Goal: Feedback & Contribution: Submit feedback/report problem

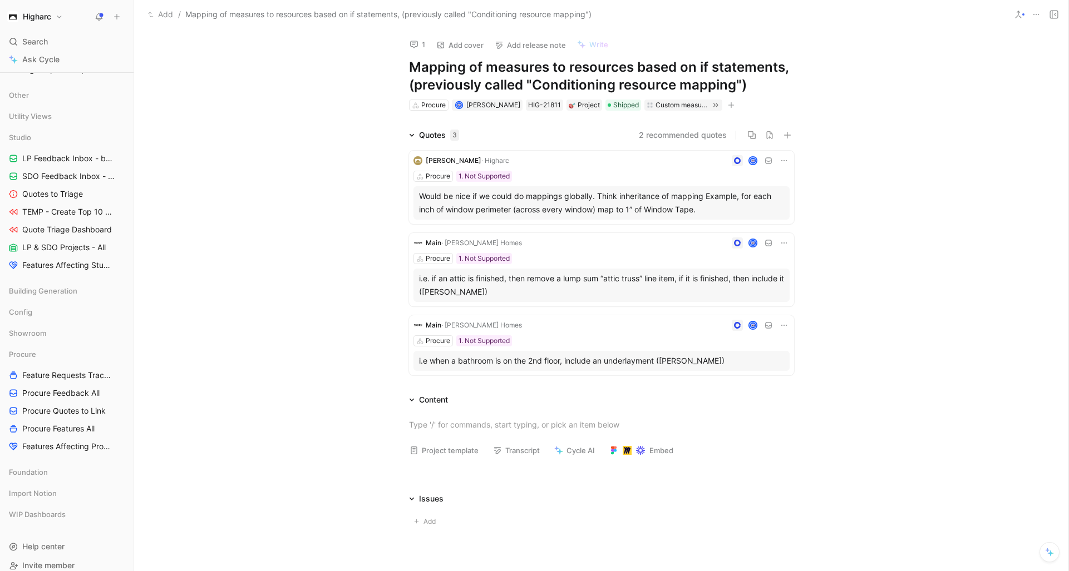
scroll to position [327, 0]
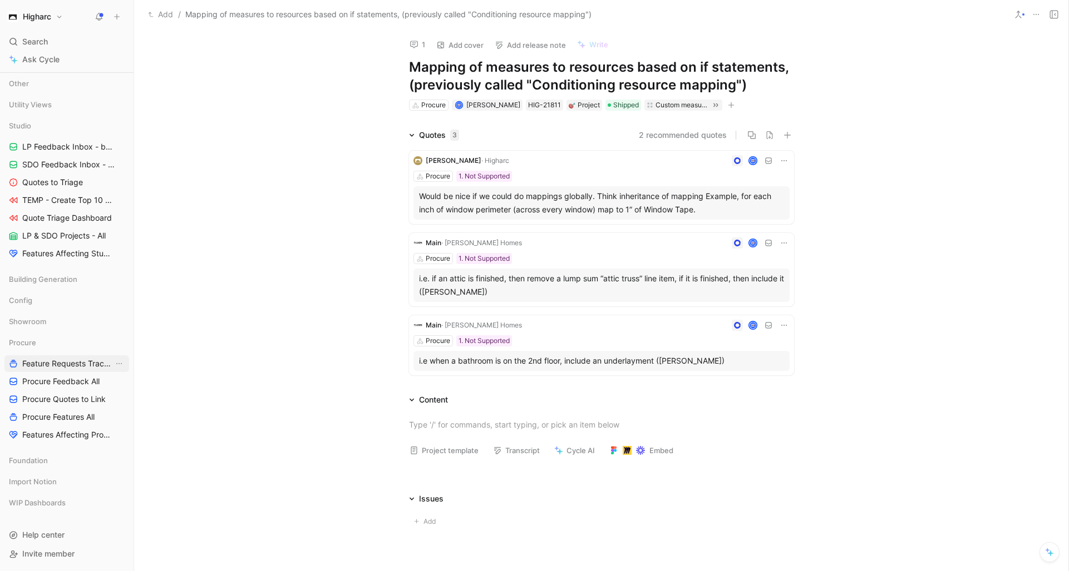
click at [68, 366] on span "Feature Requests Tracker" at bounding box center [67, 363] width 91 height 11
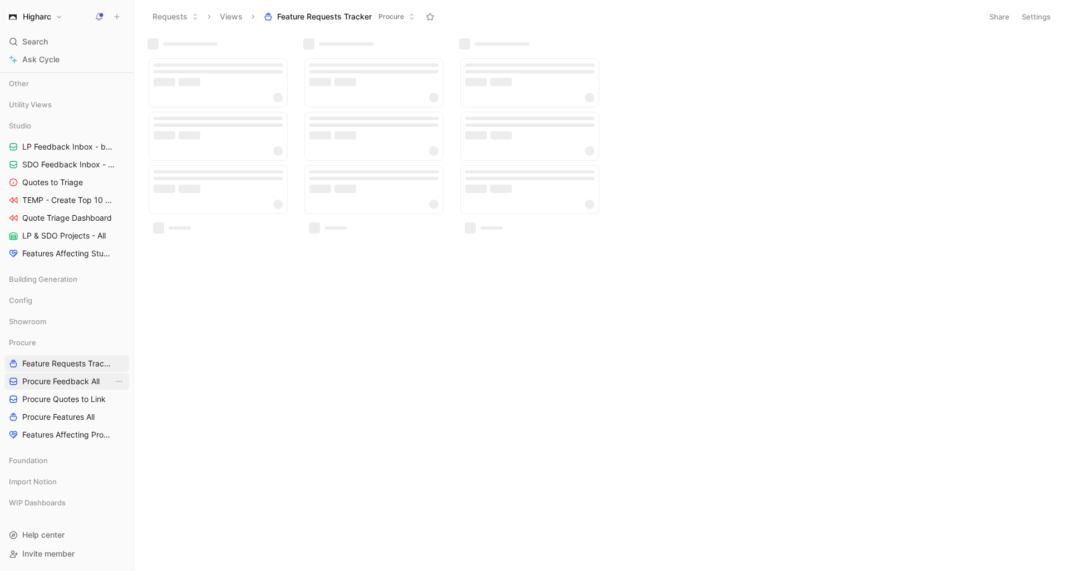
click at [66, 382] on span "Procure Feedback All" at bounding box center [60, 381] width 77 height 11
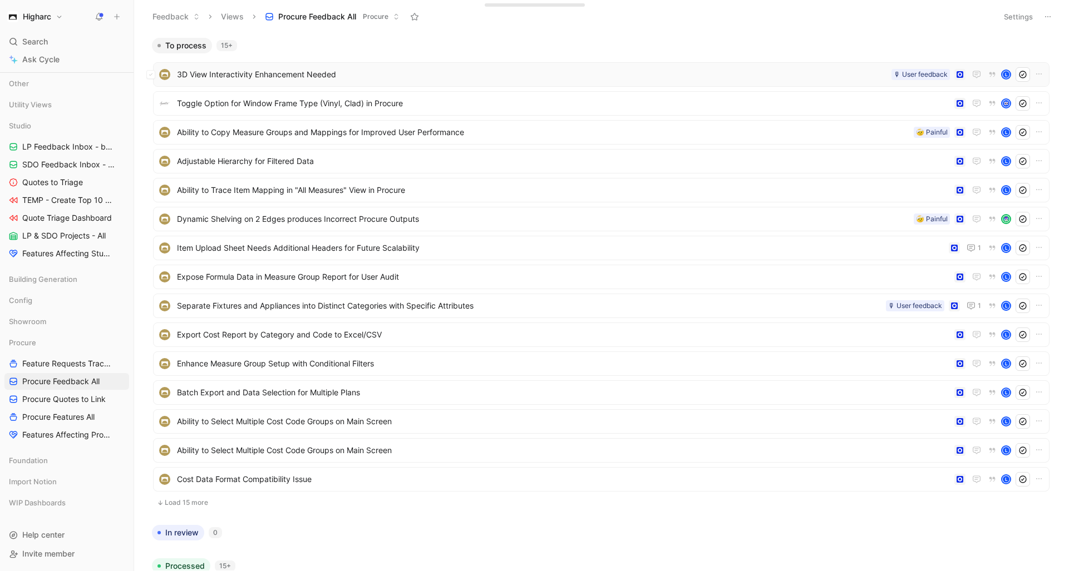
click at [276, 77] on span "3D View Interactivity Enhancement Needed" at bounding box center [532, 74] width 710 height 13
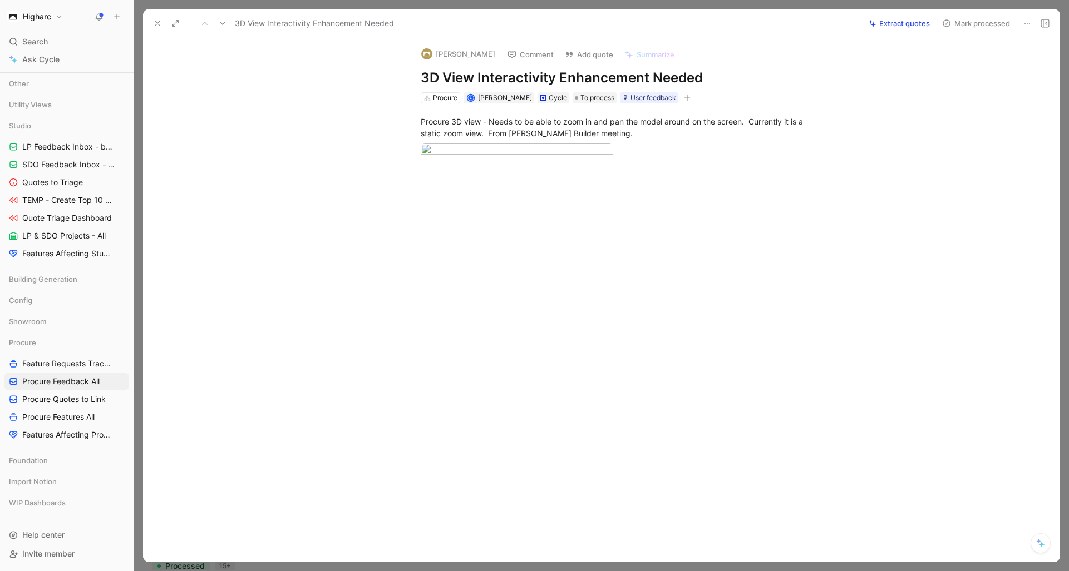
click at [436, 53] on button "[PERSON_NAME]" at bounding box center [458, 54] width 84 height 17
click at [161, 23] on icon at bounding box center [157, 23] width 9 height 9
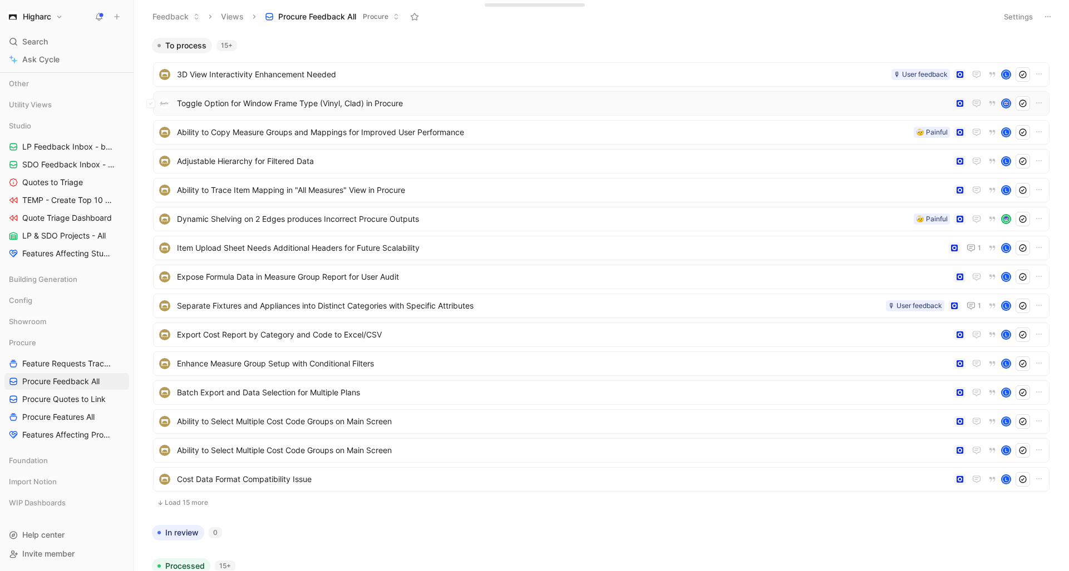
click at [452, 104] on span "Toggle Option for Window Frame Type (Vinyl, Clad) in Procure" at bounding box center [563, 103] width 773 height 13
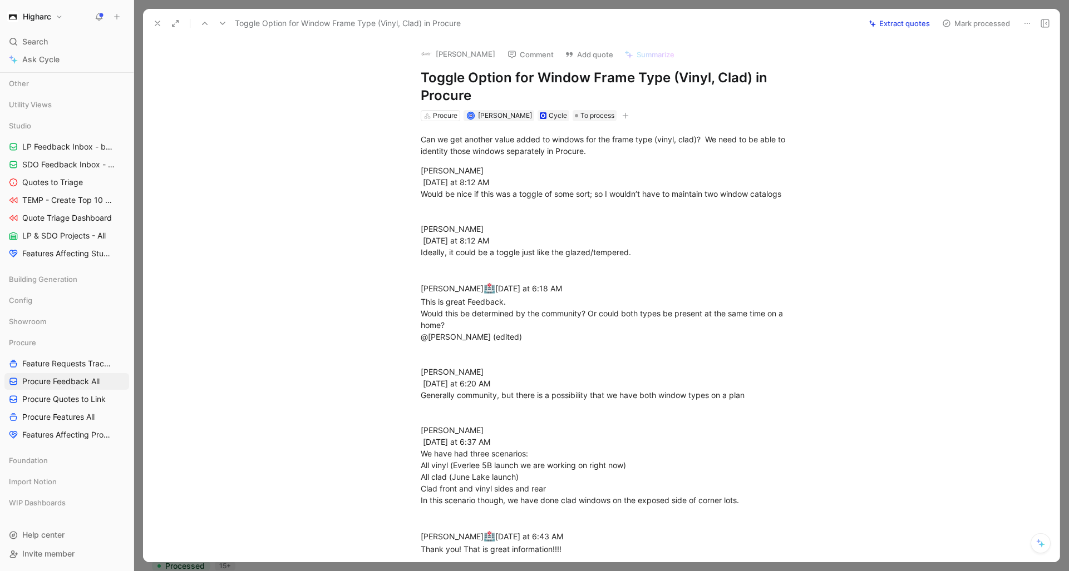
click at [155, 20] on icon at bounding box center [157, 23] width 9 height 9
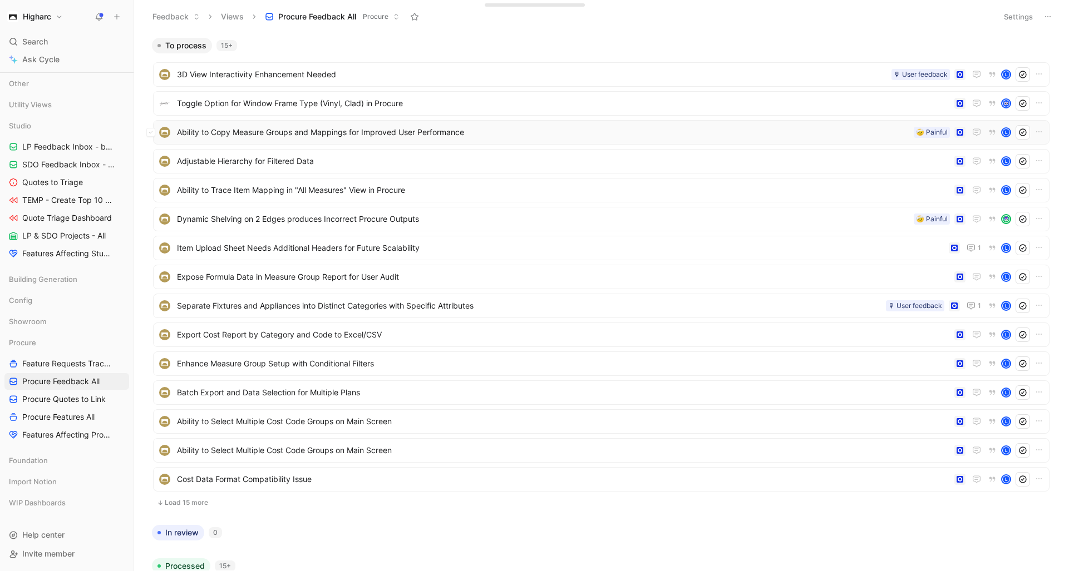
click at [435, 134] on span "Ability to Copy Measure Groups and Mappings for Improved User Performance" at bounding box center [543, 132] width 732 height 13
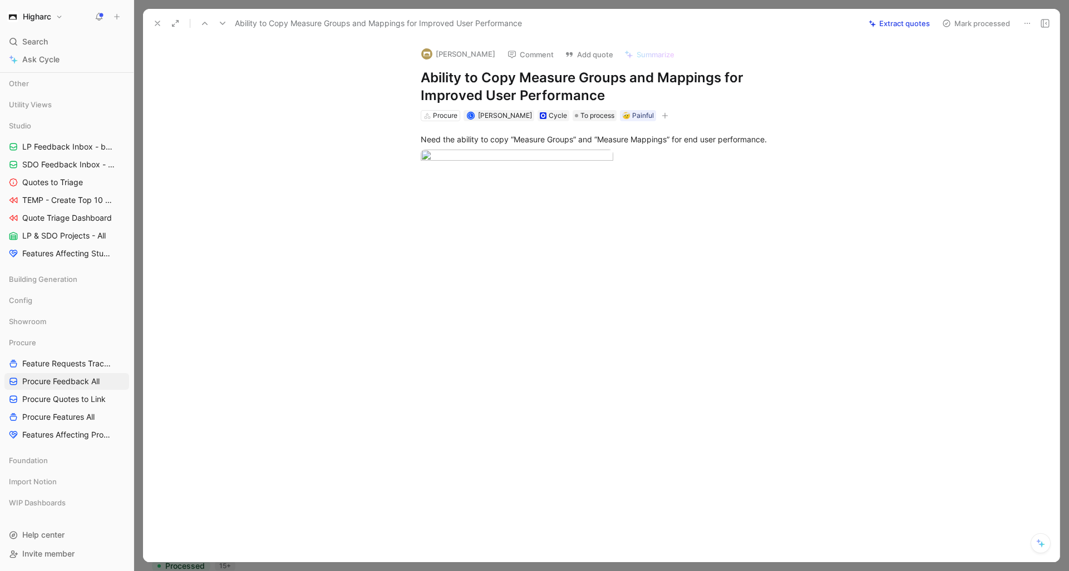
click at [159, 22] on icon at bounding box center [157, 23] width 9 height 9
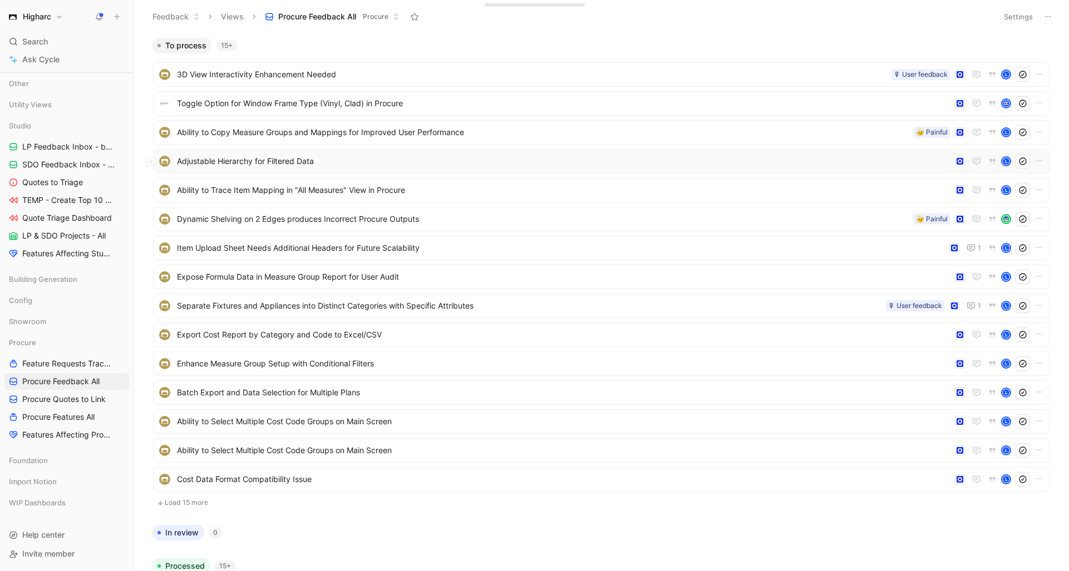
click at [433, 158] on span "Adjustable Hierarchy for Filtered Data" at bounding box center [563, 161] width 773 height 13
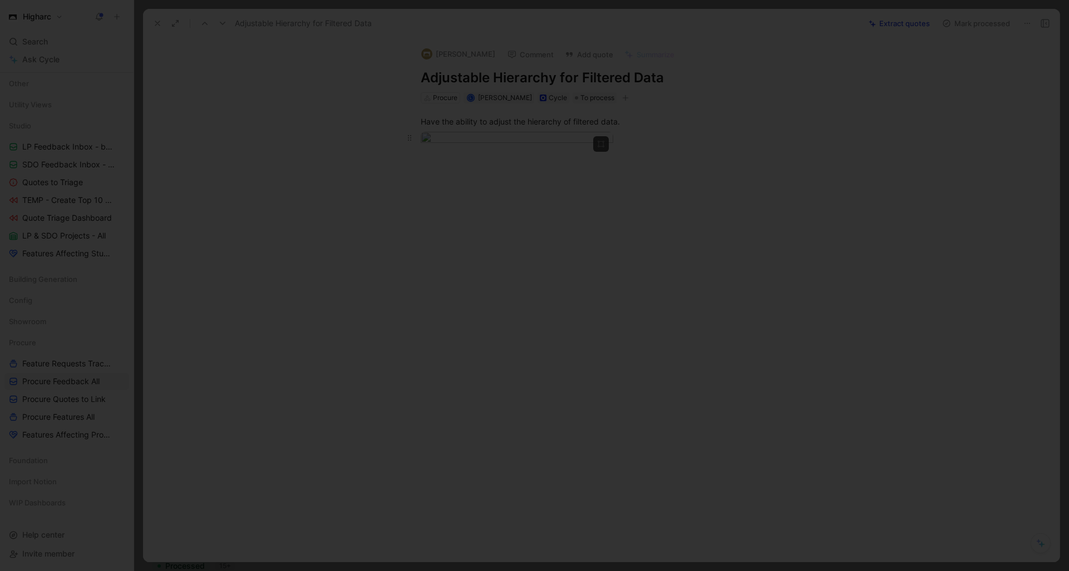
click at [535, 214] on body "Higharc Search ⌘ K Ask Cycle Workspace Home G then H Feedback G then F Requests…" at bounding box center [534, 285] width 1069 height 571
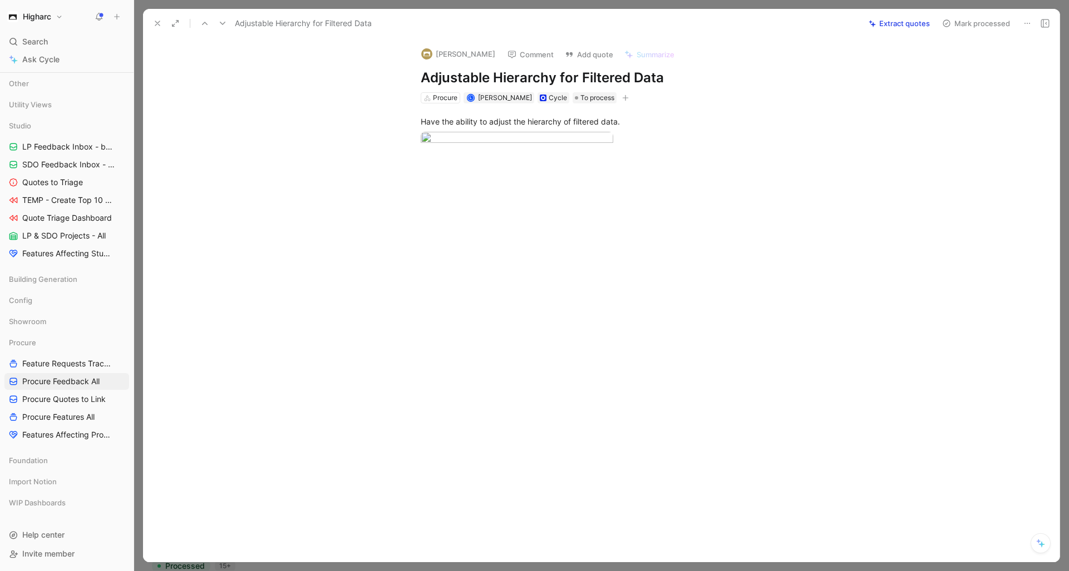
click at [917, 571] on div at bounding box center [534, 571] width 1069 height 0
click at [162, 22] on button at bounding box center [158, 24] width 16 height 16
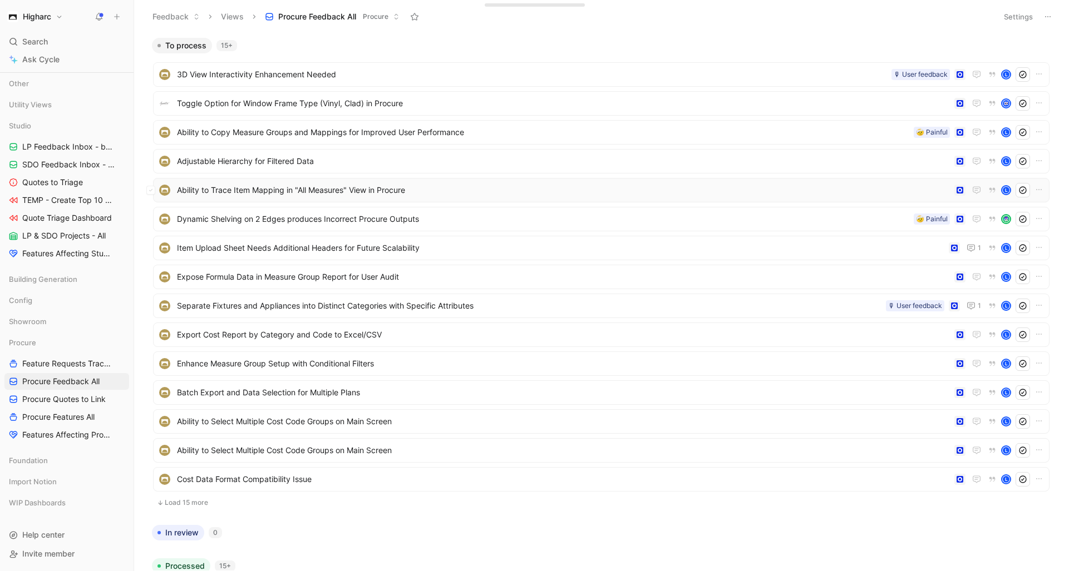
click at [396, 194] on span "Ability to Trace Item Mapping in "All Measures" View in Procure" at bounding box center [563, 190] width 773 height 13
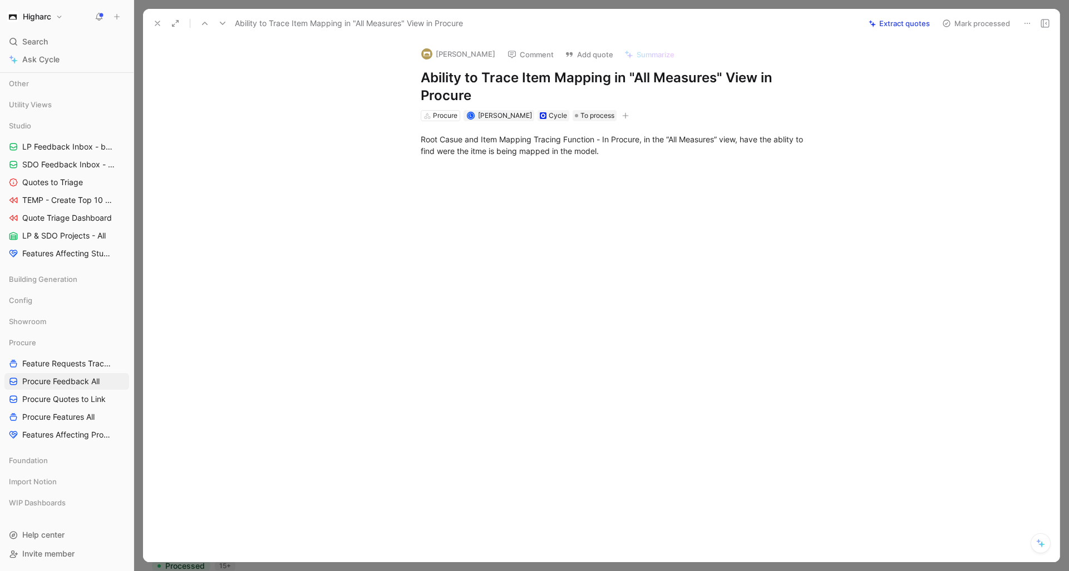
click at [154, 17] on button at bounding box center [158, 24] width 16 height 16
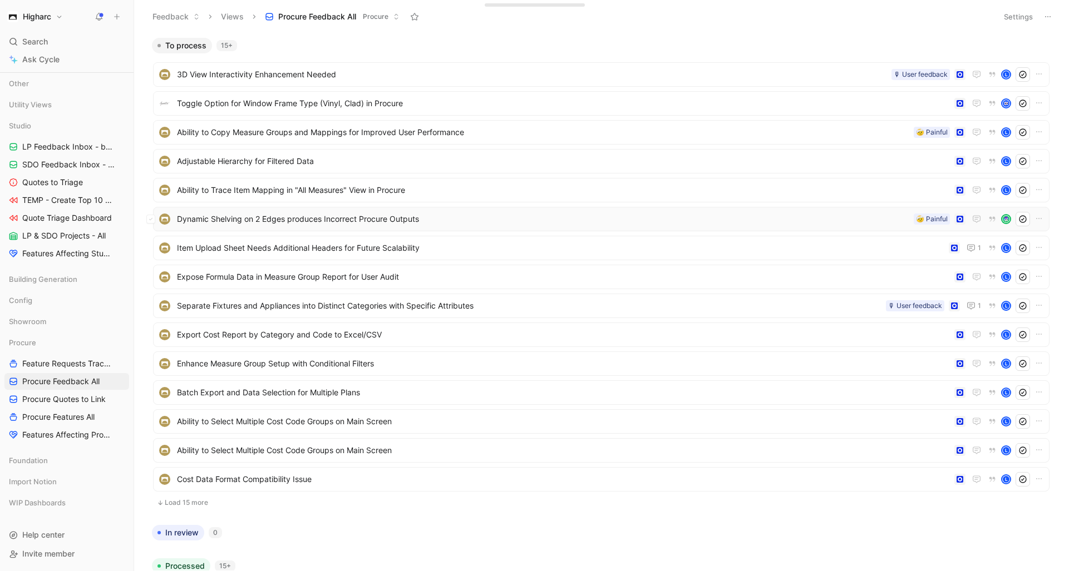
click at [396, 225] on span "Dynamic Shelving on 2 Edges produces Incorrect Procure Outputs" at bounding box center [543, 219] width 732 height 13
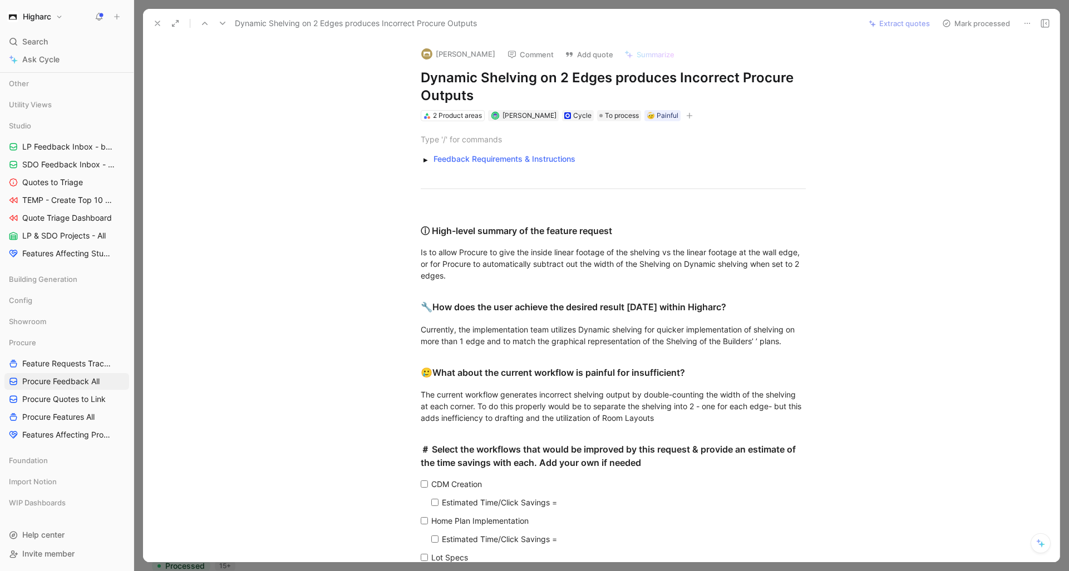
click at [161, 22] on icon at bounding box center [157, 23] width 9 height 9
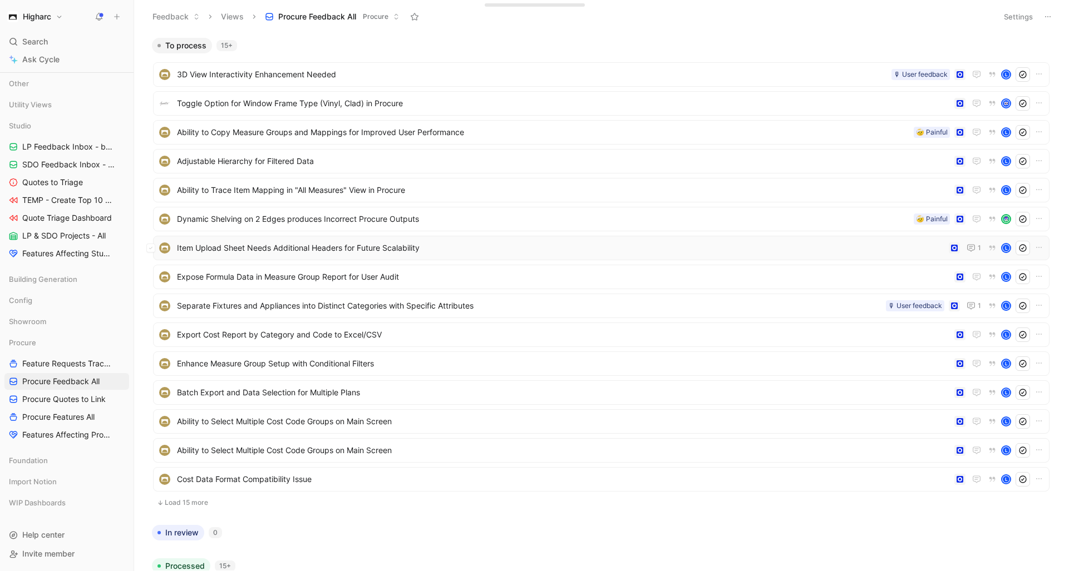
click at [354, 249] on span "Item Upload Sheet Needs Additional Headers for Future Scalability" at bounding box center [560, 247] width 767 height 13
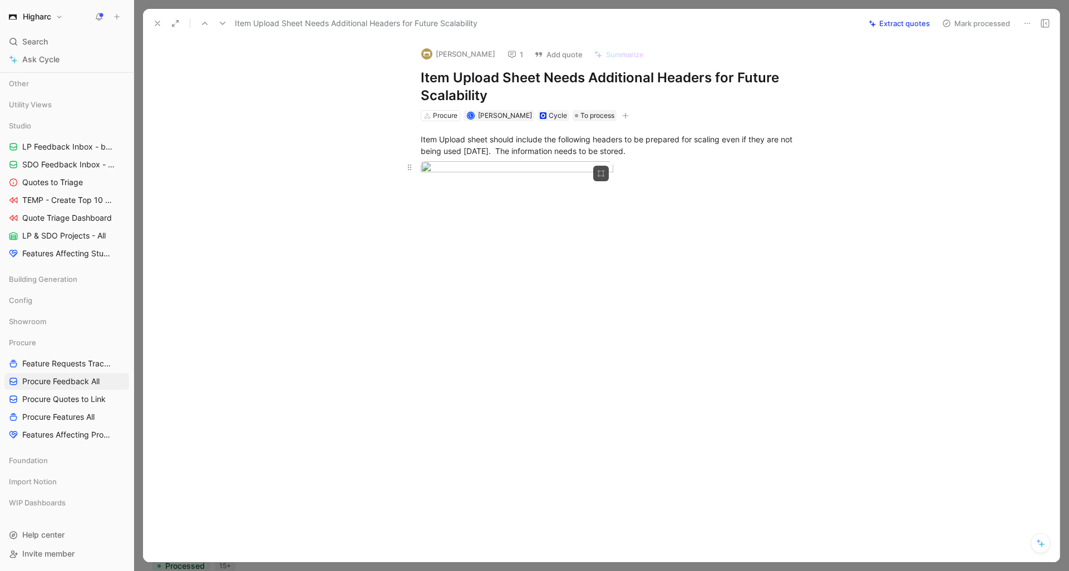
click at [475, 190] on body "Higharc Search ⌘ K Ask Cycle Workspace Home G then H Feedback G then F Requests…" at bounding box center [534, 285] width 1069 height 571
click at [325, 571] on div at bounding box center [534, 571] width 1069 height 0
click at [512, 55] on button "1" at bounding box center [515, 55] width 26 height 16
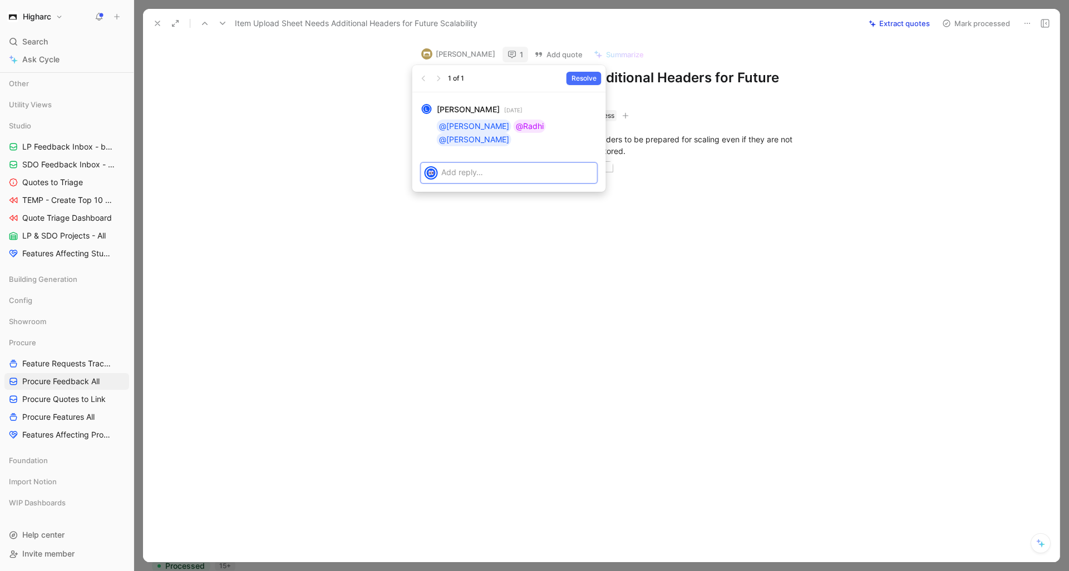
click at [533, 166] on p at bounding box center [517, 172] width 152 height 12
click at [532, 185] on span "[PERSON_NAME]" at bounding box center [563, 182] width 63 height 9
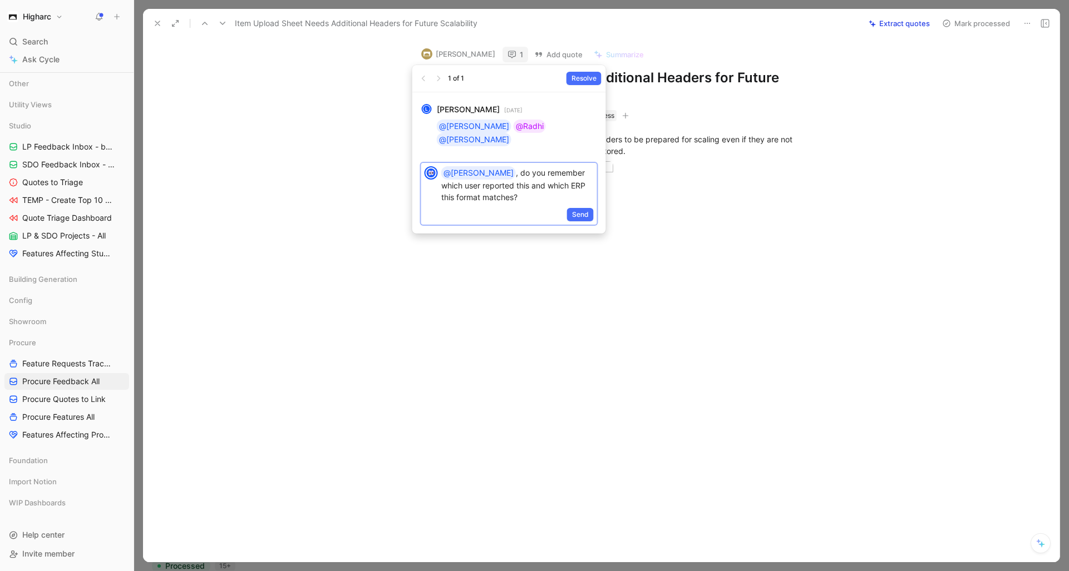
click at [574, 206] on div "Send" at bounding box center [509, 215] width 176 height 18
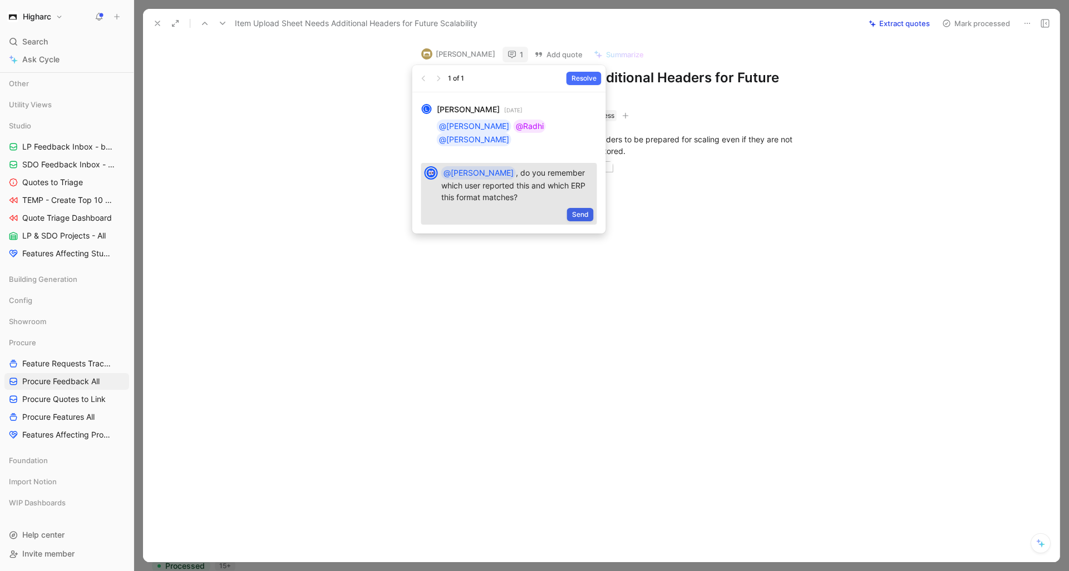
click at [576, 209] on span "Send" at bounding box center [580, 214] width 17 height 11
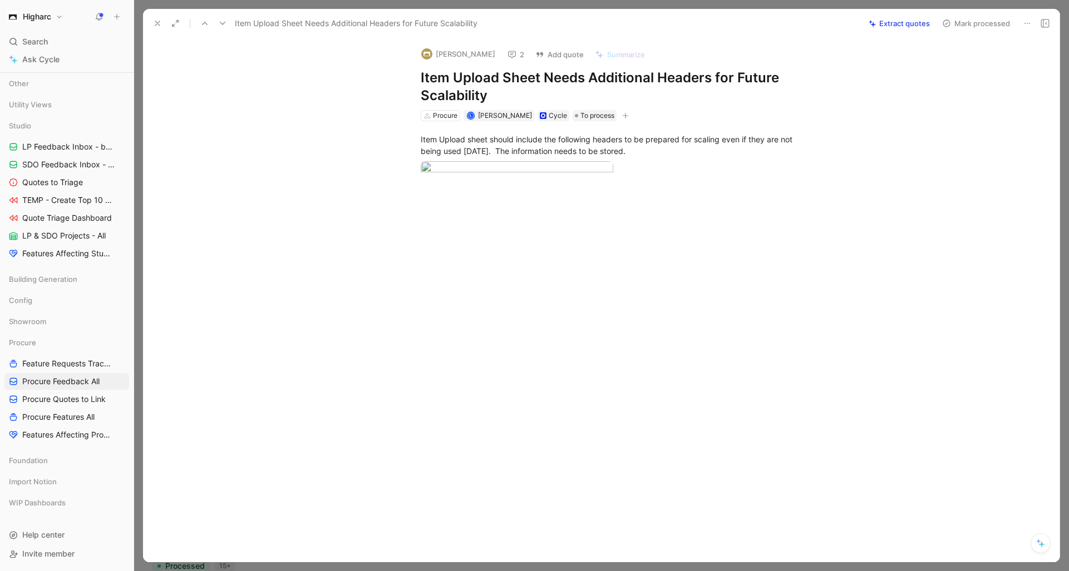
click at [159, 24] on use at bounding box center [157, 23] width 4 height 4
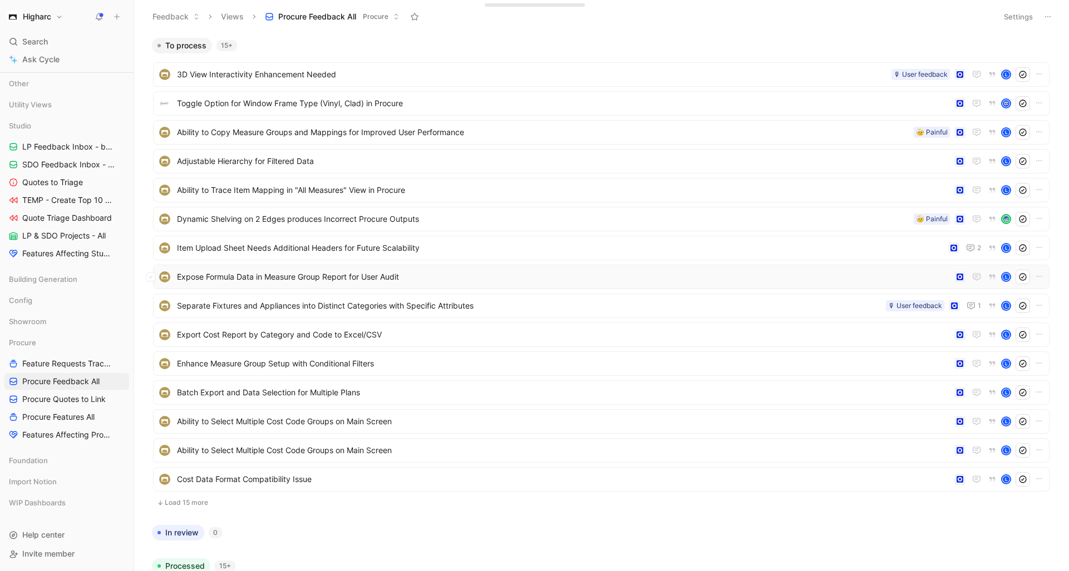
click at [365, 280] on span "Expose Formula Data in Measure Group Report for User Audit" at bounding box center [563, 276] width 773 height 13
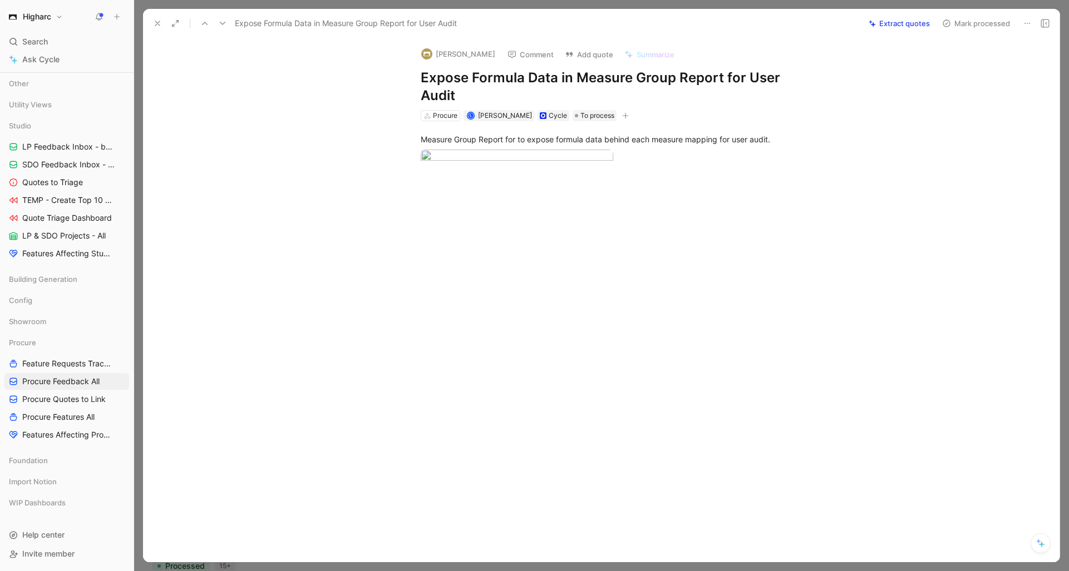
click at [155, 22] on icon at bounding box center [157, 23] width 9 height 9
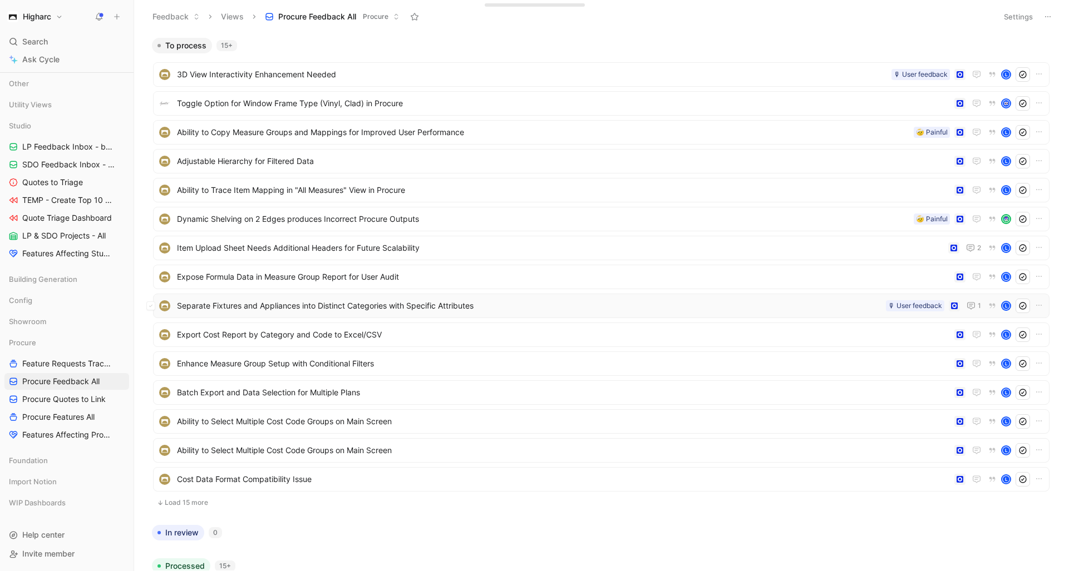
click at [407, 311] on span "Separate Fixtures and Appliances into Distinct Categories with Specific Attribu…" at bounding box center [529, 305] width 704 height 13
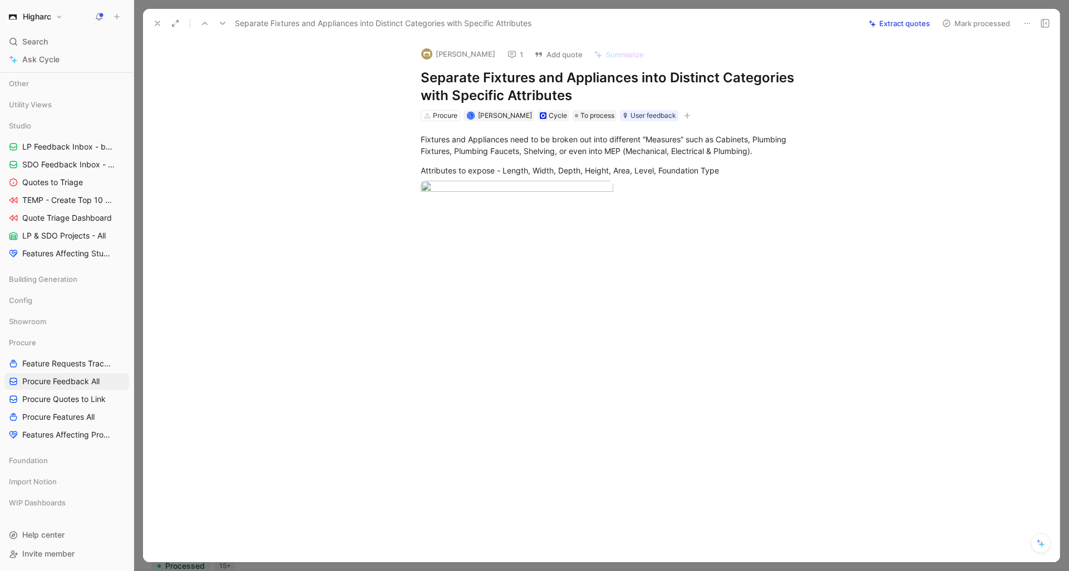
click at [160, 27] on icon at bounding box center [157, 23] width 9 height 9
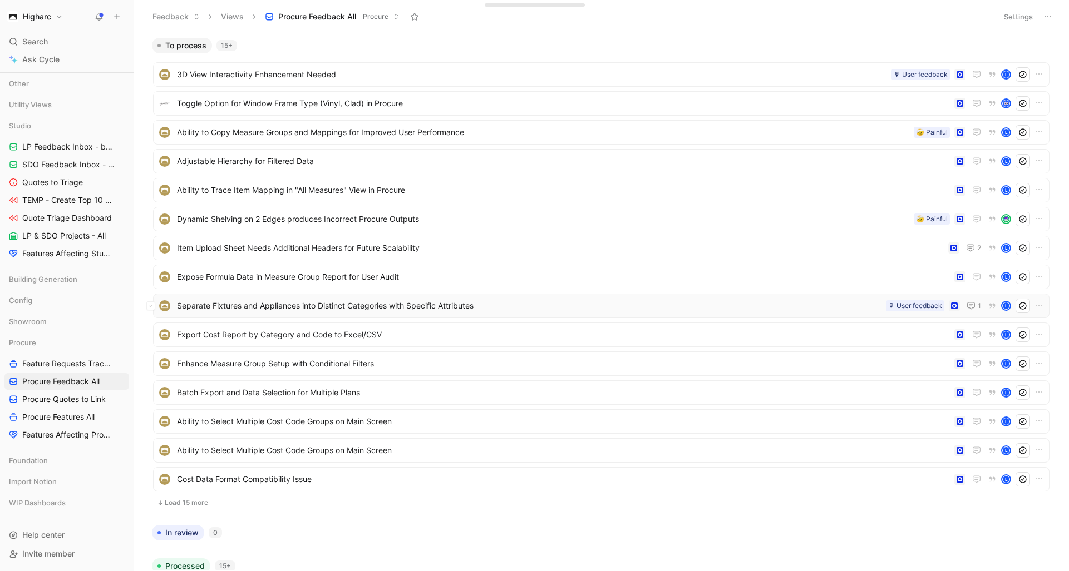
click at [336, 311] on span "Separate Fixtures and Appliances into Distinct Categories with Specific Attribu…" at bounding box center [529, 305] width 704 height 13
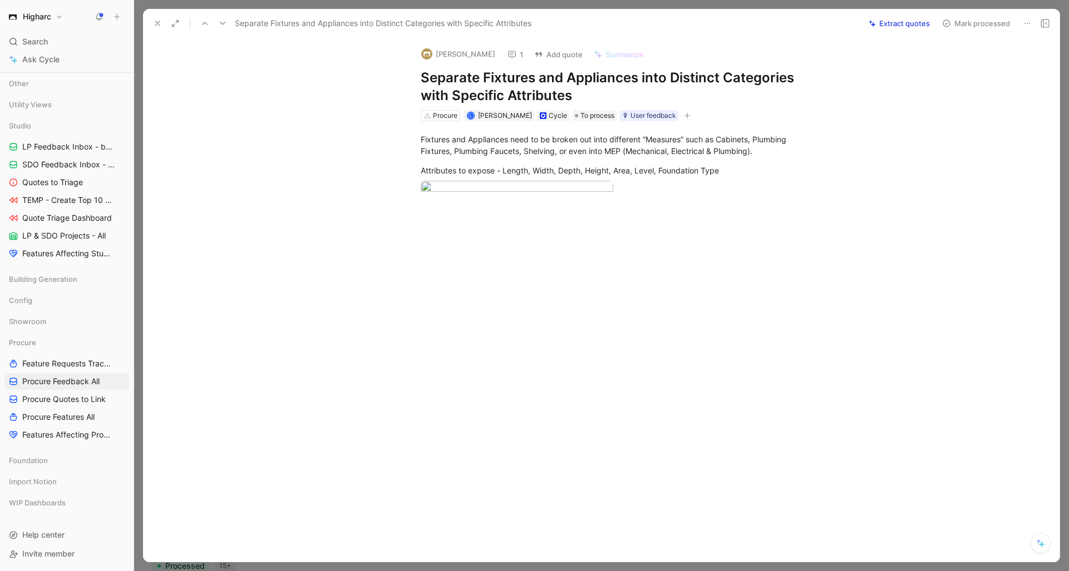
click at [152, 17] on button at bounding box center [158, 24] width 16 height 16
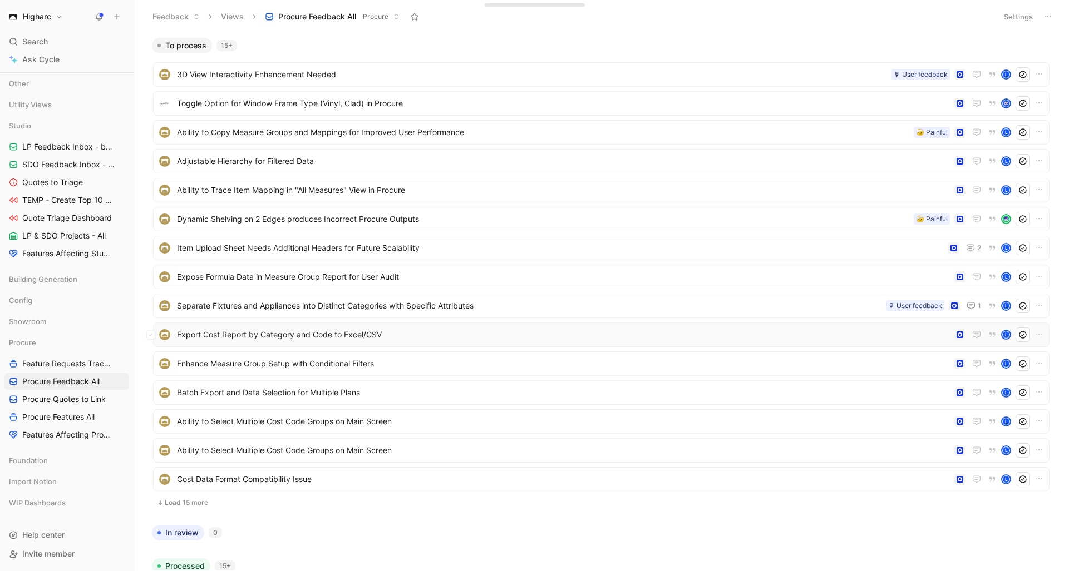
click at [362, 336] on span "Export Cost Report by Category and Code to Excel/CSV" at bounding box center [563, 334] width 773 height 13
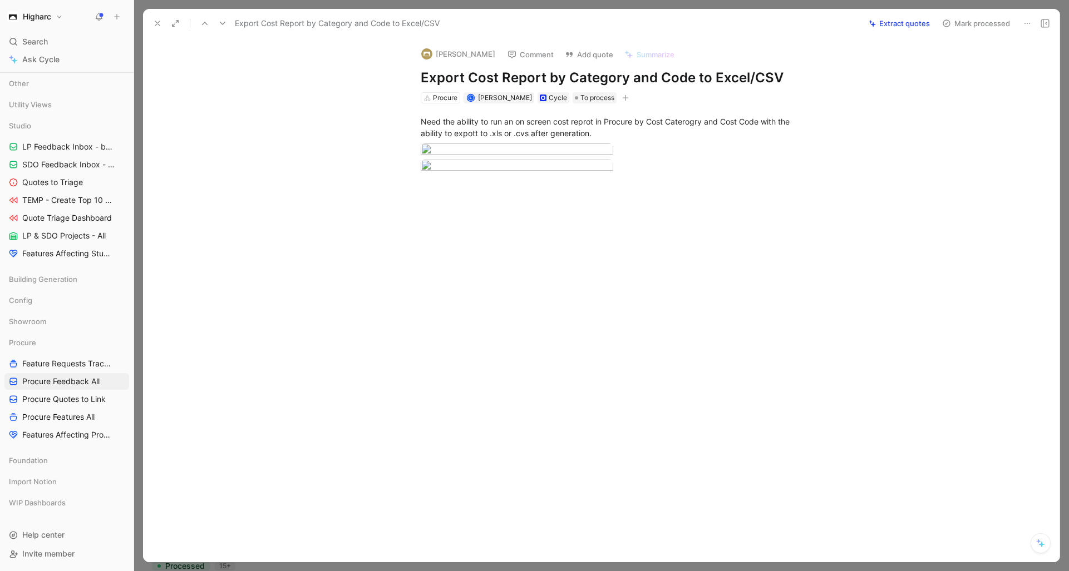
click at [161, 23] on icon at bounding box center [157, 23] width 9 height 9
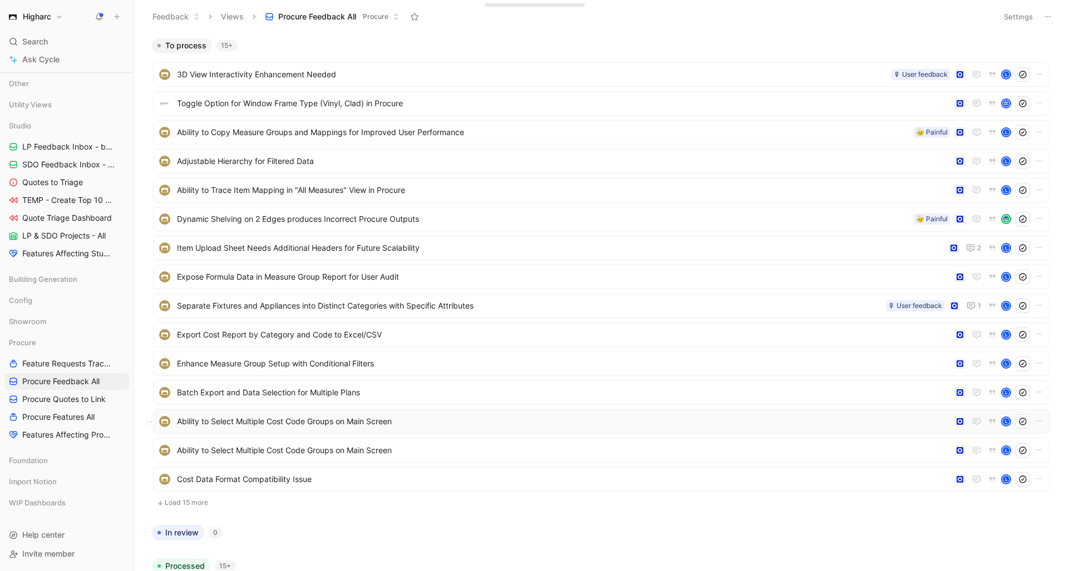
click at [390, 424] on span "Ability to Select Multiple Cost Code Groups on Main Screen" at bounding box center [563, 421] width 773 height 13
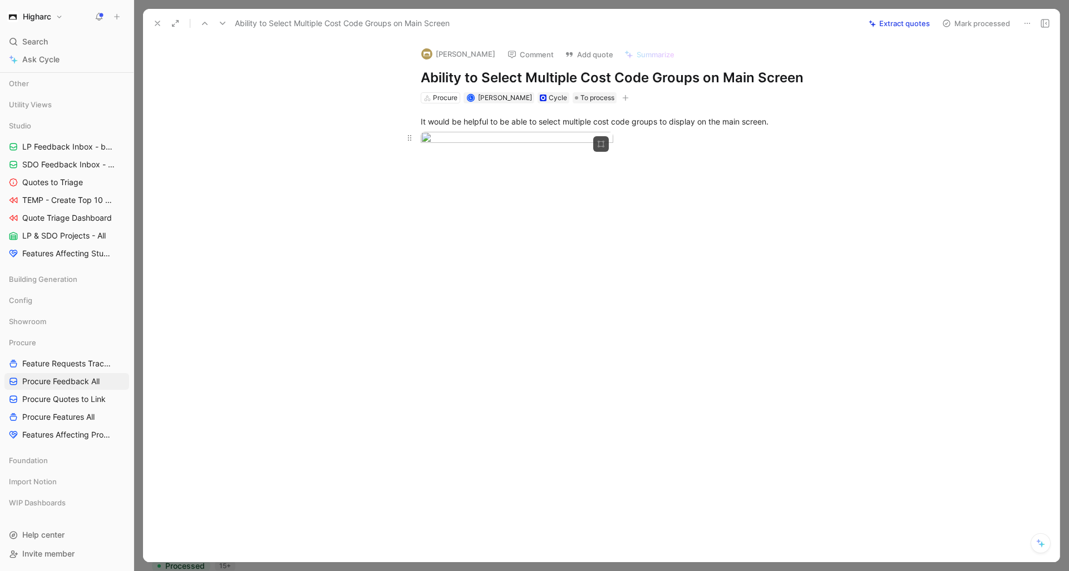
click at [561, 205] on body "Higharc Search ⌘ K Ask Cycle Workspace Home G then H Feedback G then F Requests…" at bounding box center [534, 285] width 1069 height 571
click at [334, 571] on div at bounding box center [534, 571] width 1069 height 0
click at [155, 23] on icon at bounding box center [157, 23] width 9 height 9
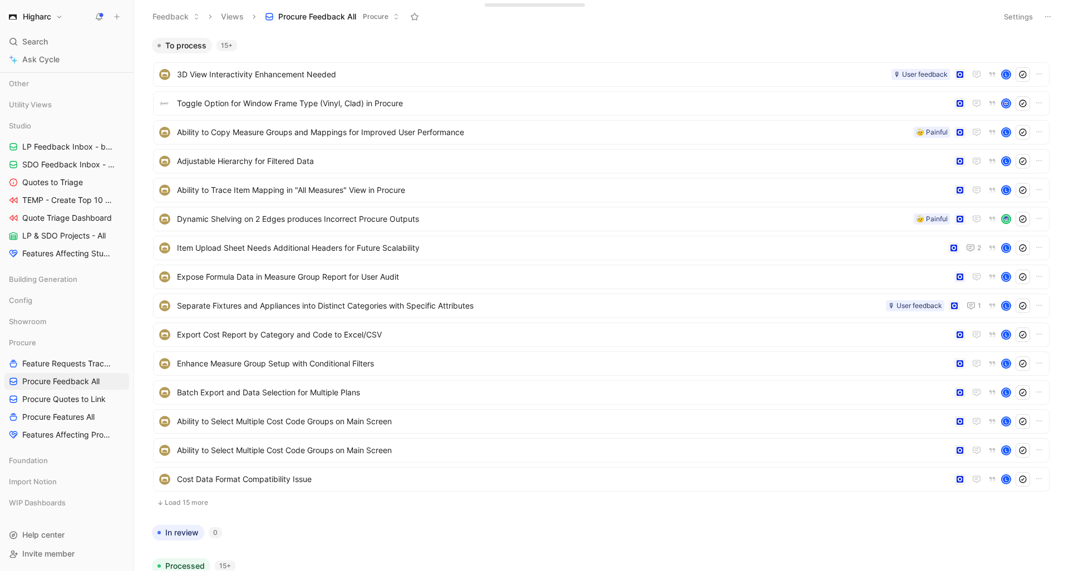
click at [198, 501] on button "Load 15 more" at bounding box center [601, 502] width 896 height 13
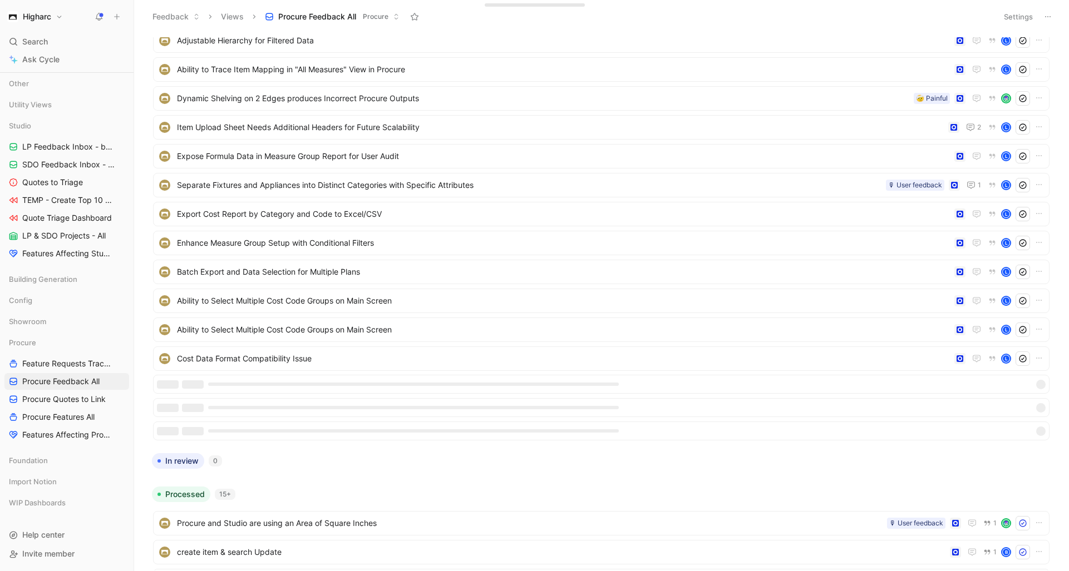
scroll to position [134, 0]
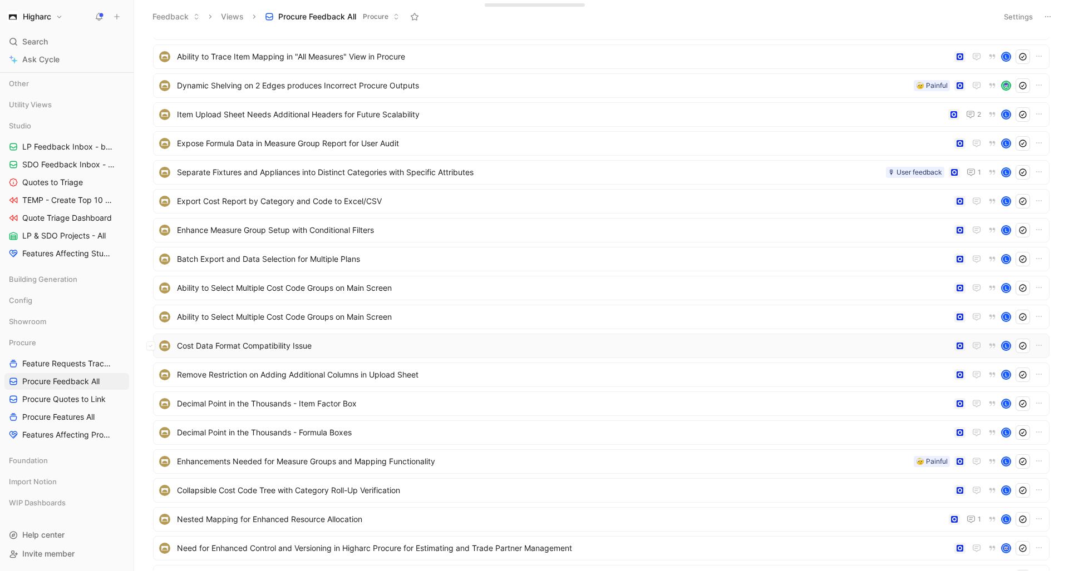
click at [338, 345] on span "Cost Data Format Compatibility Issue" at bounding box center [563, 345] width 773 height 13
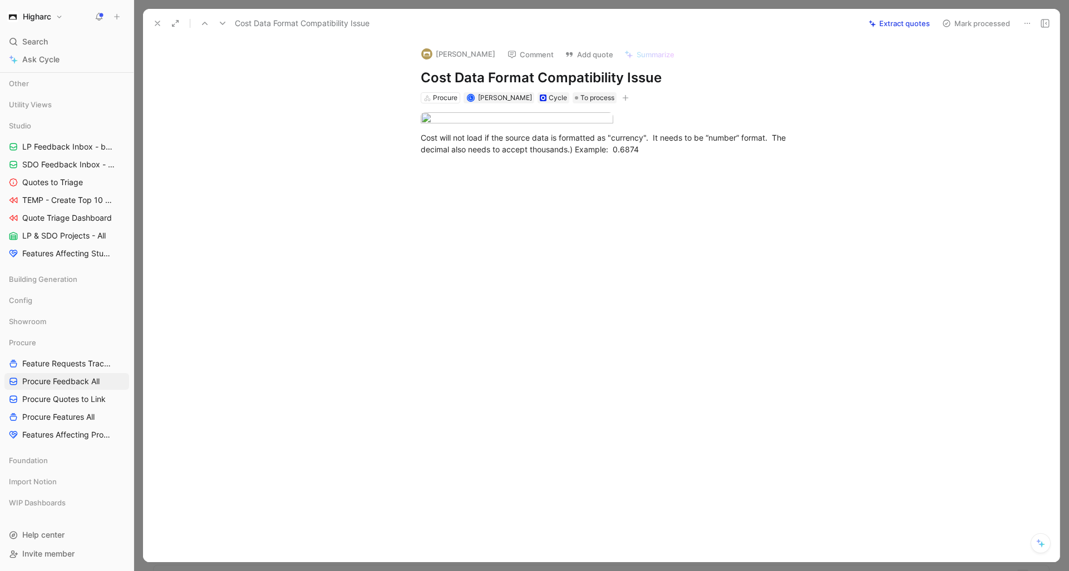
click at [160, 22] on icon at bounding box center [157, 23] width 9 height 9
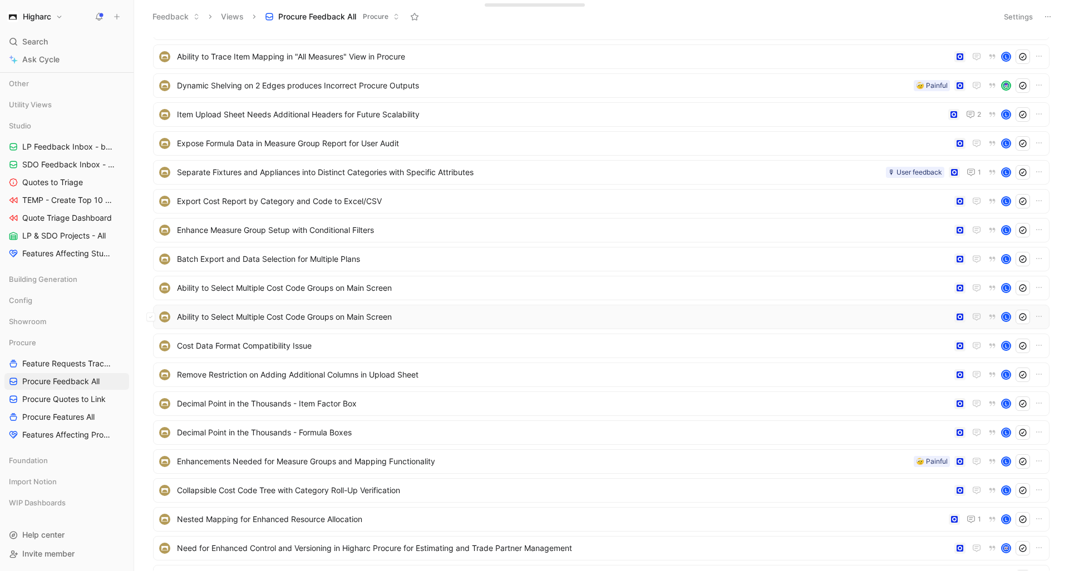
scroll to position [200, 0]
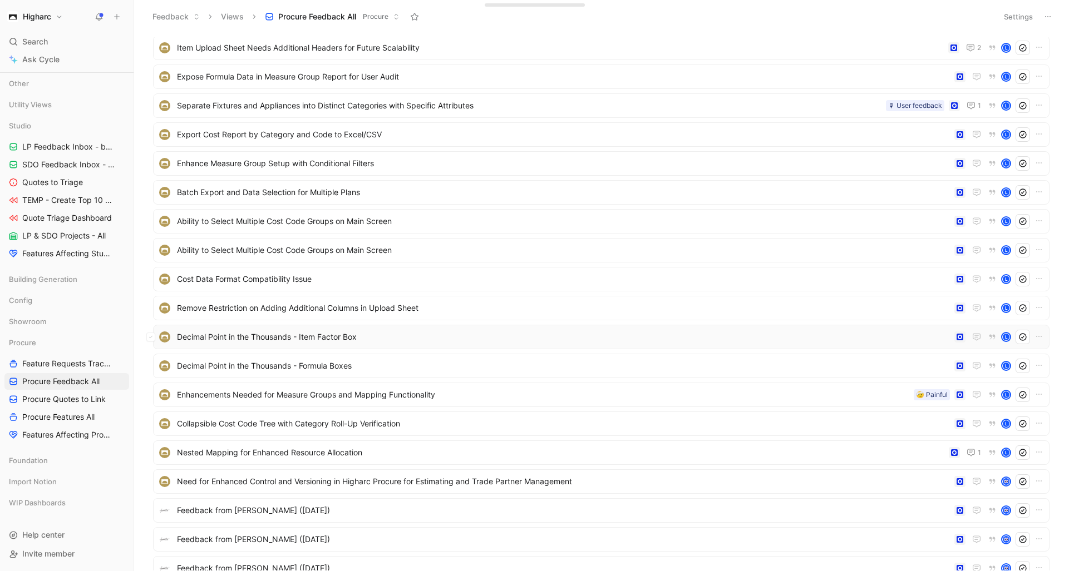
click at [379, 334] on span "Decimal Point in the Thousands - Item Factor Box" at bounding box center [563, 336] width 773 height 13
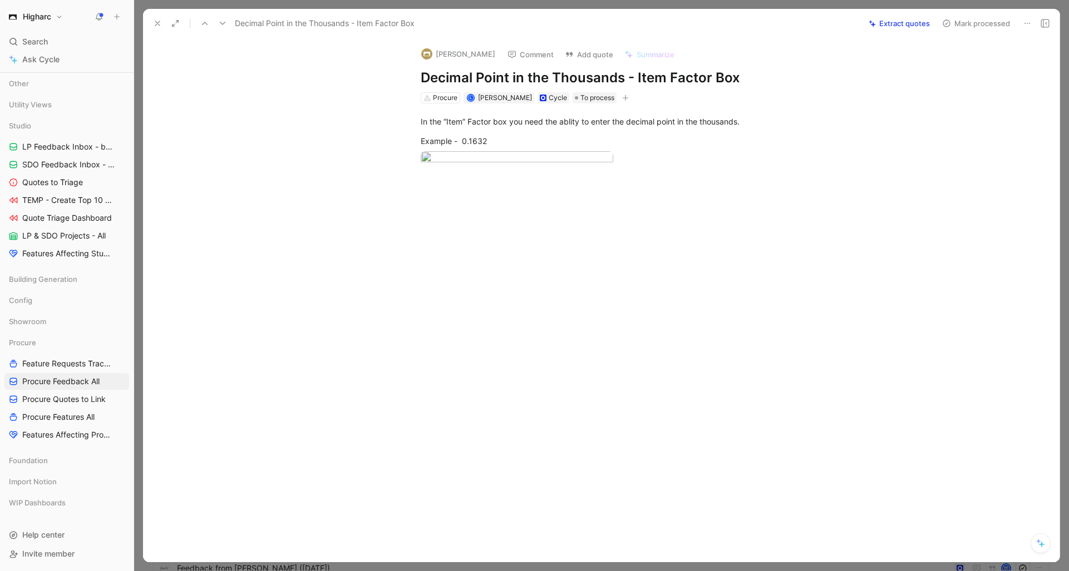
click at [156, 18] on button at bounding box center [158, 24] width 16 height 16
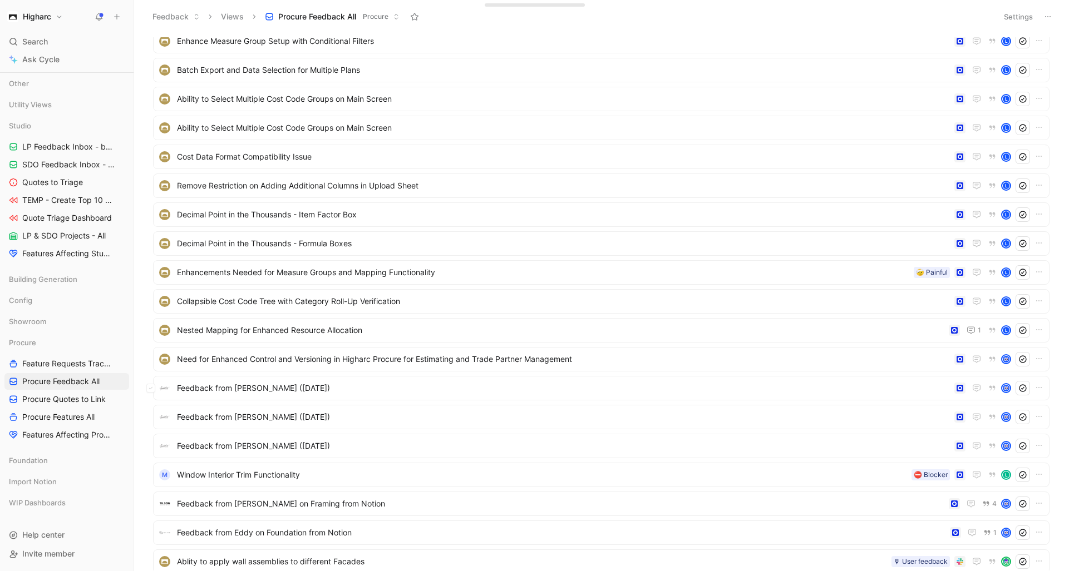
scroll to position [334, 0]
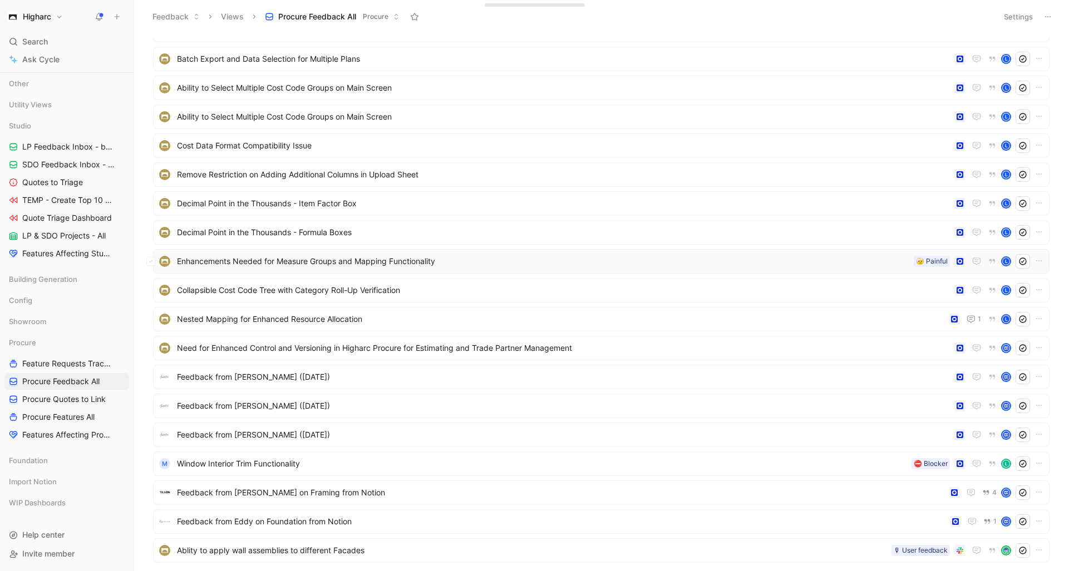
click at [327, 259] on span "Enhancements Needed for Measure Groups and Mapping Functionality" at bounding box center [543, 261] width 732 height 13
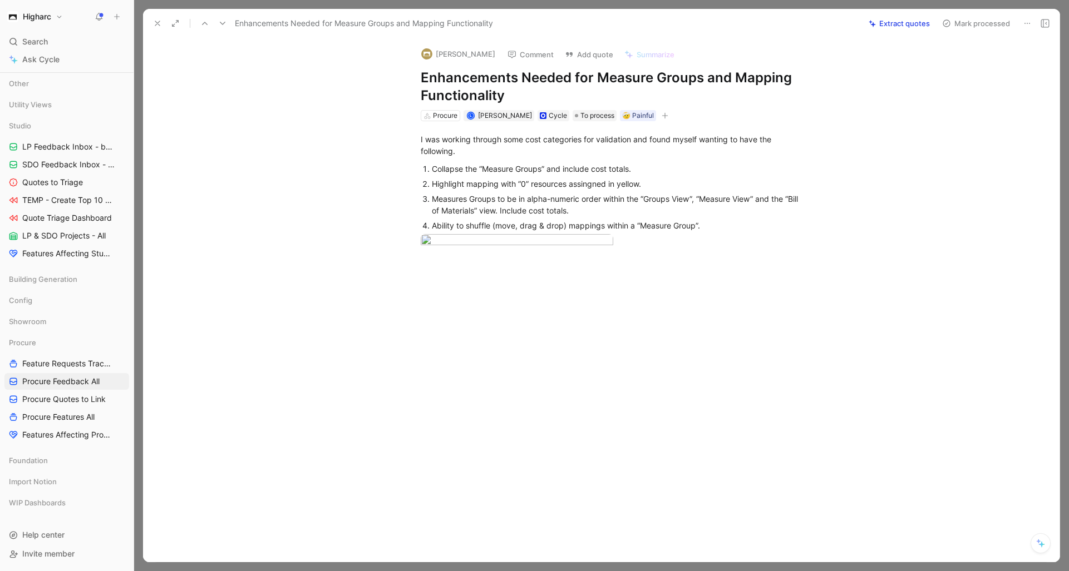
click at [155, 26] on icon at bounding box center [157, 23] width 9 height 9
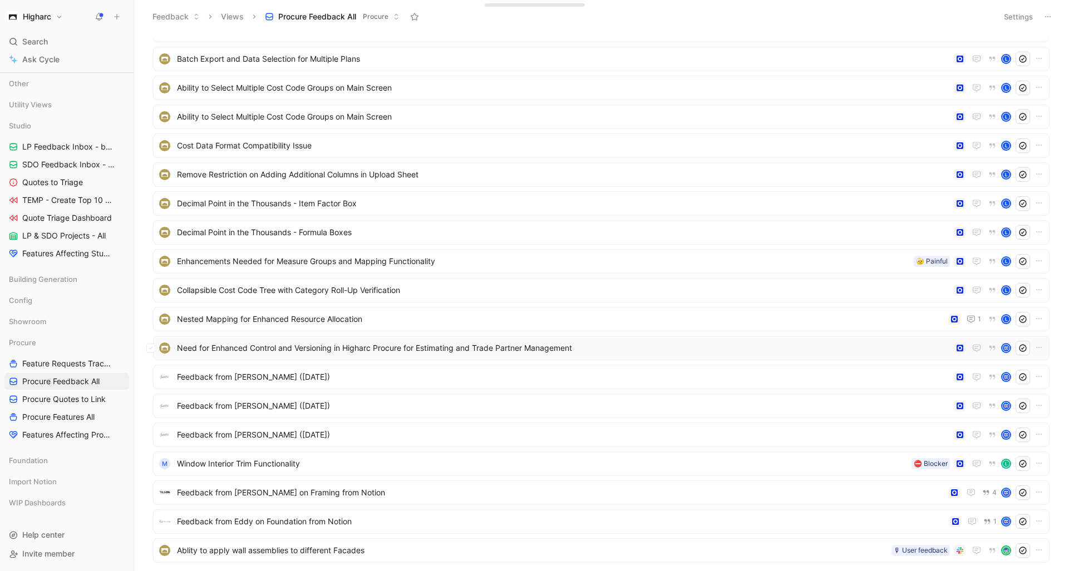
click at [423, 346] on span "Need for Enhanced Control and Versioning in Higharc Procure for Estimating and …" at bounding box center [563, 348] width 773 height 13
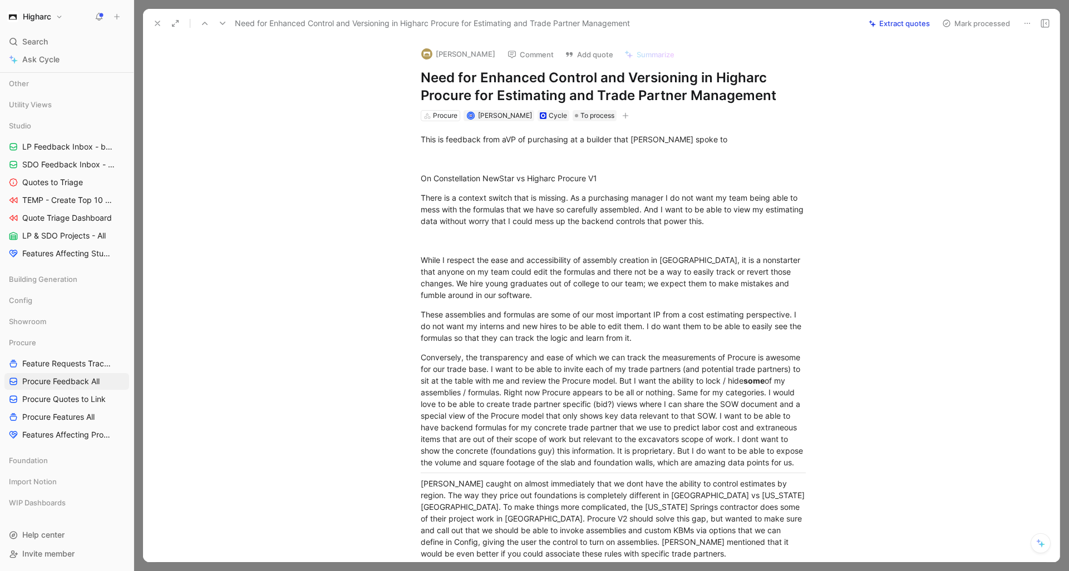
click at [152, 21] on button at bounding box center [158, 24] width 16 height 16
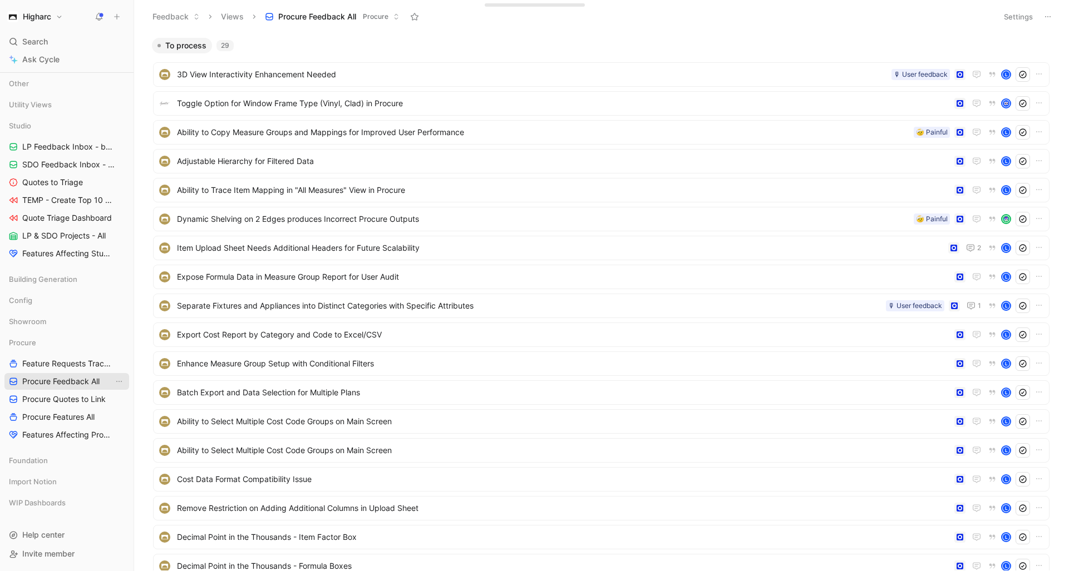
click at [80, 385] on span "Procure Feedback All" at bounding box center [60, 381] width 77 height 11
click at [121, 18] on button at bounding box center [117, 17] width 16 height 16
click at [158, 21] on button "New feedback c" at bounding box center [191, 21] width 119 height 19
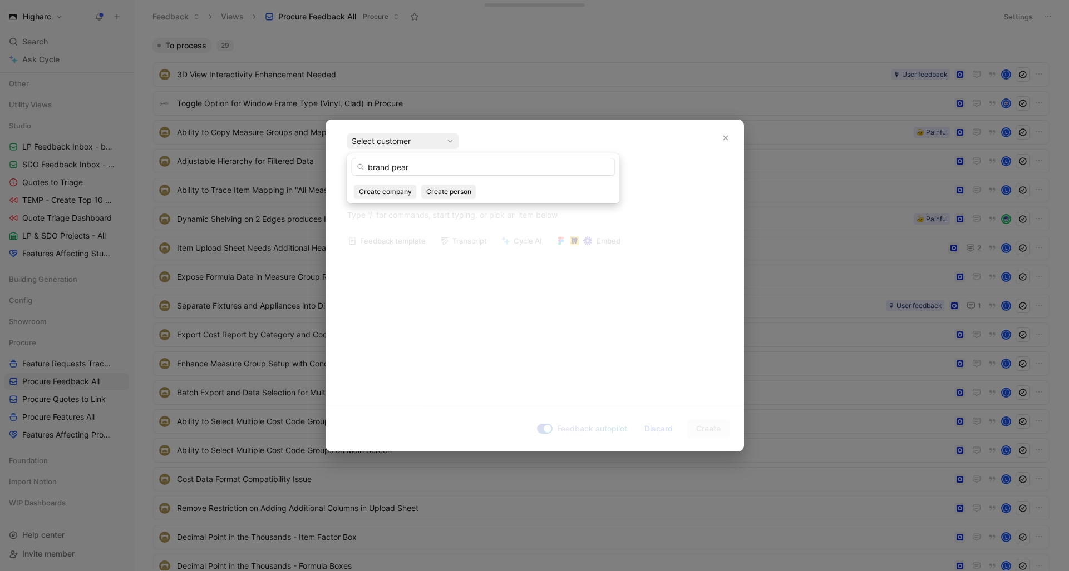
click at [419, 168] on input "brand pear" at bounding box center [484, 167] width 264 height 18
click at [413, 167] on input "brand pears" at bounding box center [484, 167] width 264 height 18
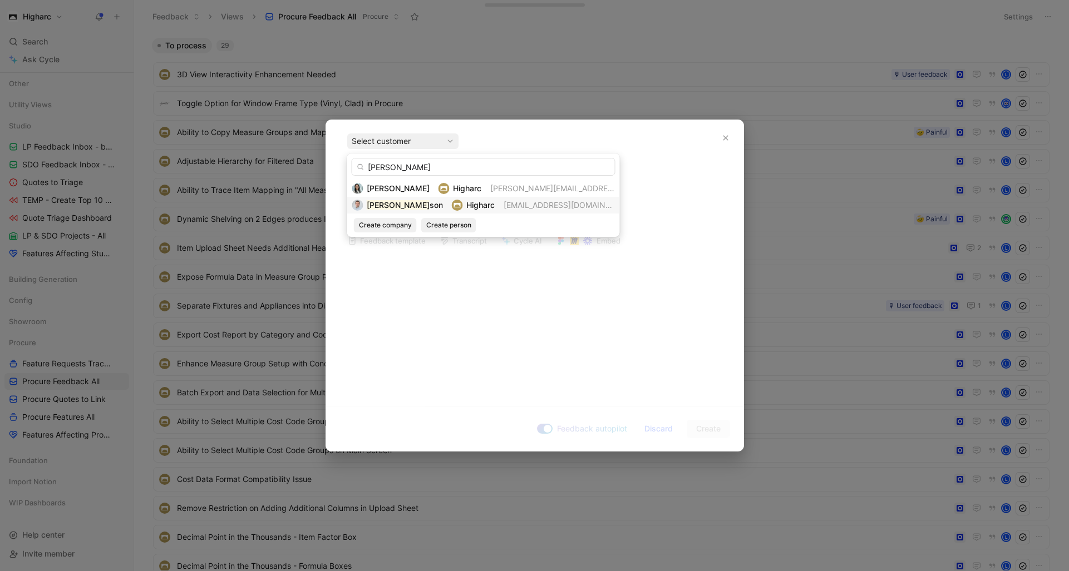
type input "[PERSON_NAME]"
click at [474, 201] on span "Higharc" at bounding box center [480, 204] width 28 height 9
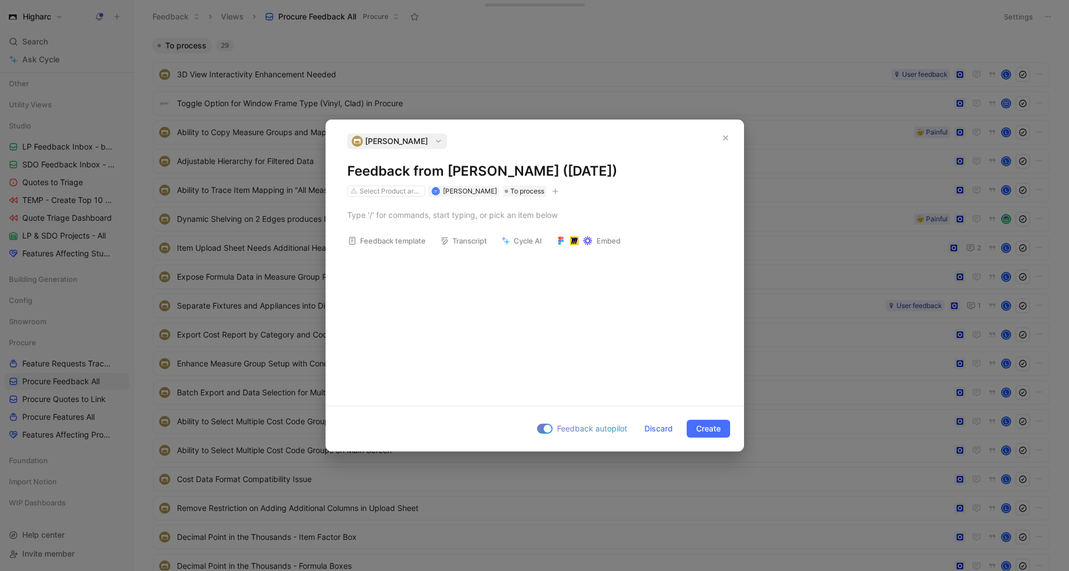
drag, startPoint x: 347, startPoint y: 171, endPoint x: 440, endPoint y: 172, distance: 92.9
click at [440, 172] on h1 "Feedback from [PERSON_NAME] ([DATE])" at bounding box center [534, 171] width 375 height 18
click at [559, 172] on h1 "Feedback from [PERSON_NAME] ([DATE])" at bounding box center [534, 171] width 375 height 18
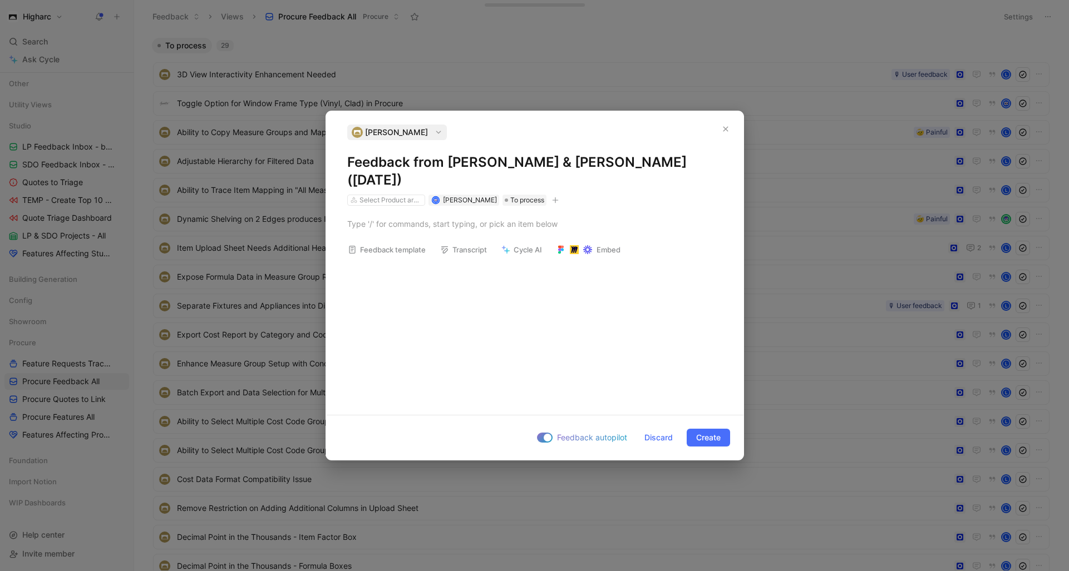
drag, startPoint x: 403, startPoint y: 160, endPoint x: 350, endPoint y: 160, distance: 53.4
click at [350, 160] on h1 "Feedback from [PERSON_NAME] & [PERSON_NAME]([DATE])" at bounding box center [534, 172] width 375 height 36
click at [357, 224] on div at bounding box center [534, 224] width 375 height 12
click at [375, 206] on div at bounding box center [534, 224] width 417 height 36
click at [378, 202] on div "Select Product areas" at bounding box center [390, 200] width 62 height 11
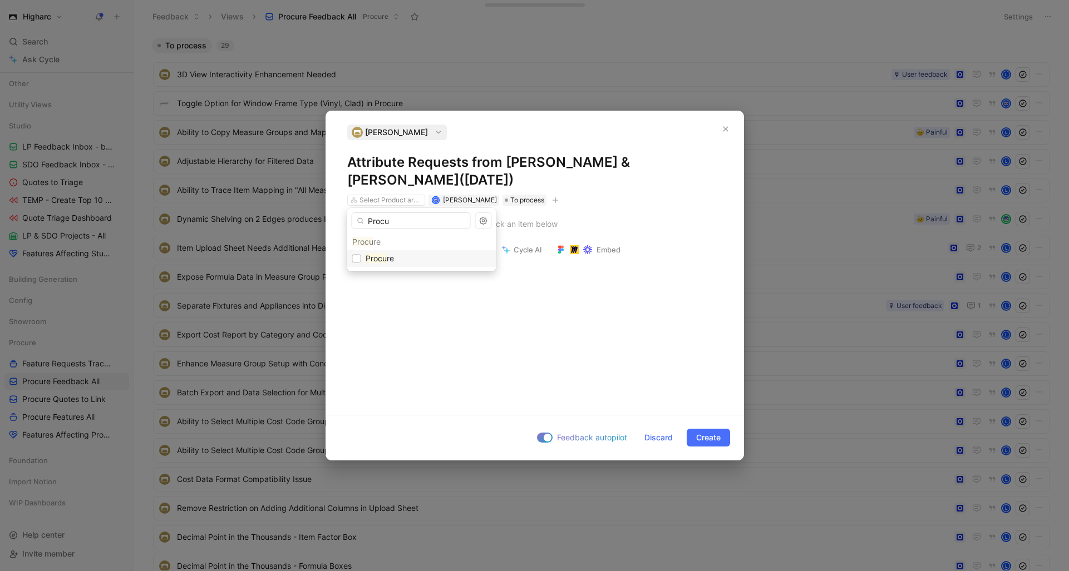
type input "Procu"
click at [361, 256] on div "Procu re" at bounding box center [421, 258] width 139 height 13
click at [422, 229] on div at bounding box center [534, 224] width 375 height 12
click at [426, 260] on div "Foundation Type" at bounding box center [540, 257] width 364 height 12
click at [432, 274] on div "Perimeter" at bounding box center [540, 272] width 364 height 12
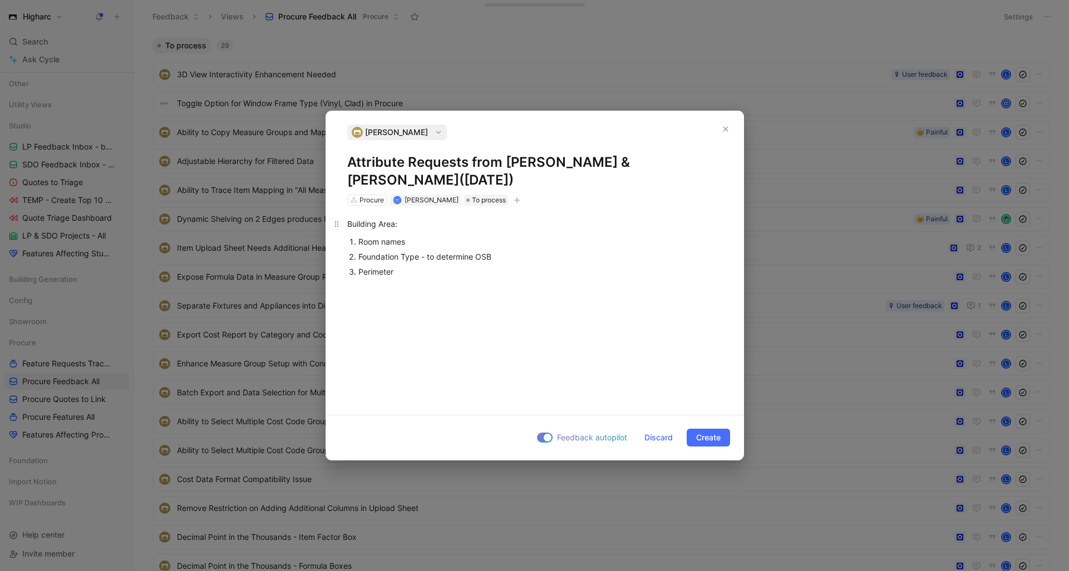
click at [415, 231] on p "Building Area:" at bounding box center [534, 224] width 417 height 18
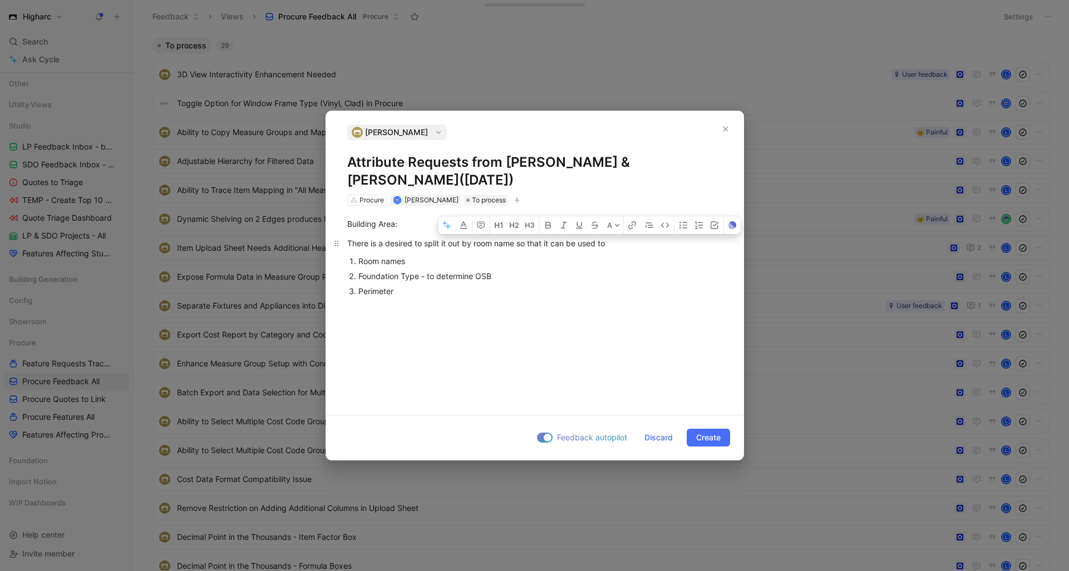
drag, startPoint x: 609, startPoint y: 243, endPoint x: 600, endPoint y: 240, distance: 9.5
click at [600, 240] on div "There is a desired to split it out by room name so that it can be used to" at bounding box center [534, 244] width 375 height 12
click at [517, 242] on div "There is a desired to split it out by room name so that it can be used fo" at bounding box center [534, 244] width 375 height 12
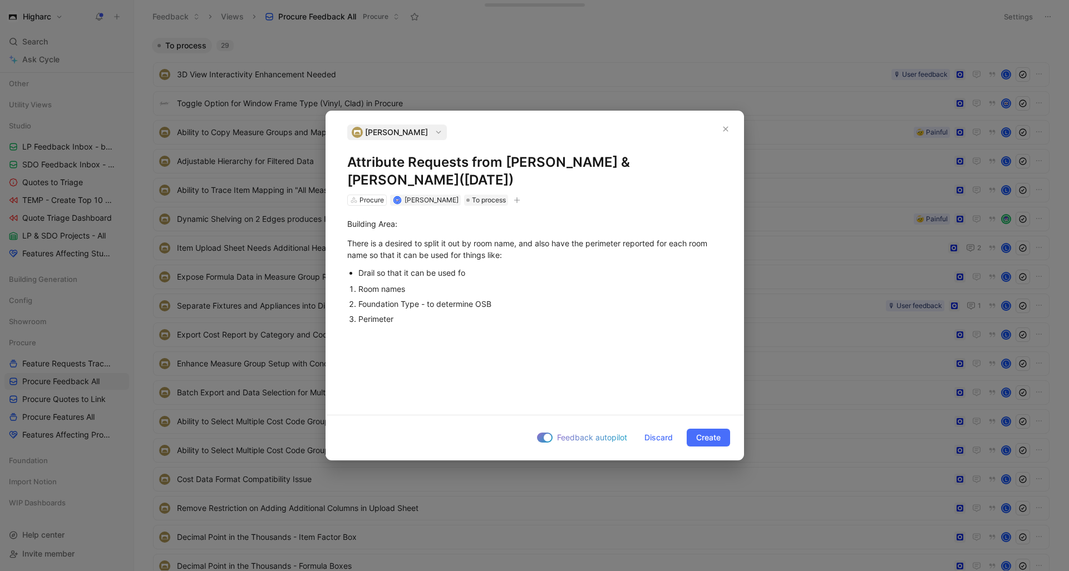
click at [356, 273] on ul "Drail so that it can be used fo" at bounding box center [534, 272] width 417 height 15
click at [354, 296] on ul "drain tile - perimeter of basement area insulation foam - interior or exterior …" at bounding box center [534, 284] width 417 height 38
click at [507, 293] on div "insulation foam - interior or exterior area of garage Drail so that it can be u…" at bounding box center [540, 288] width 364 height 12
click at [545, 289] on div "insulation foam - interior or exterior area of garage Drail so that it can be u…" at bounding box center [540, 288] width 364 height 12
click at [371, 299] on div at bounding box center [540, 303] width 364 height 12
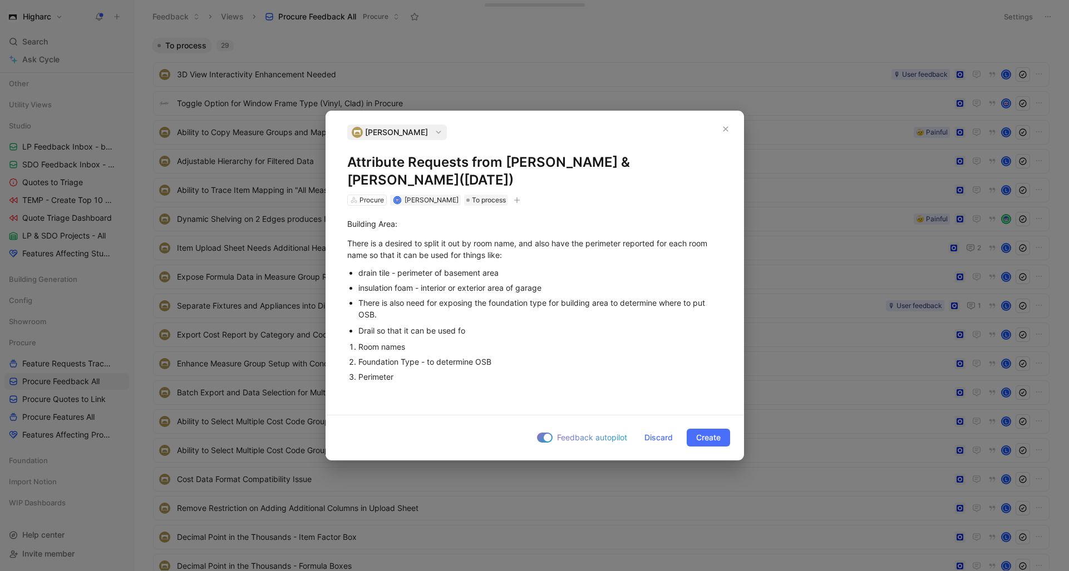
drag, startPoint x: 426, startPoint y: 382, endPoint x: 305, endPoint y: 327, distance: 133.0
click at [305, 327] on div "[PERSON_NAME] Attribute Requests from [PERSON_NAME] & [PERSON_NAME]([DATE]) Pro…" at bounding box center [534, 285] width 1069 height 571
drag, startPoint x: 364, startPoint y: 369, endPoint x: 354, endPoint y: 371, distance: 10.1
click at [354, 371] on ul "L" at bounding box center [534, 369] width 417 height 15
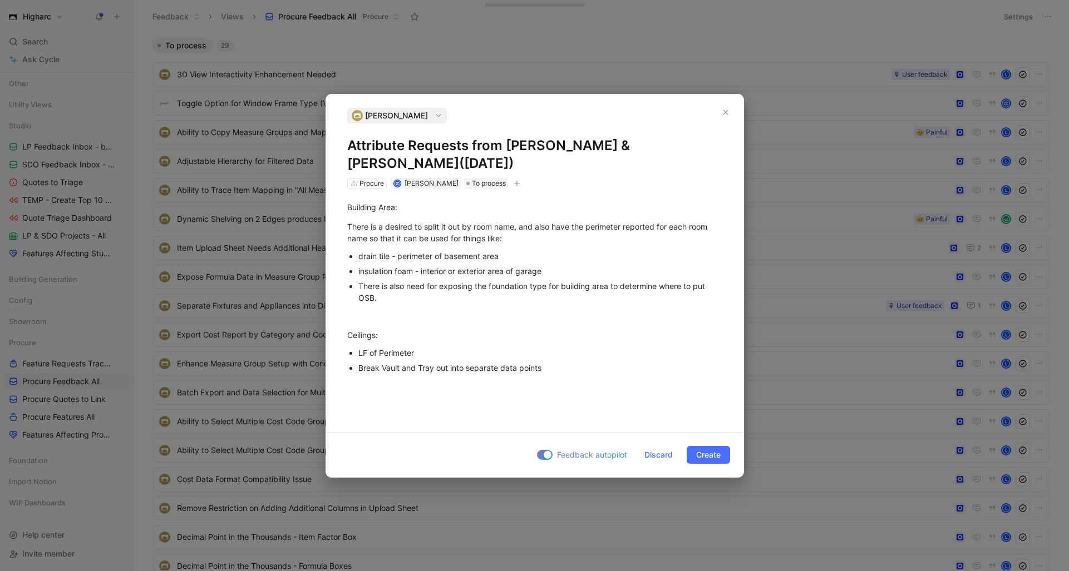
click at [422, 348] on div "LF of Perimeter" at bounding box center [540, 353] width 364 height 12
click at [511, 378] on p at bounding box center [534, 386] width 417 height 18
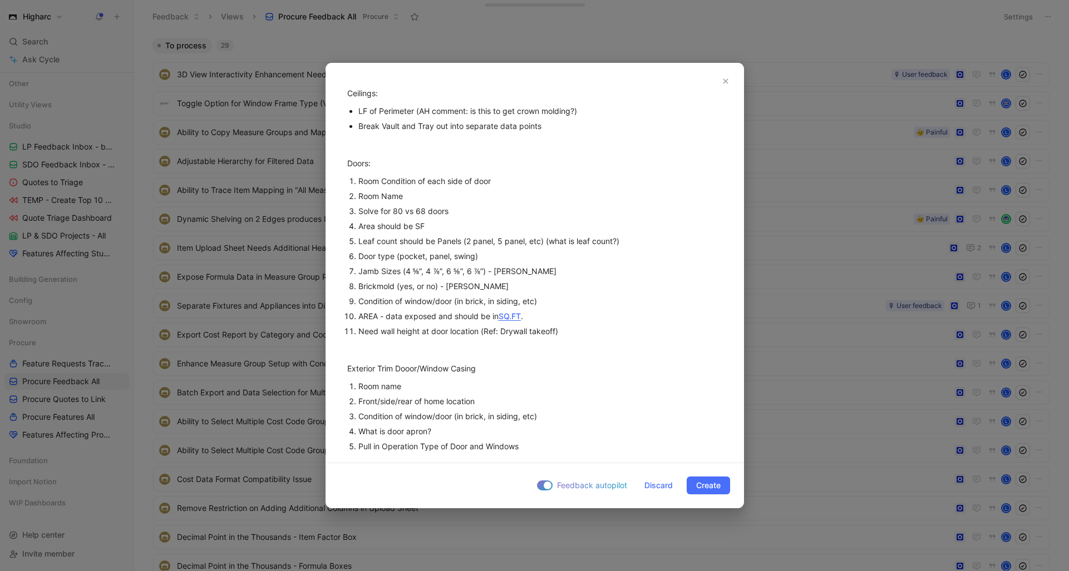
scroll to position [239, 0]
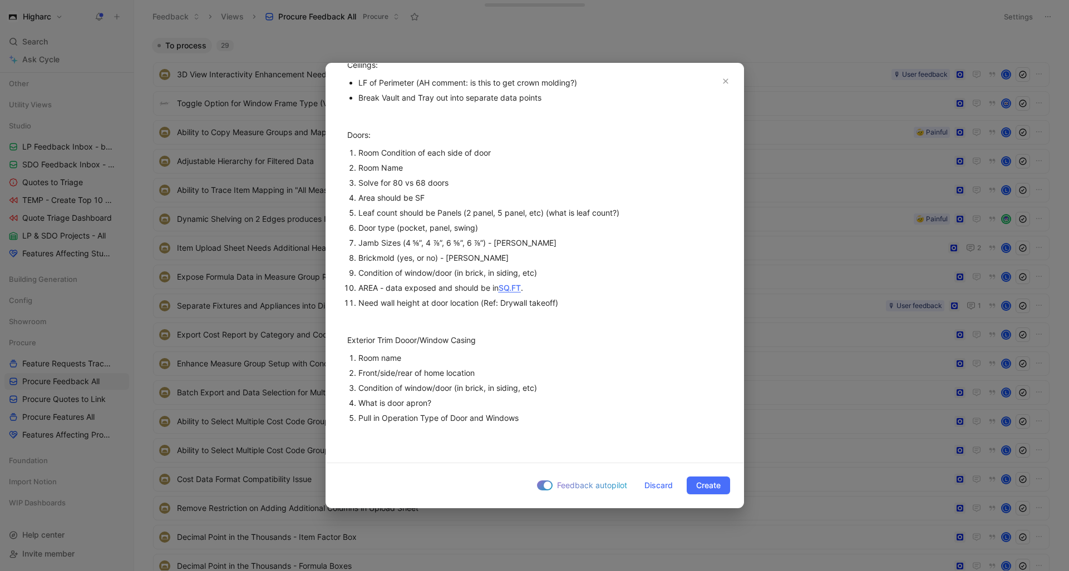
click at [531, 419] on div "Pull in Operation Type of Door and Windows" at bounding box center [540, 418] width 364 height 12
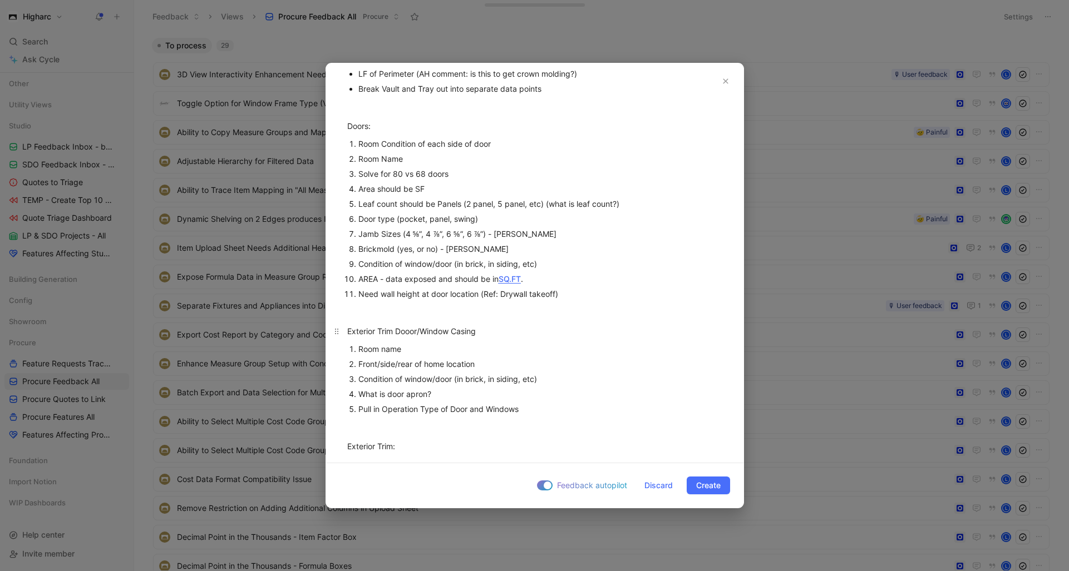
click at [406, 335] on div "Exterior Trim Dooor/Window Casing" at bounding box center [534, 331] width 375 height 12
click at [432, 446] on div "Exterior Trim:" at bounding box center [534, 447] width 375 height 12
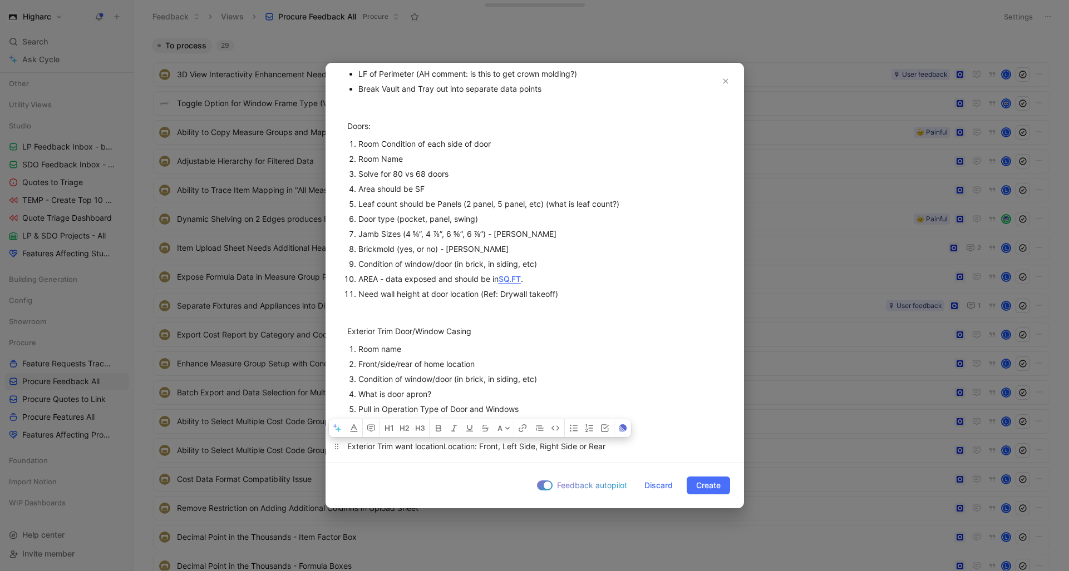
drag, startPoint x: 447, startPoint y: 447, endPoint x: 414, endPoint y: 447, distance: 32.3
click at [414, 447] on div "Exterior Trim want location Location: Front, Left Side, Right Side or Rear" at bounding box center [534, 447] width 375 height 12
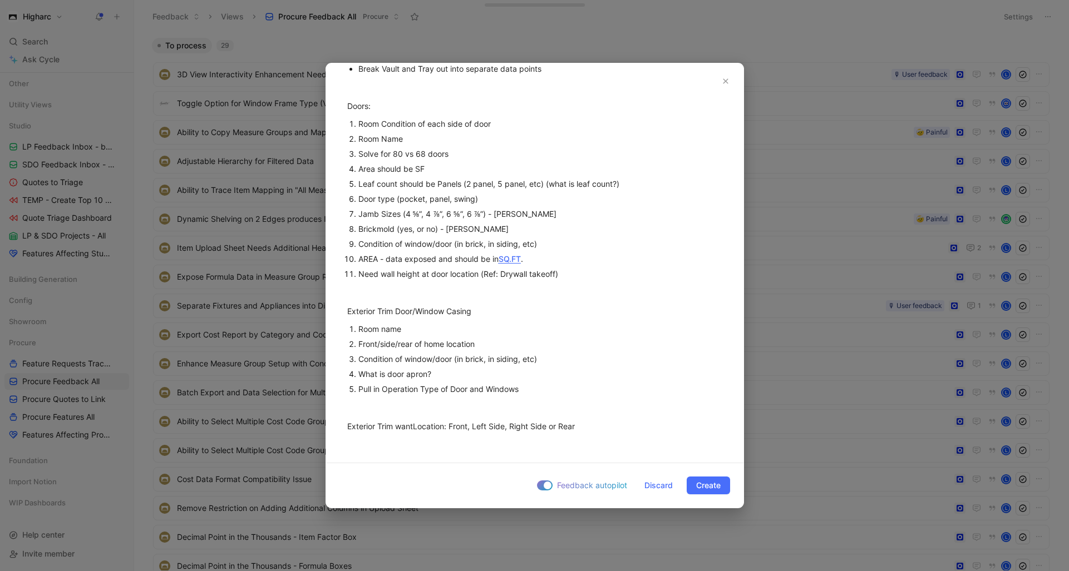
scroll to position [278, 0]
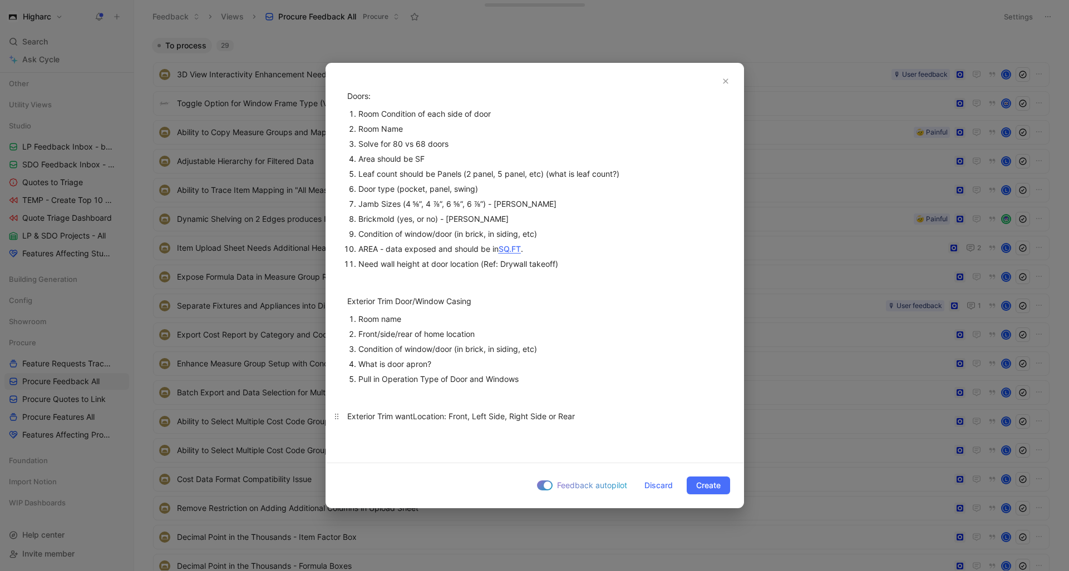
click at [603, 417] on div "Exterior Trim want Location: Front, Left Side, Right Side or Rear" at bounding box center [534, 417] width 375 height 12
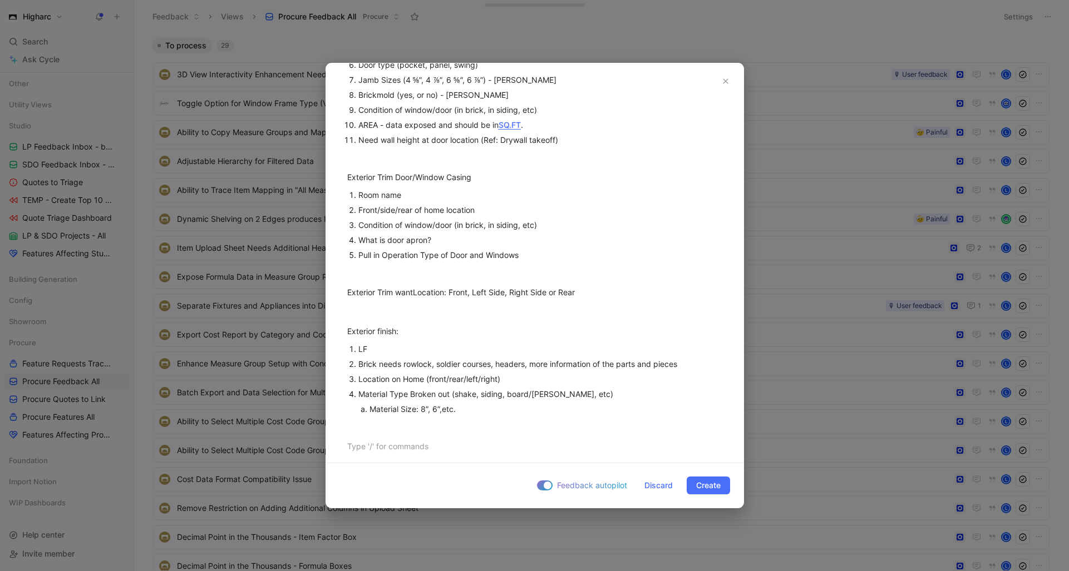
scroll to position [432, 0]
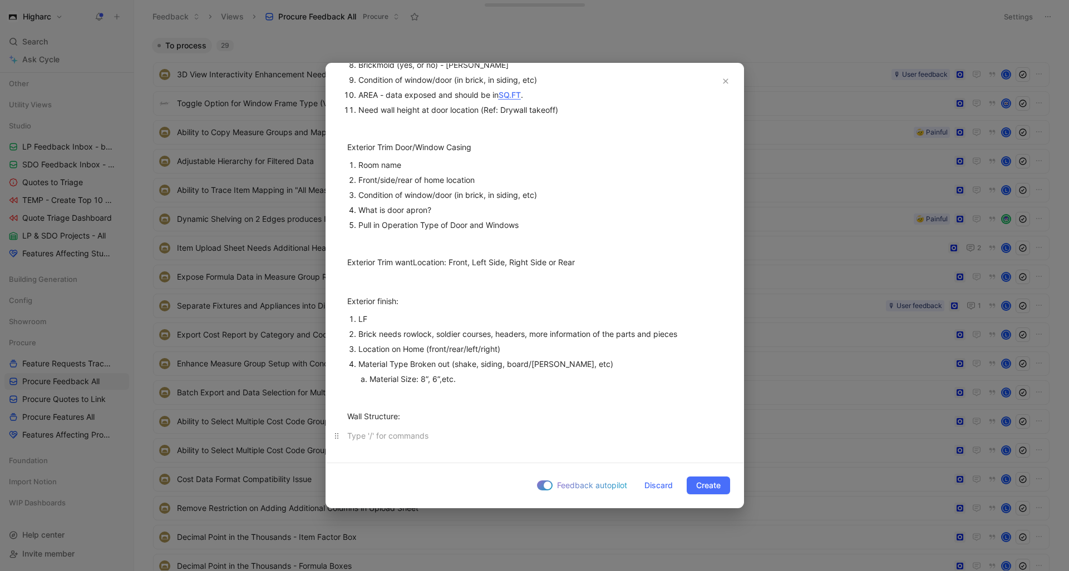
click at [374, 430] on div at bounding box center [534, 436] width 375 height 12
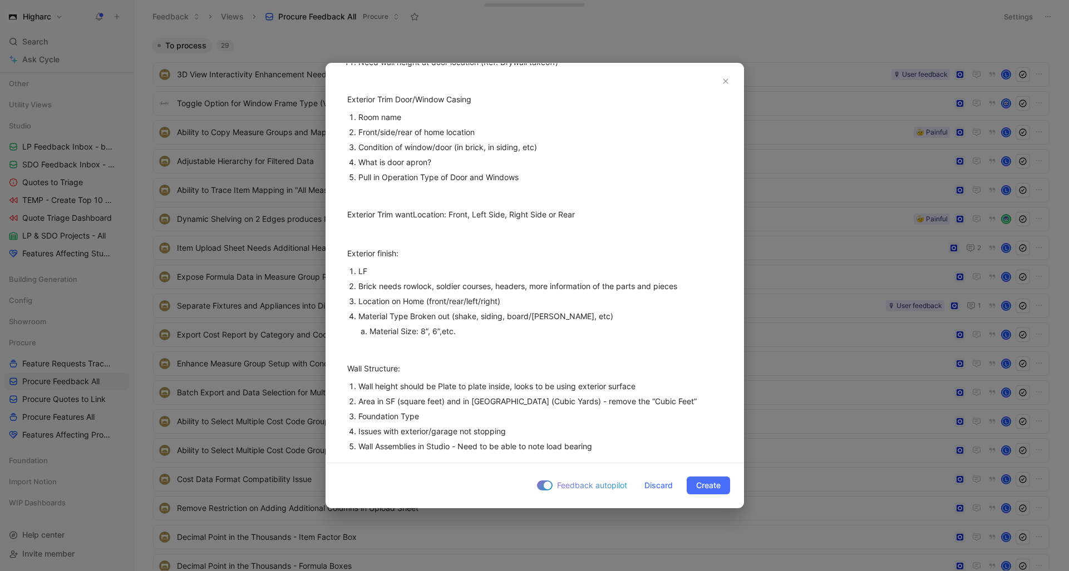
click at [664, 391] on div "Wall height should be Plate to plate inside, looks to be using exterior surface" at bounding box center [540, 387] width 364 height 12
click at [435, 402] on span "Area in SF (square feet) and in [GEOGRAPHIC_DATA] (Cubic Yards) - remove the “C…" at bounding box center [527, 401] width 338 height 9
click at [441, 418] on div "Foundation Type" at bounding box center [540, 417] width 364 height 12
click at [508, 437] on div "Issues with exterior/garage not stopping" at bounding box center [540, 432] width 364 height 12
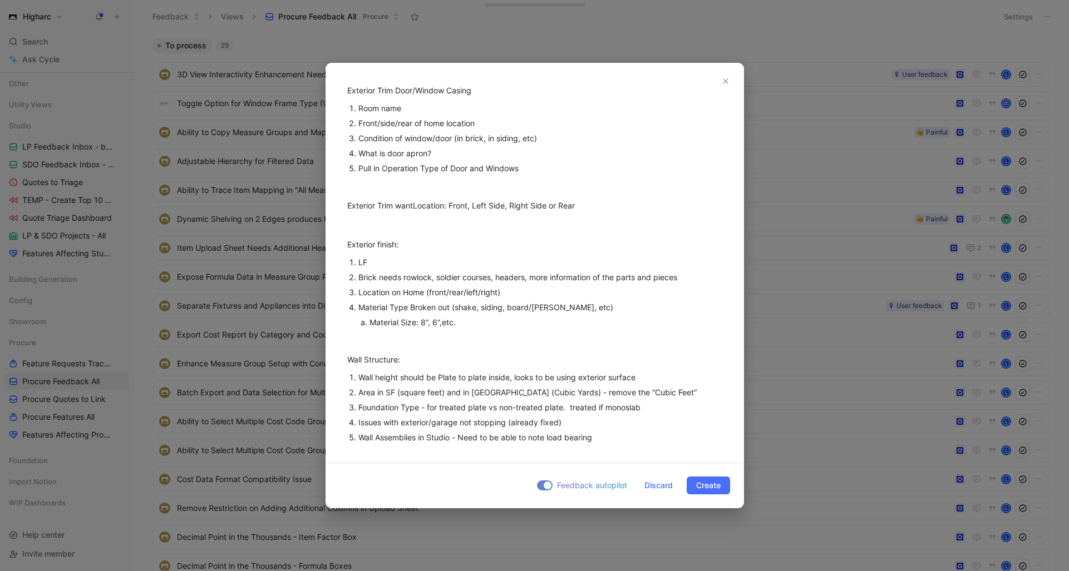
click at [599, 445] on p "Wall Assemblies in Studio - Need to be able to note load bearing" at bounding box center [540, 437] width 364 height 15
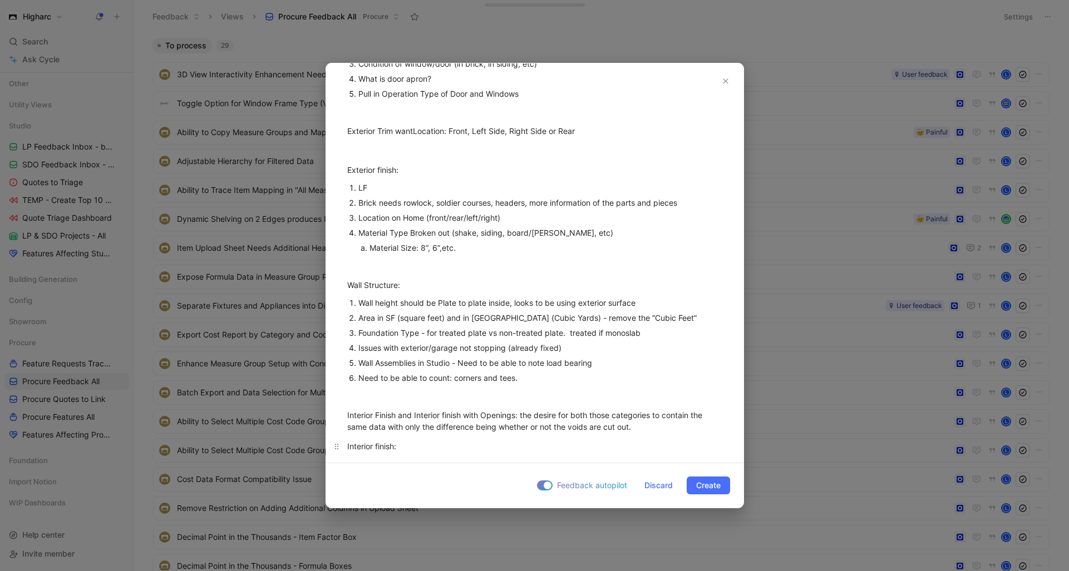
scroll to position [581, 0]
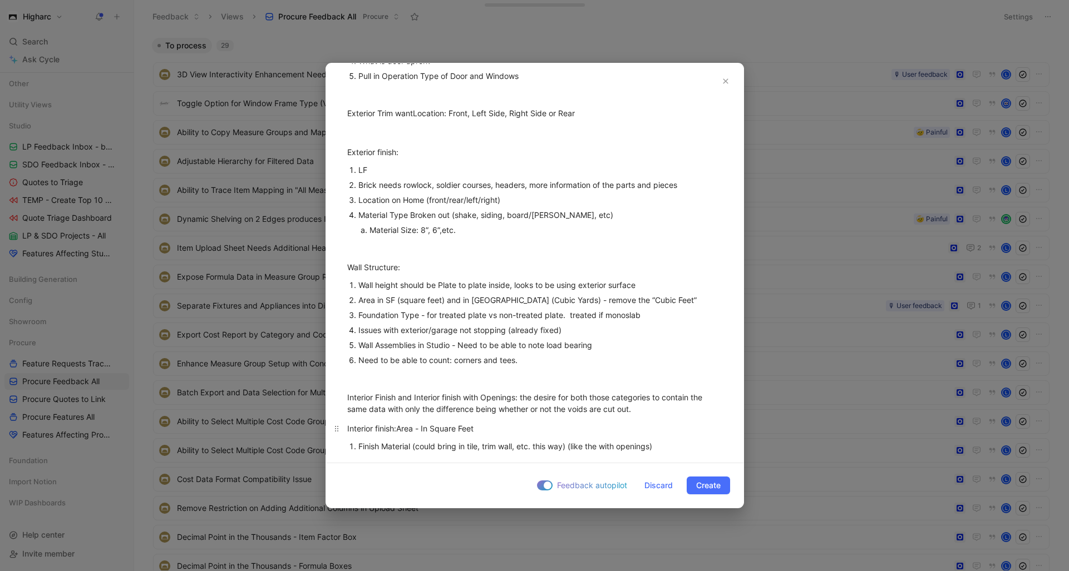
click at [400, 426] on span "Area - In Square Feet" at bounding box center [434, 428] width 77 height 9
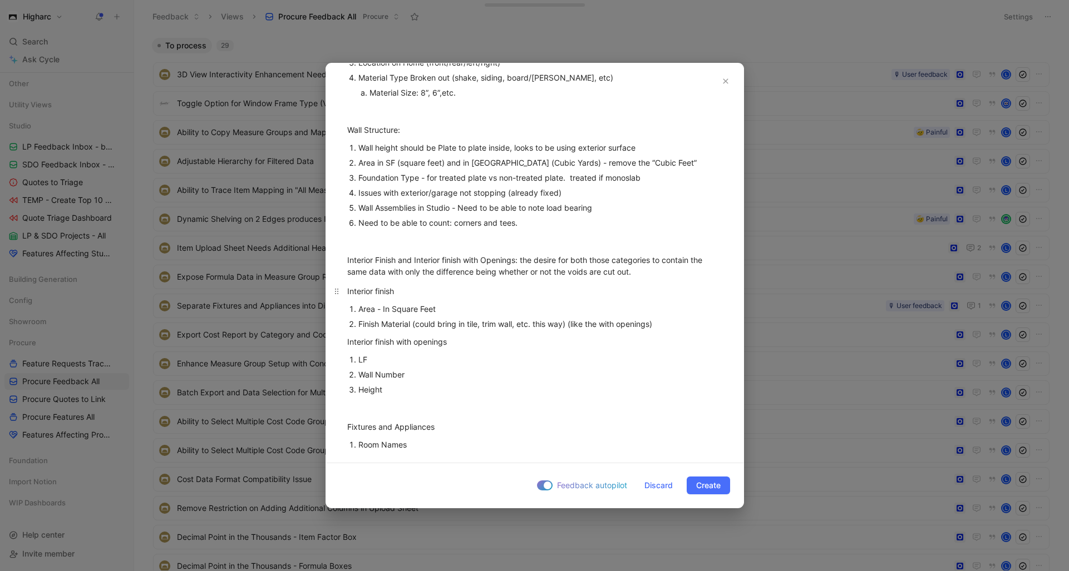
scroll to position [762, 0]
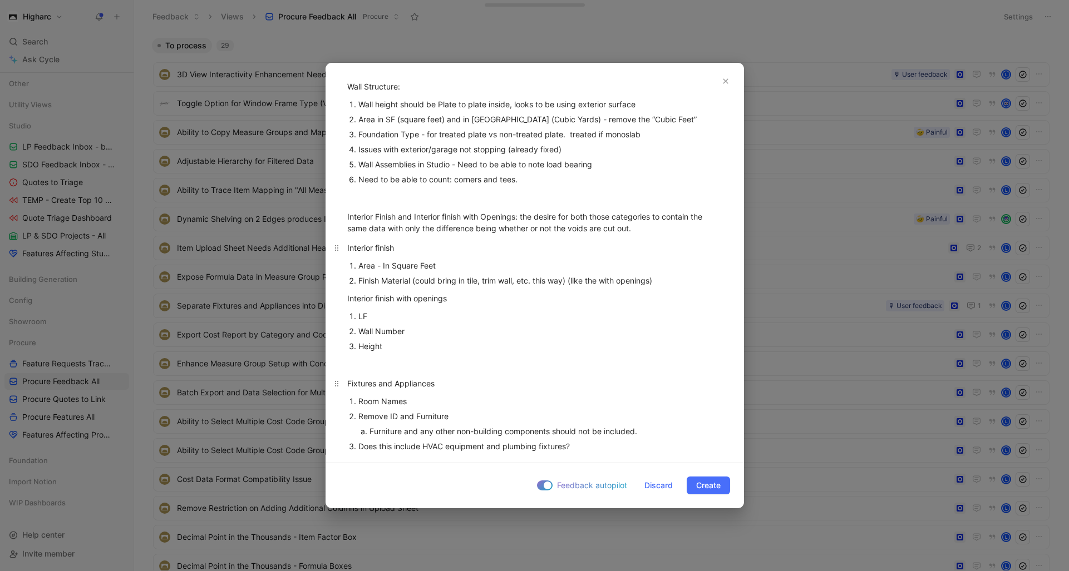
click at [456, 383] on div "Fixtures and Appliances" at bounding box center [534, 384] width 375 height 12
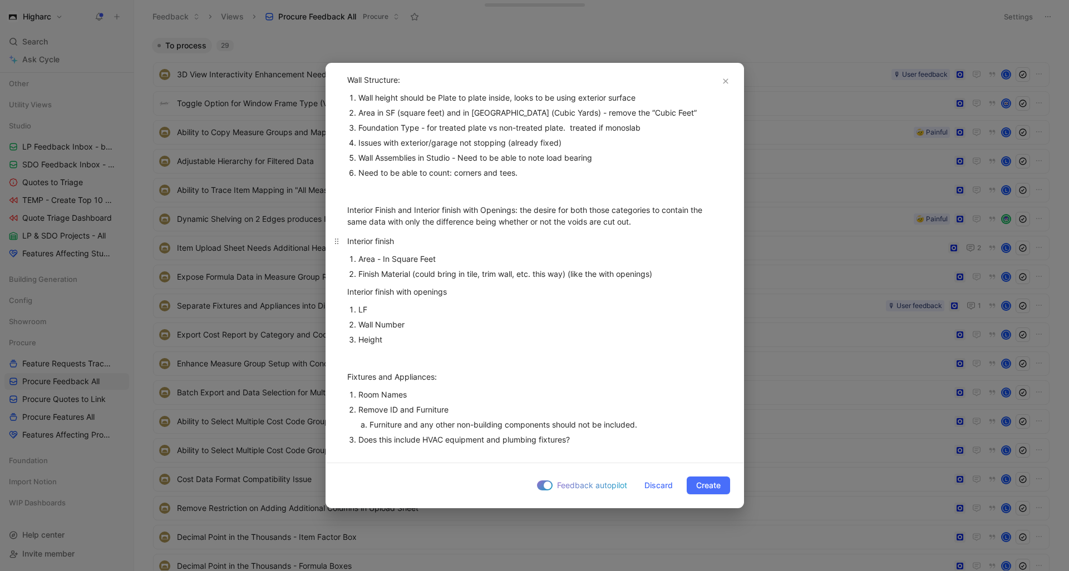
scroll to position [771, 0]
click at [589, 434] on div "Does this include HVAC equipment and plumbing fixtures?" at bounding box center [540, 438] width 364 height 12
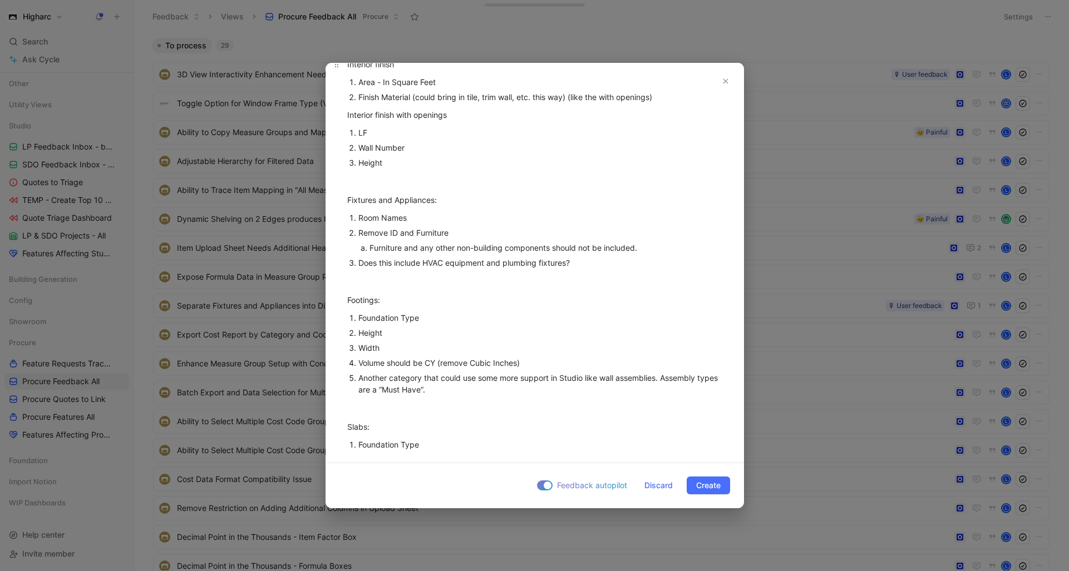
scroll to position [1016, 0]
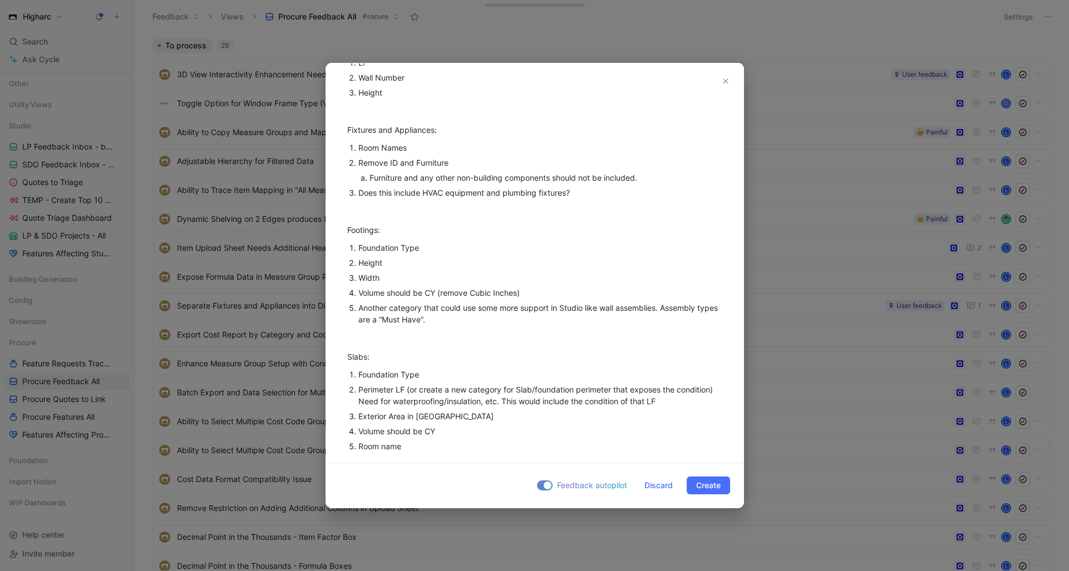
click at [421, 446] on div "Room name" at bounding box center [540, 447] width 364 height 12
click at [662, 437] on div "Volume should be CY" at bounding box center [540, 432] width 364 height 12
click at [660, 443] on div "Room name - more helps with exterior - porch slab vs other porch slabs" at bounding box center [540, 447] width 364 height 12
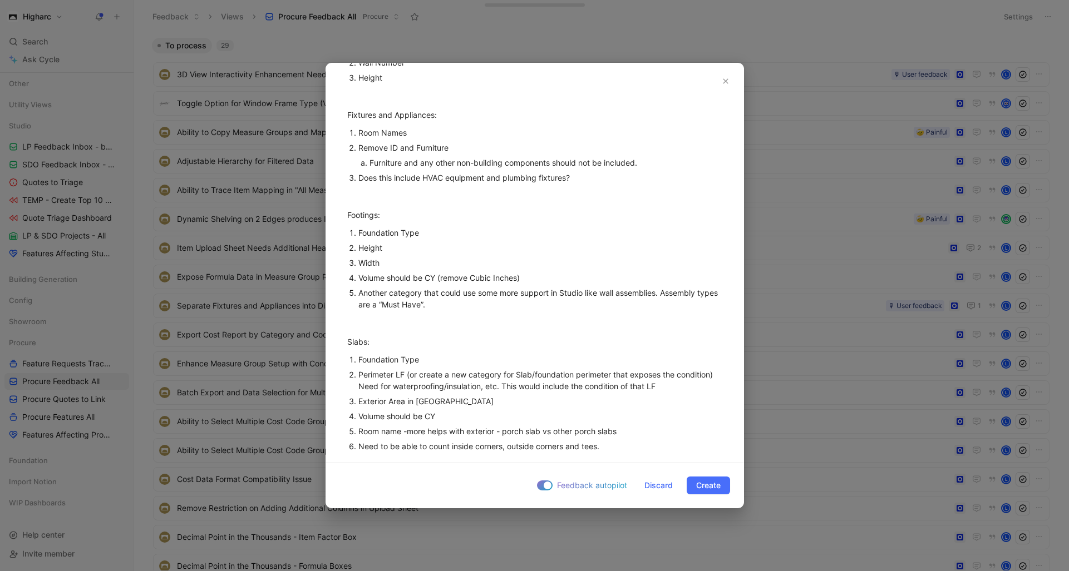
click at [433, 401] on div "Exterior Area in [GEOGRAPHIC_DATA]" at bounding box center [540, 402] width 364 height 12
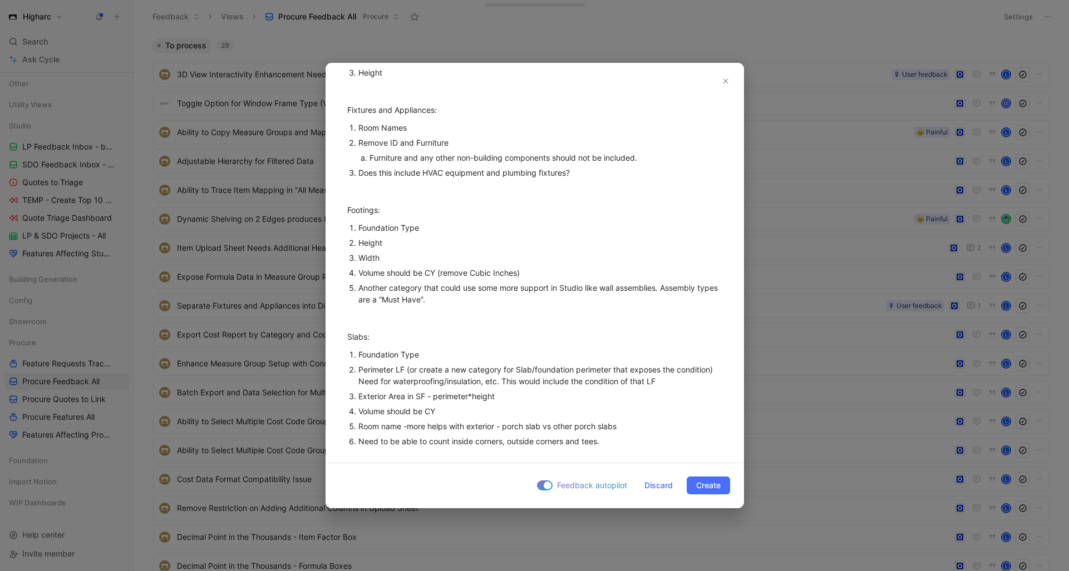
scroll to position [1040, 0]
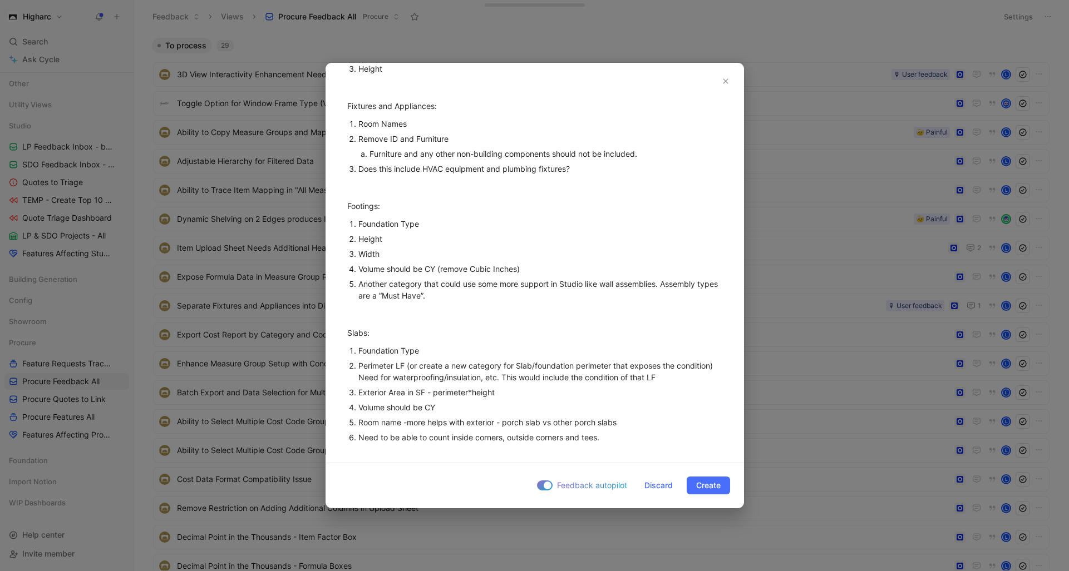
click at [633, 443] on div "Need to be able to count inside corners, outside corners and tees." at bounding box center [540, 438] width 364 height 12
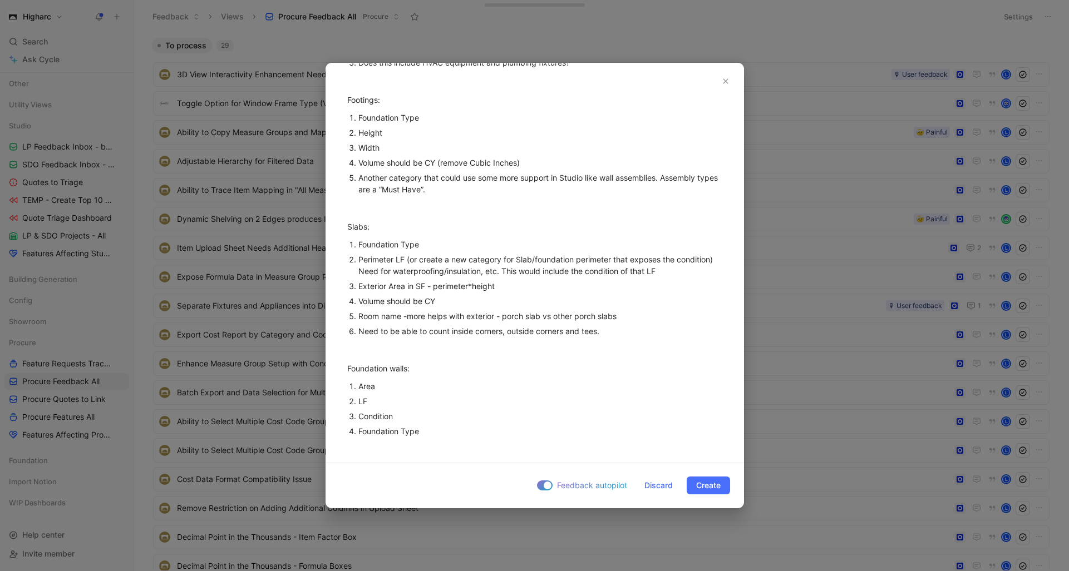
scroll to position [1168, 0]
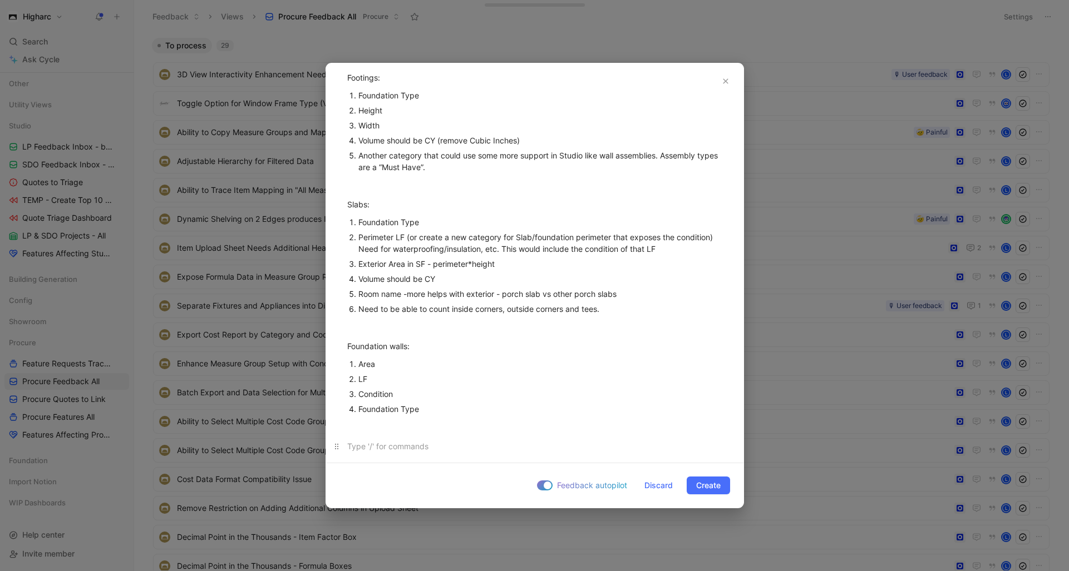
click at [389, 446] on div at bounding box center [534, 447] width 375 height 12
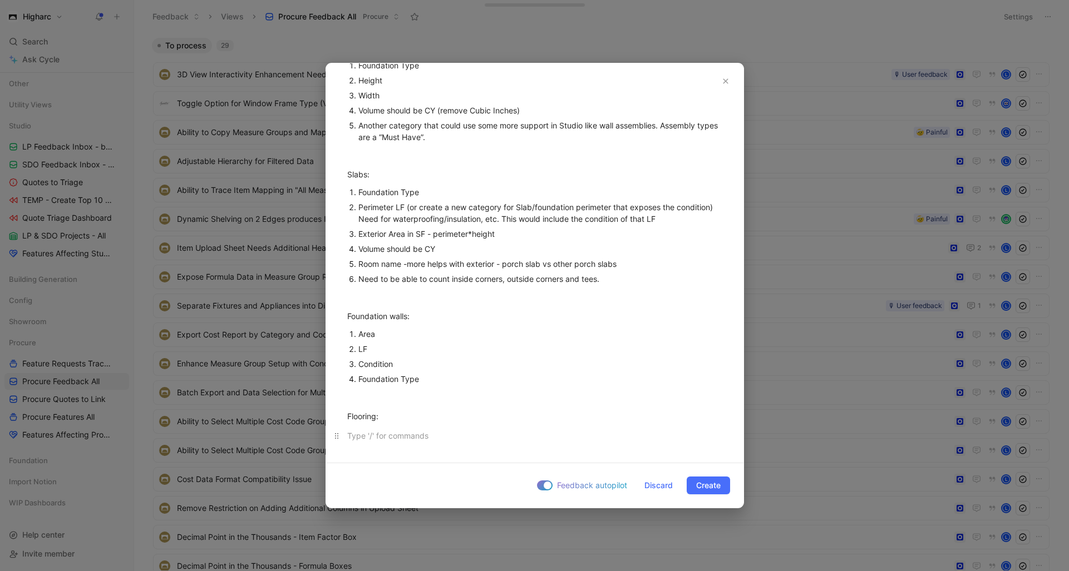
scroll to position [1216, 0]
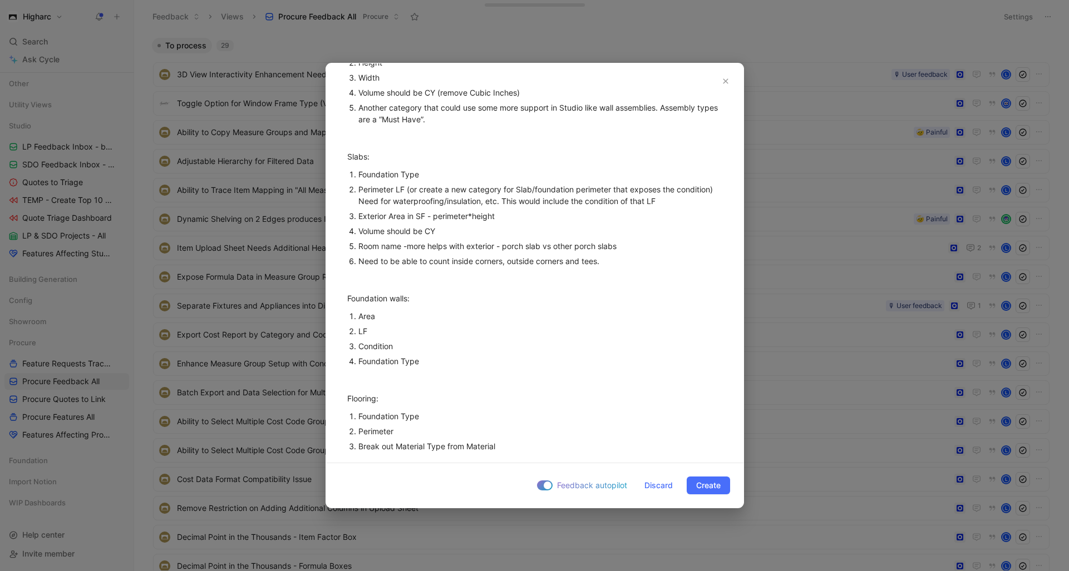
click at [428, 413] on div "Foundation Type" at bounding box center [540, 417] width 364 height 12
click at [428, 417] on div "Foundation Type - underlayment, on slab need leveling, for ceramic, need mortar…" at bounding box center [540, 417] width 364 height 12
click at [425, 414] on span "Foundation Type -" at bounding box center [391, 416] width 66 height 9
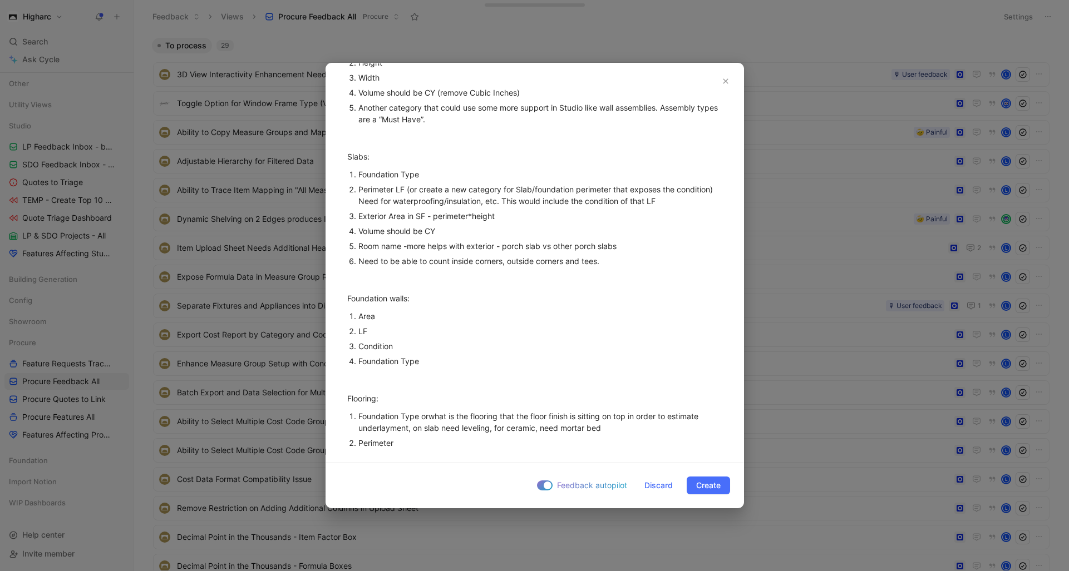
click at [387, 459] on div "[PERSON_NAME] Attribute Requests from [PERSON_NAME] & [PERSON_NAME]([DATE]) Pro…" at bounding box center [534, 285] width 417 height 445
click at [407, 443] on div "Perimeter" at bounding box center [540, 443] width 364 height 12
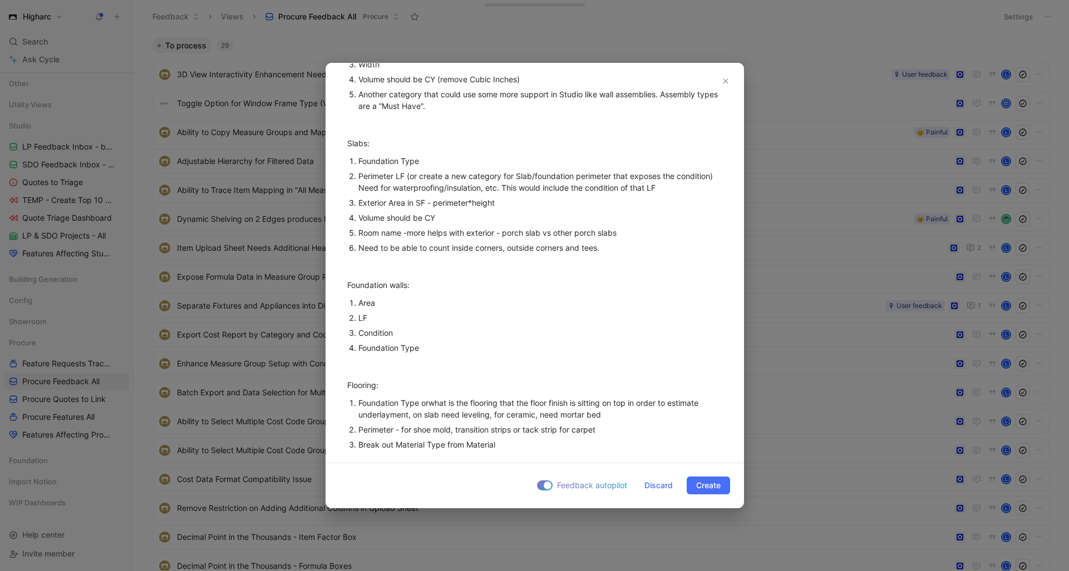
scroll to position [1237, 0]
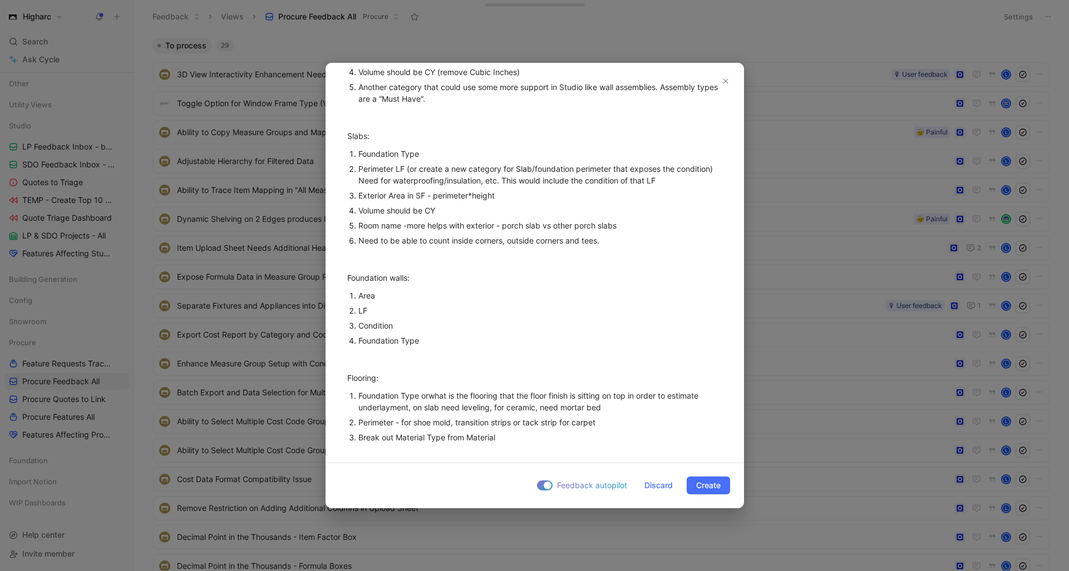
click at [514, 438] on div "Break out Material Type from Material" at bounding box center [540, 438] width 364 height 12
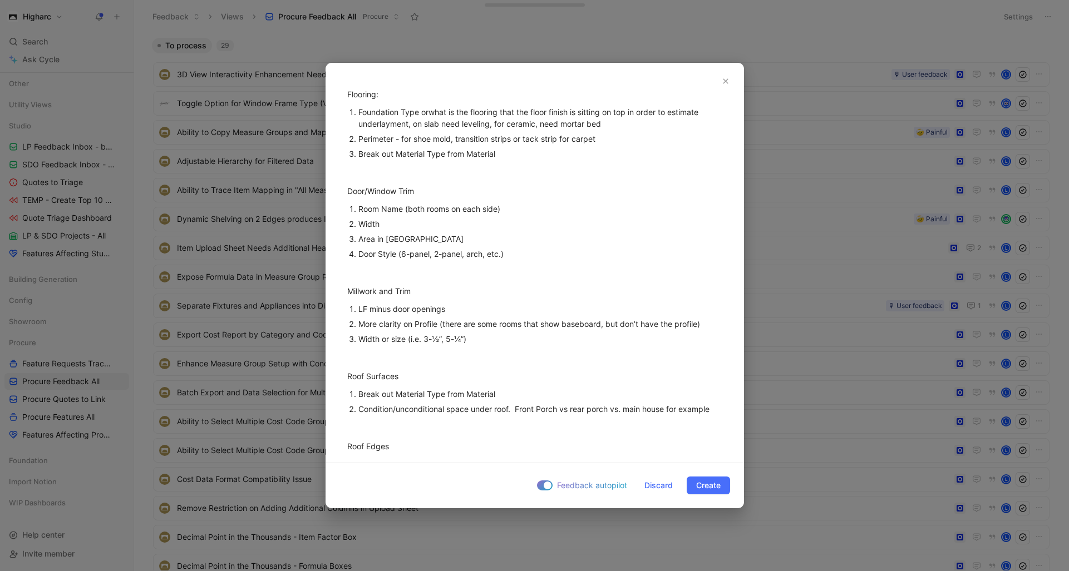
scroll to position [1540, 0]
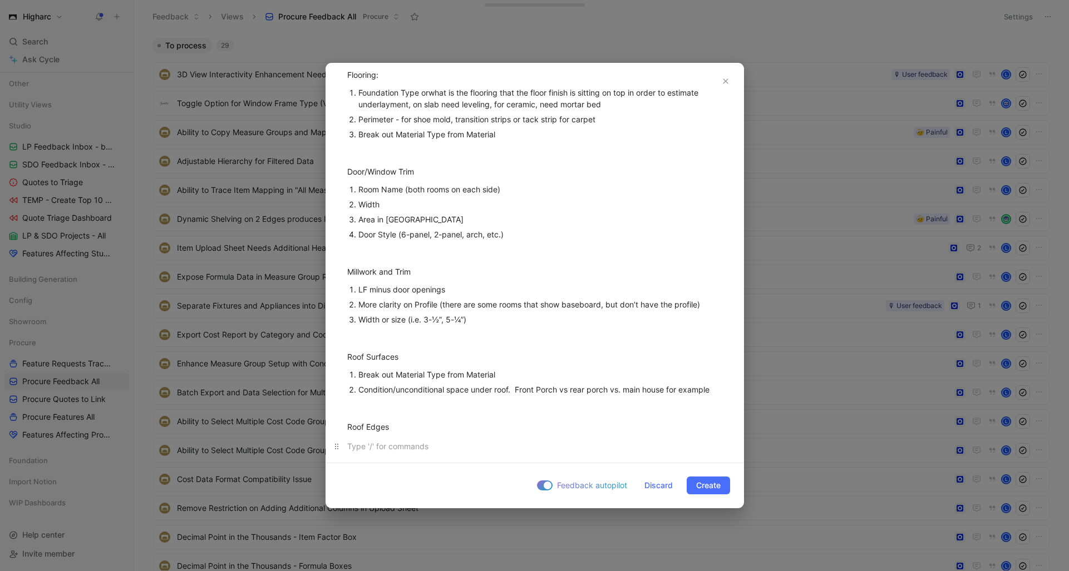
click at [404, 446] on div at bounding box center [534, 447] width 375 height 12
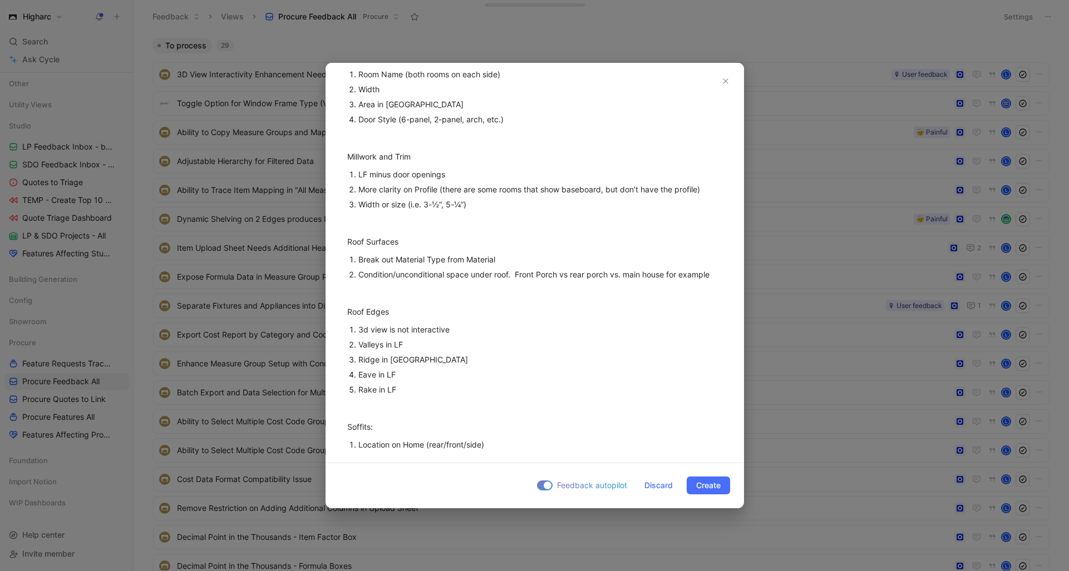
scroll to position [1774, 0]
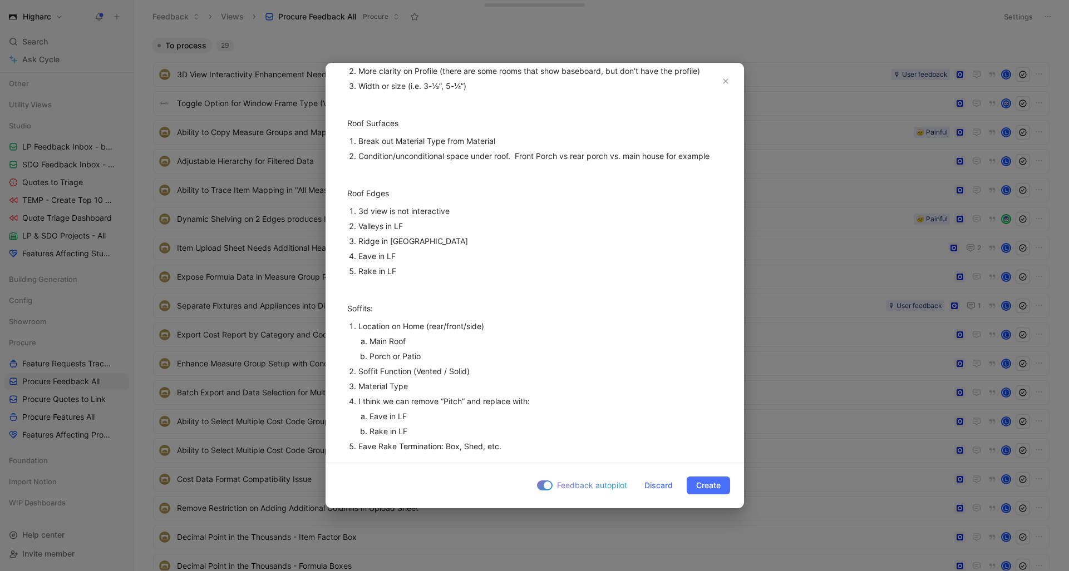
click at [544, 448] on div "Eave Rake Termination: Box, Shed, etc." at bounding box center [540, 447] width 364 height 12
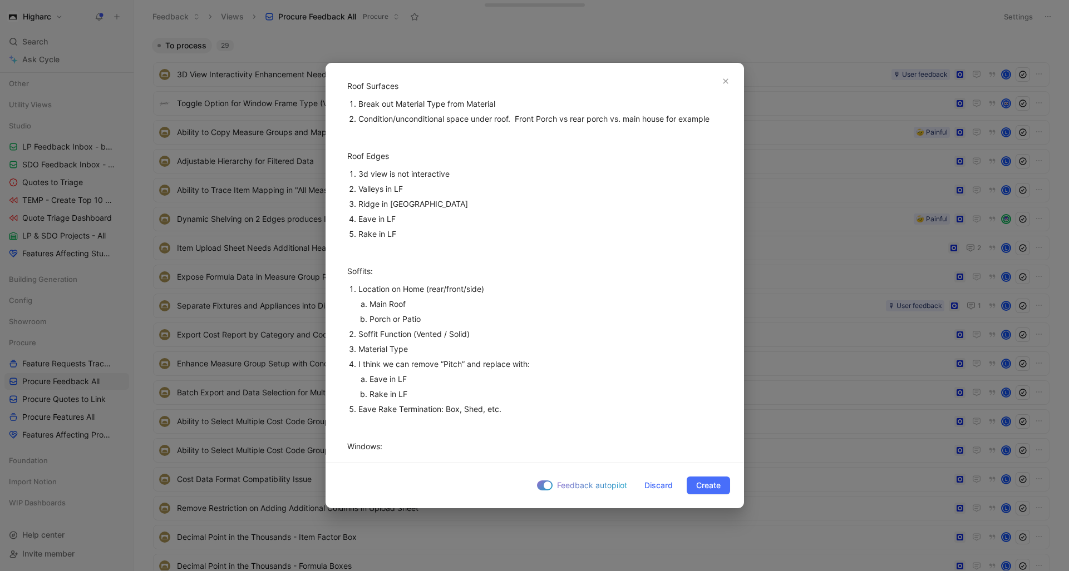
scroll to position [1830, 0]
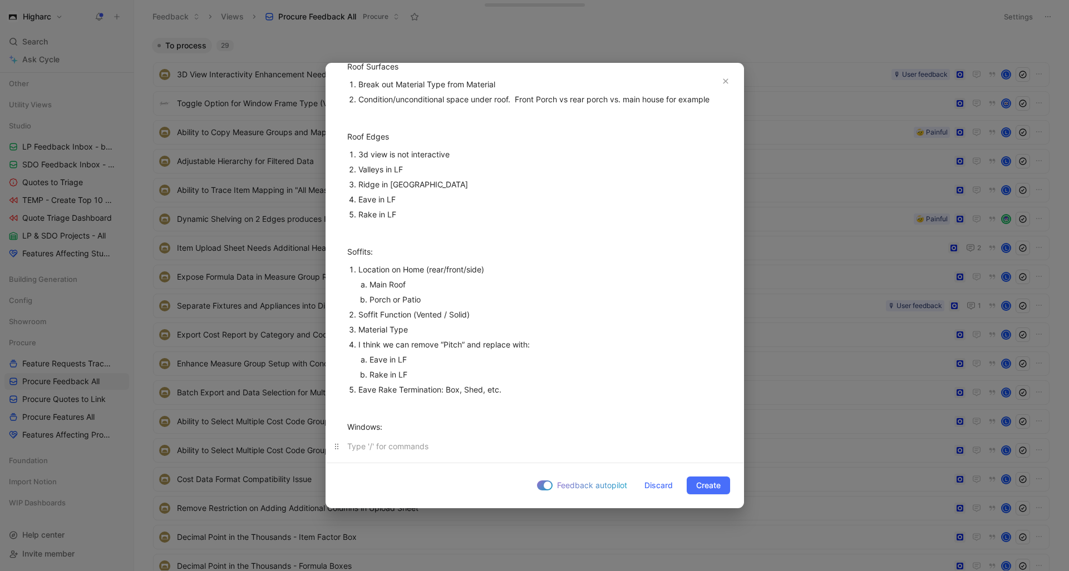
click at [378, 446] on div at bounding box center [534, 447] width 375 height 12
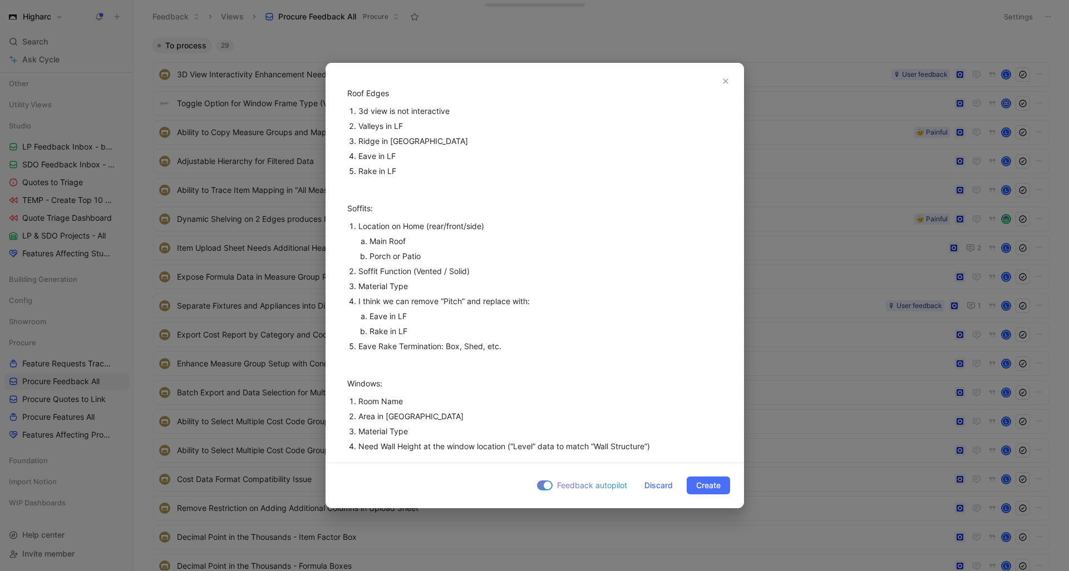
scroll to position [1883, 0]
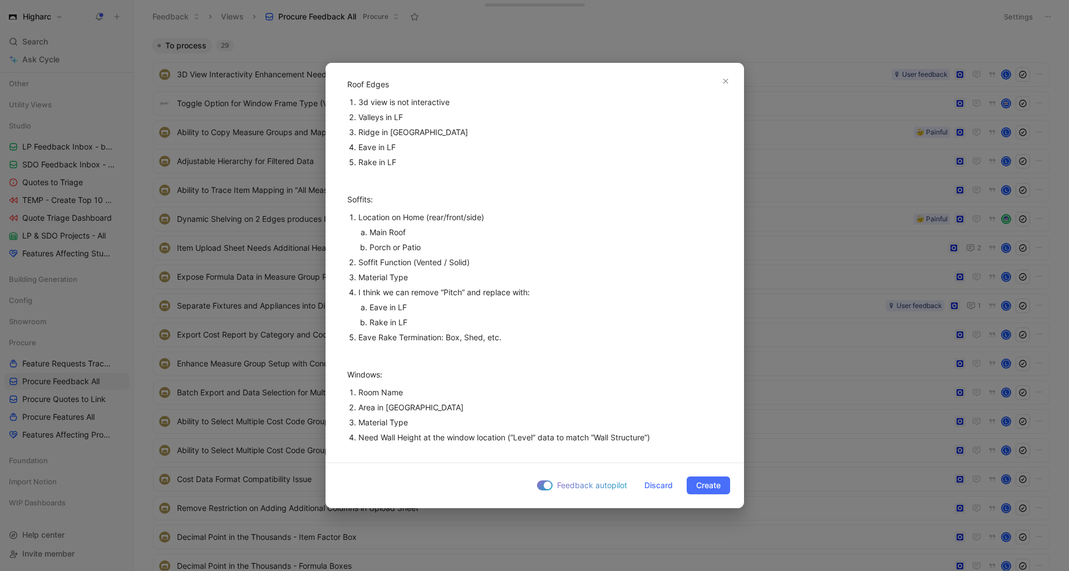
click at [666, 440] on div "Need Wall Height at the window location (“Level” data to match “Wall Structure”)" at bounding box center [540, 438] width 364 height 12
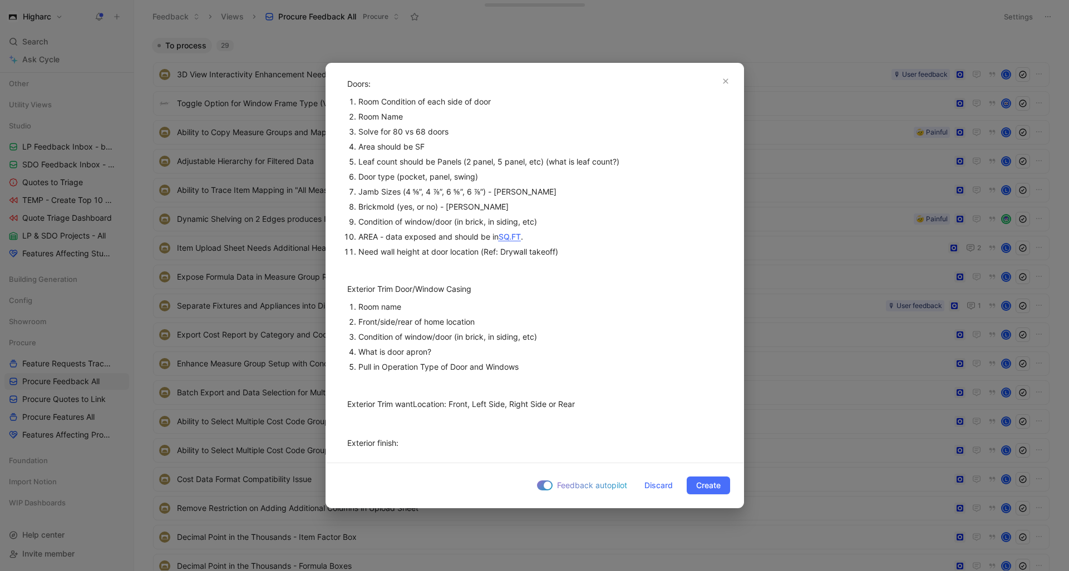
scroll to position [0, 0]
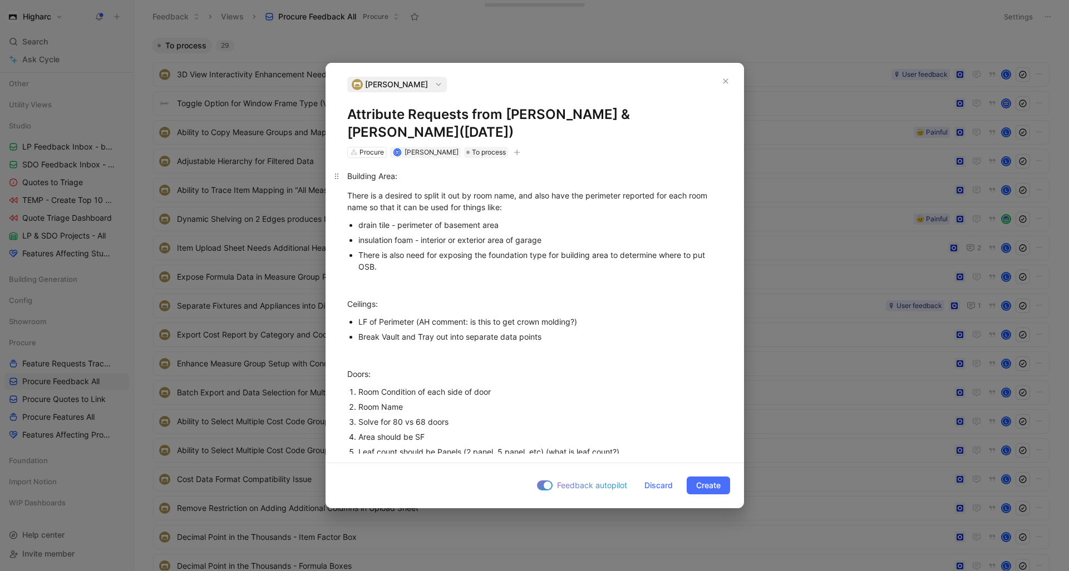
click at [348, 173] on div "Building Area:" at bounding box center [534, 176] width 375 height 12
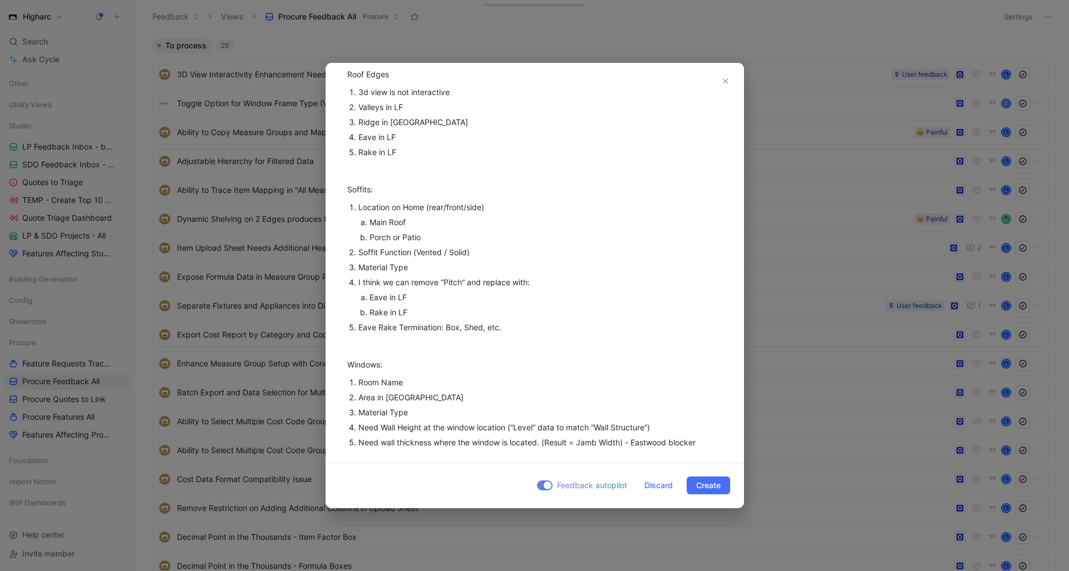
scroll to position [2035, 0]
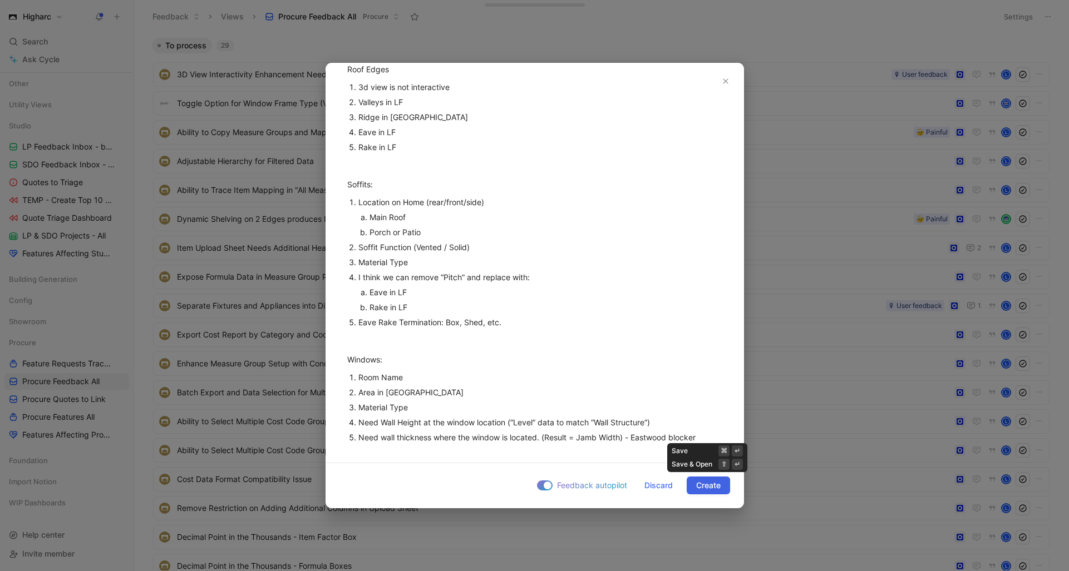
click at [715, 487] on span "Create" at bounding box center [708, 485] width 24 height 13
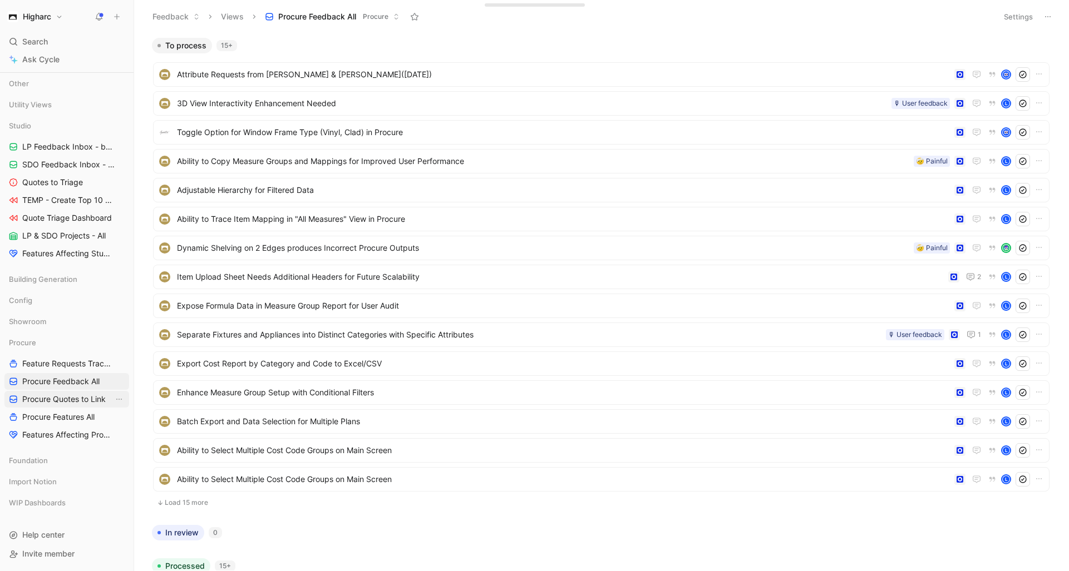
click at [77, 393] on link "Procure Quotes to Link" at bounding box center [66, 399] width 125 height 17
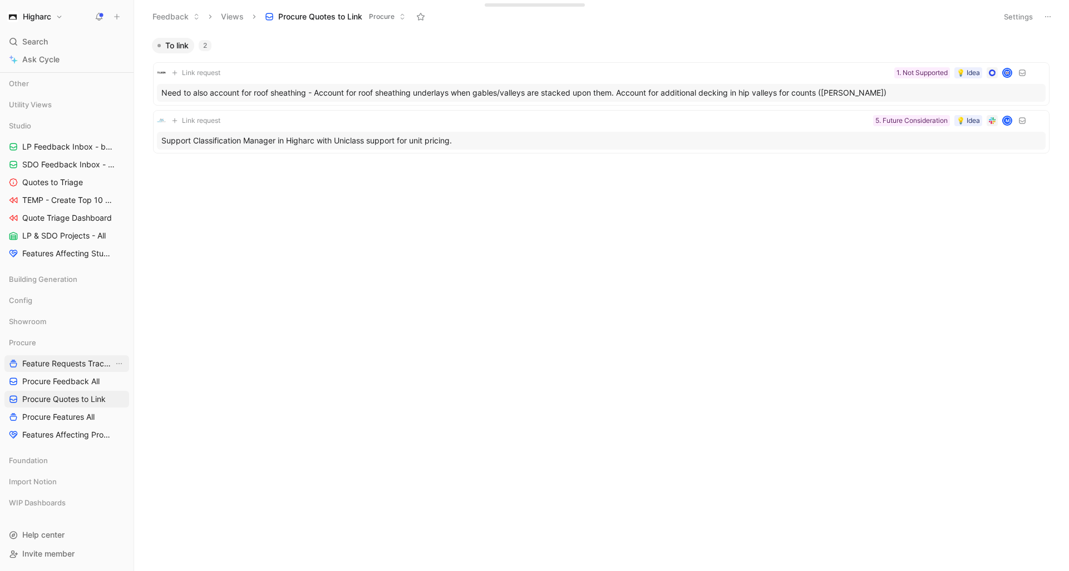
click at [80, 364] on span "Feature Requests Tracker" at bounding box center [67, 363] width 91 height 11
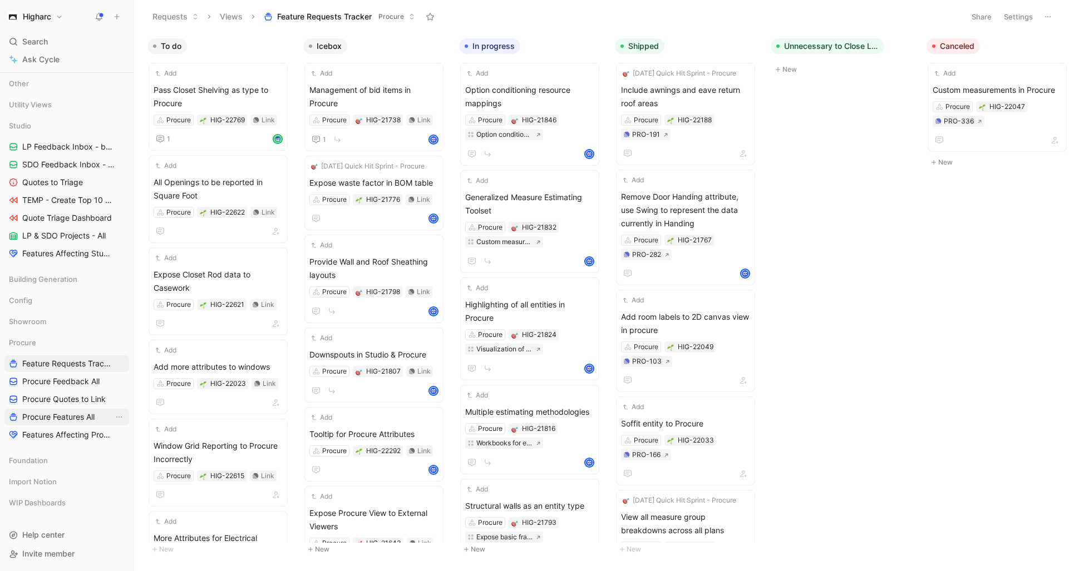
click at [57, 418] on span "Procure Features All" at bounding box center [58, 417] width 72 height 11
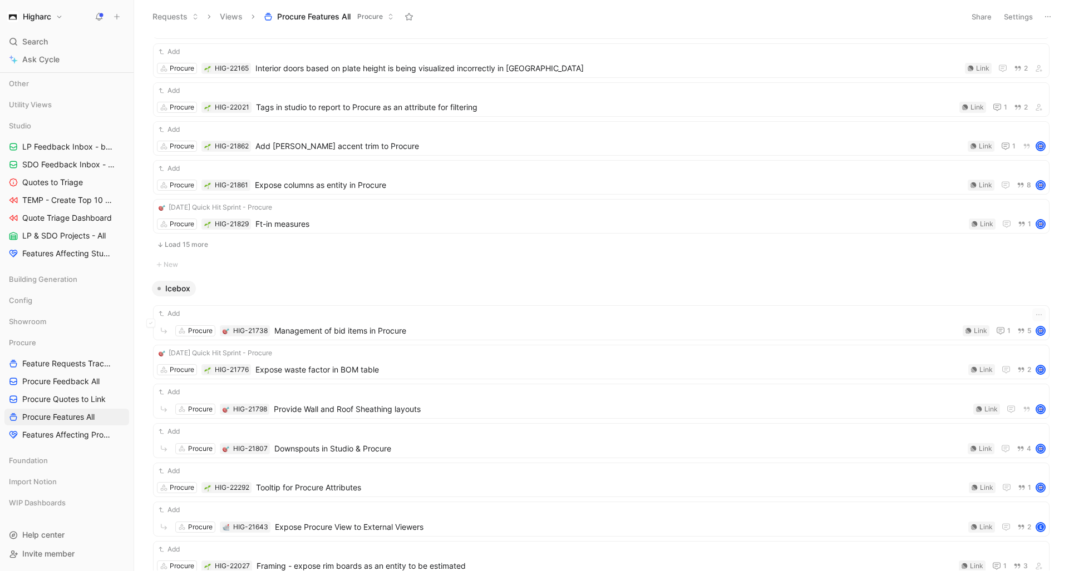
scroll to position [456, 0]
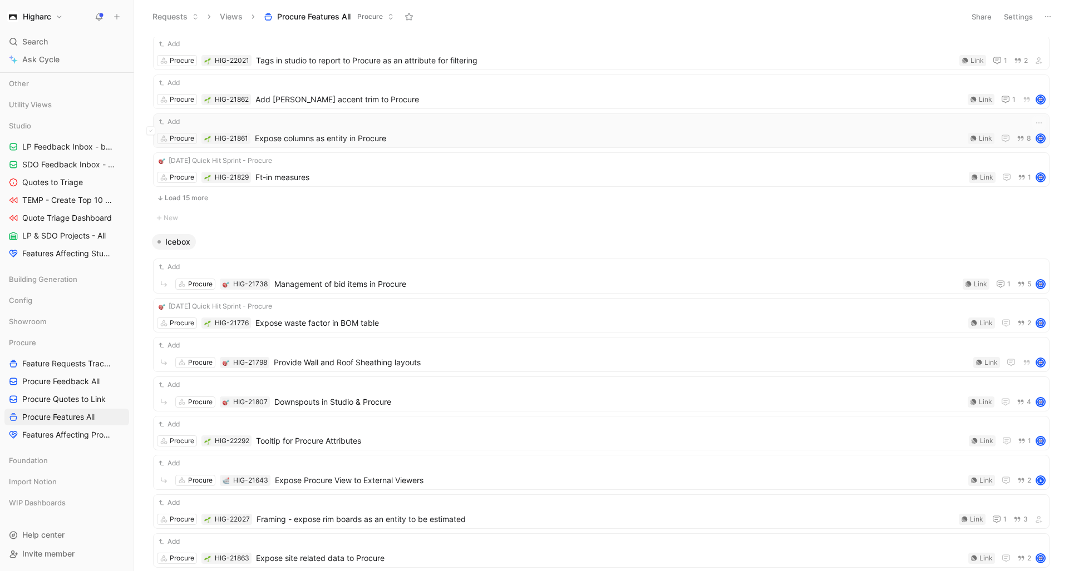
click at [406, 141] on span "Expose columns as entity in Procure" at bounding box center [609, 138] width 708 height 13
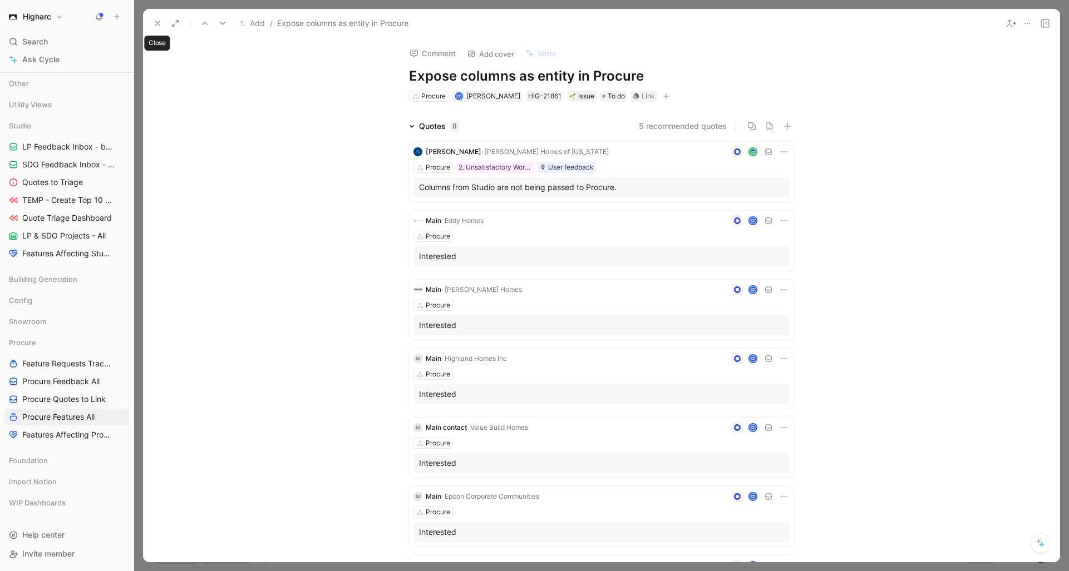
click at [156, 17] on button at bounding box center [158, 24] width 16 height 16
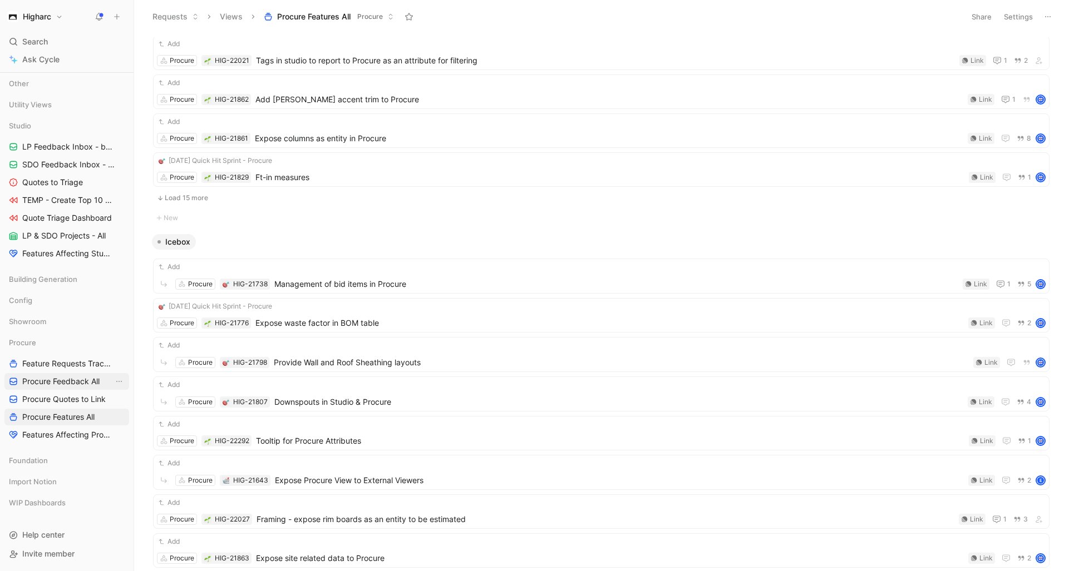
click at [80, 386] on span "Procure Feedback All" at bounding box center [60, 381] width 77 height 11
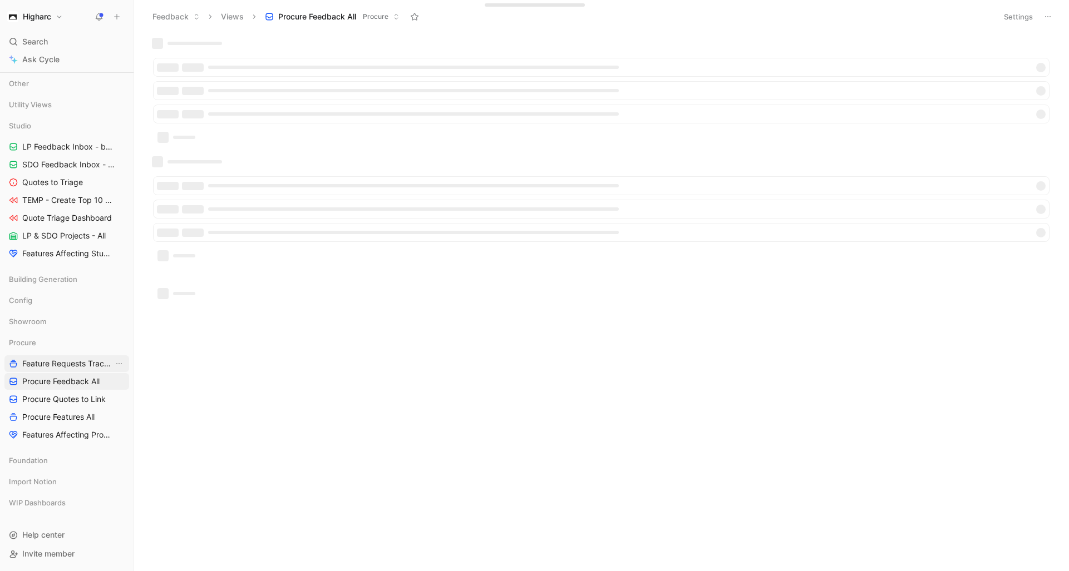
click at [78, 363] on span "Feature Requests Tracker" at bounding box center [67, 363] width 91 height 11
click at [70, 378] on span "Procure Feedback All" at bounding box center [60, 381] width 77 height 11
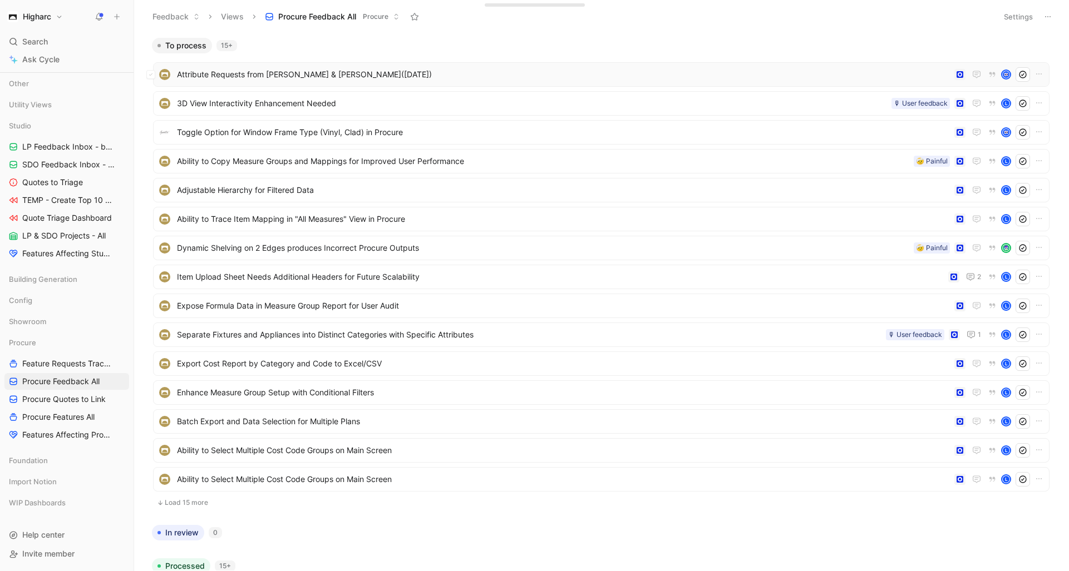
click at [446, 80] on span "Attribute Requests from [PERSON_NAME] & [PERSON_NAME]([DATE])" at bounding box center [563, 74] width 773 height 13
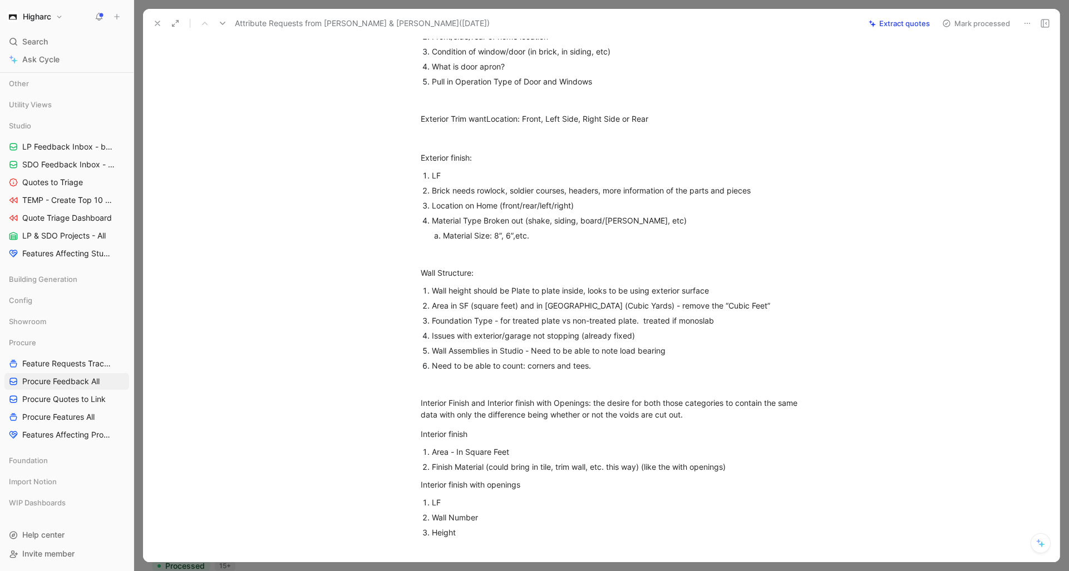
scroll to position [668, 0]
drag, startPoint x: 727, startPoint y: 319, endPoint x: 419, endPoint y: 320, distance: 307.7
click at [432, 320] on li "Foundation Type - for treated plate vs non-treated plate. treated if monoslab" at bounding box center [619, 317] width 374 height 15
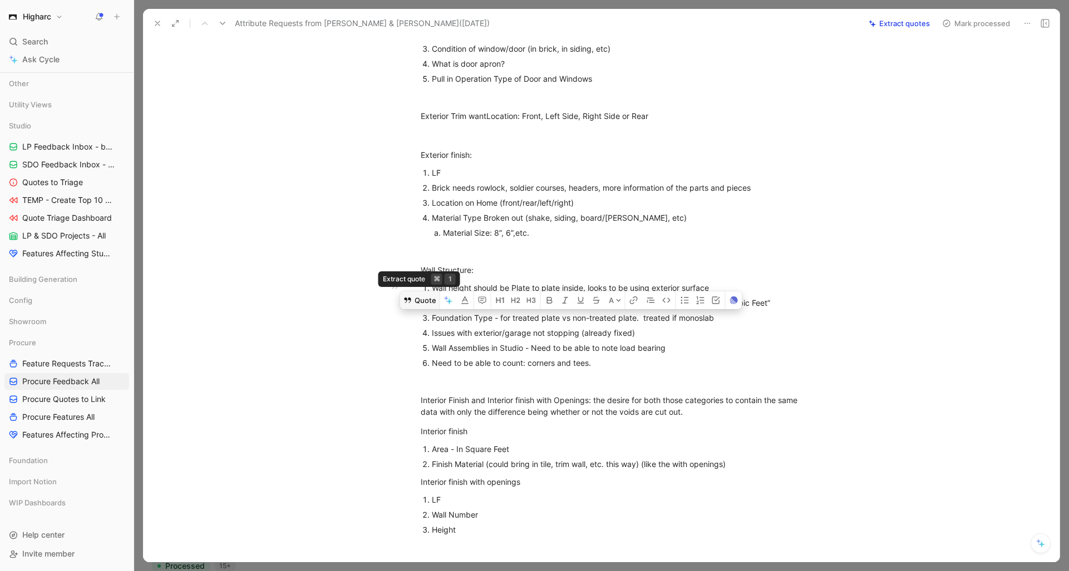
click at [425, 296] on button "Quote" at bounding box center [420, 301] width 40 height 18
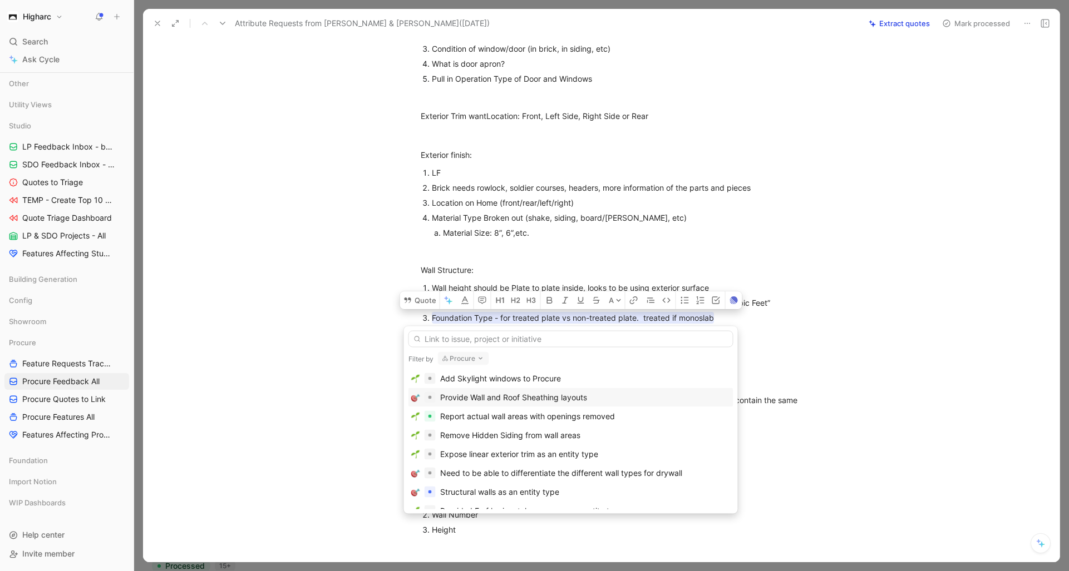
scroll to position [872, 0]
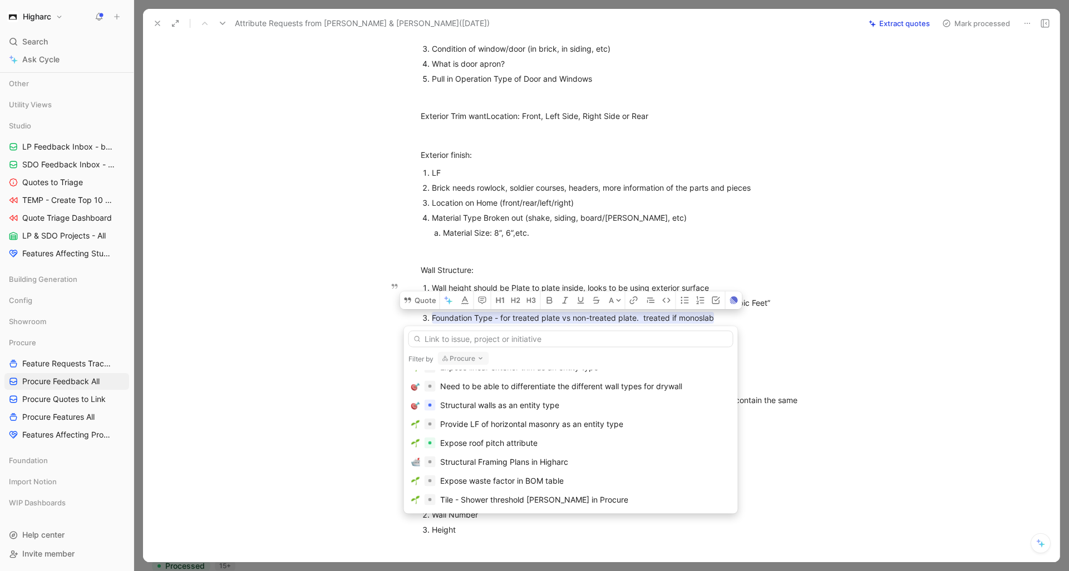
click at [438, 337] on input "text" at bounding box center [570, 339] width 325 height 17
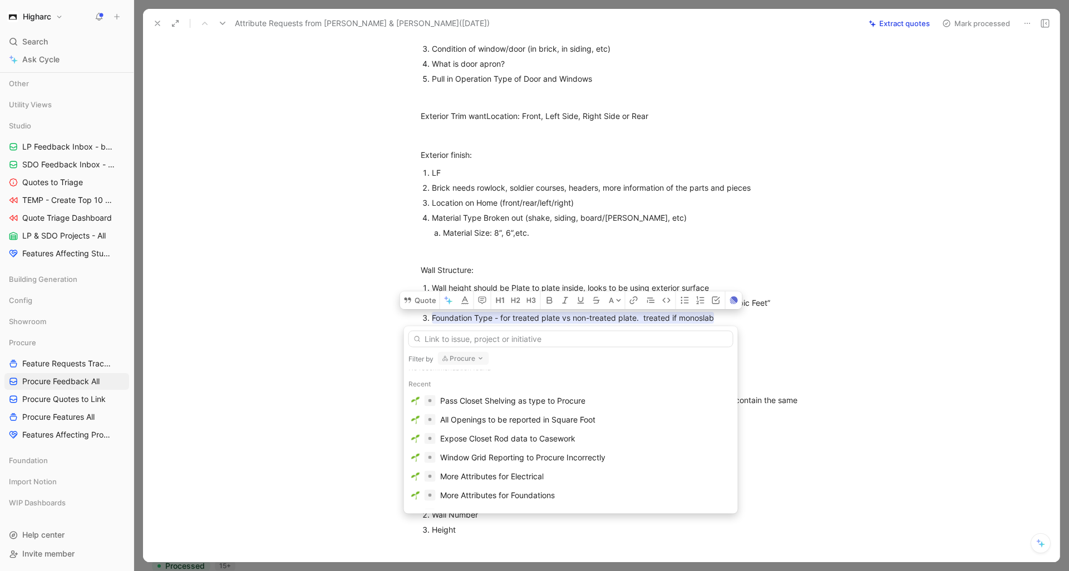
scroll to position [0, 0]
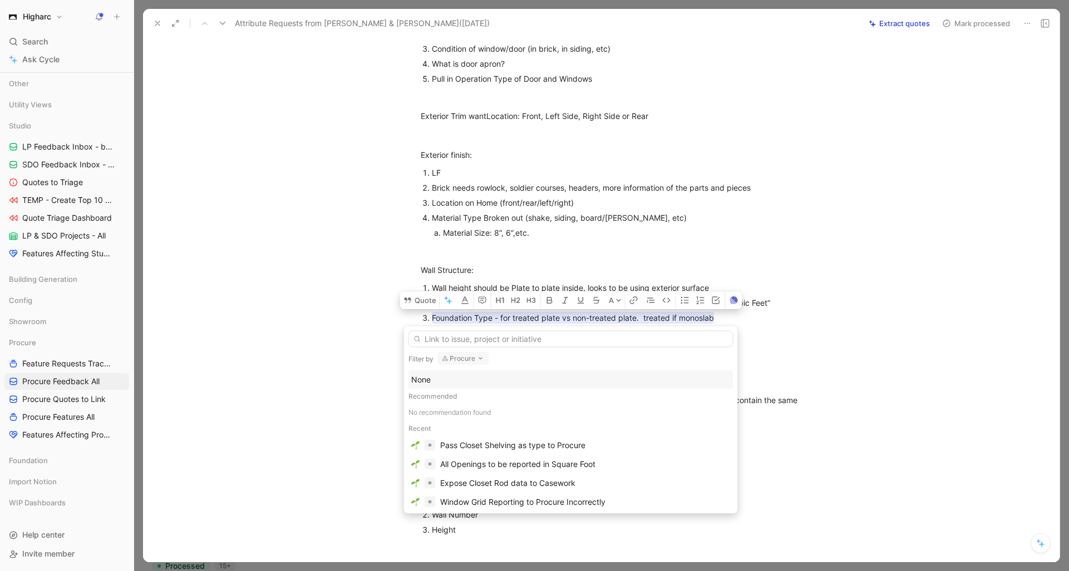
click at [601, 380] on div "None" at bounding box center [570, 379] width 319 height 13
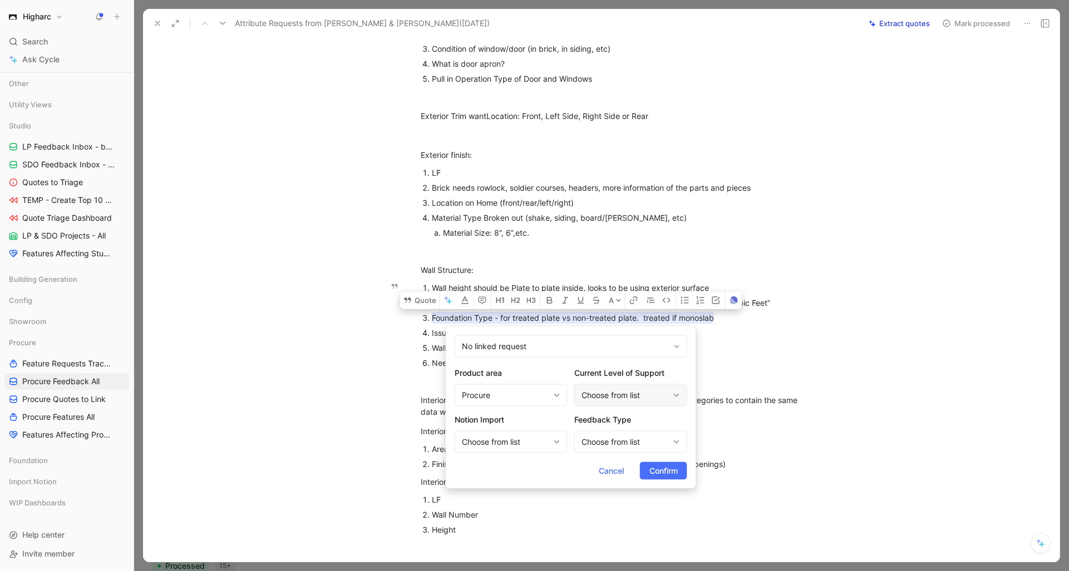
click at [652, 393] on div "Choose from list" at bounding box center [624, 395] width 87 height 13
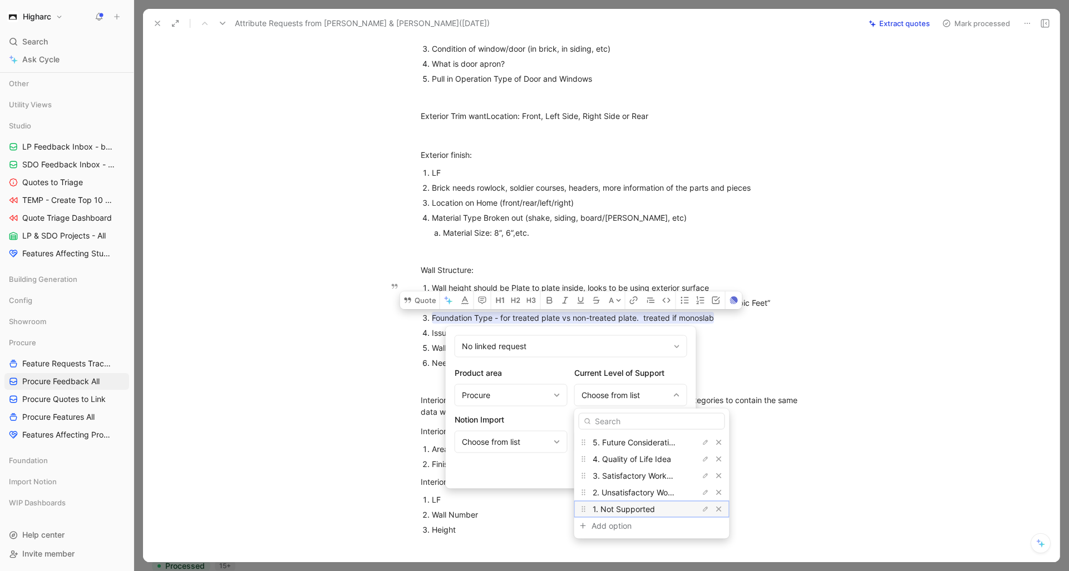
click at [642, 506] on span "1. Not Supported" at bounding box center [624, 509] width 62 height 9
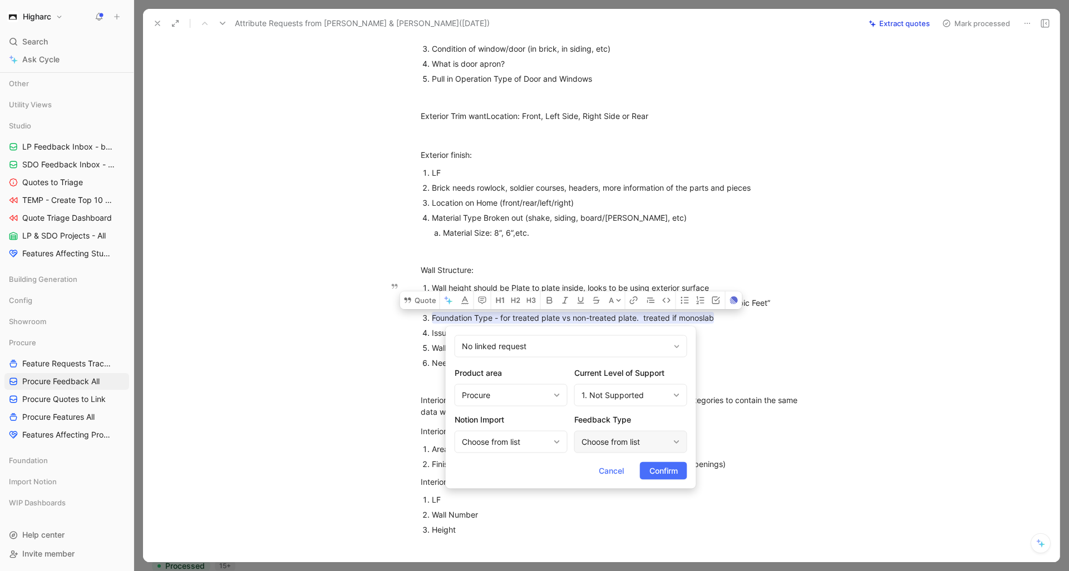
click at [652, 438] on div "Choose from list" at bounding box center [624, 442] width 87 height 13
click at [652, 466] on span "Confirm" at bounding box center [663, 471] width 28 height 13
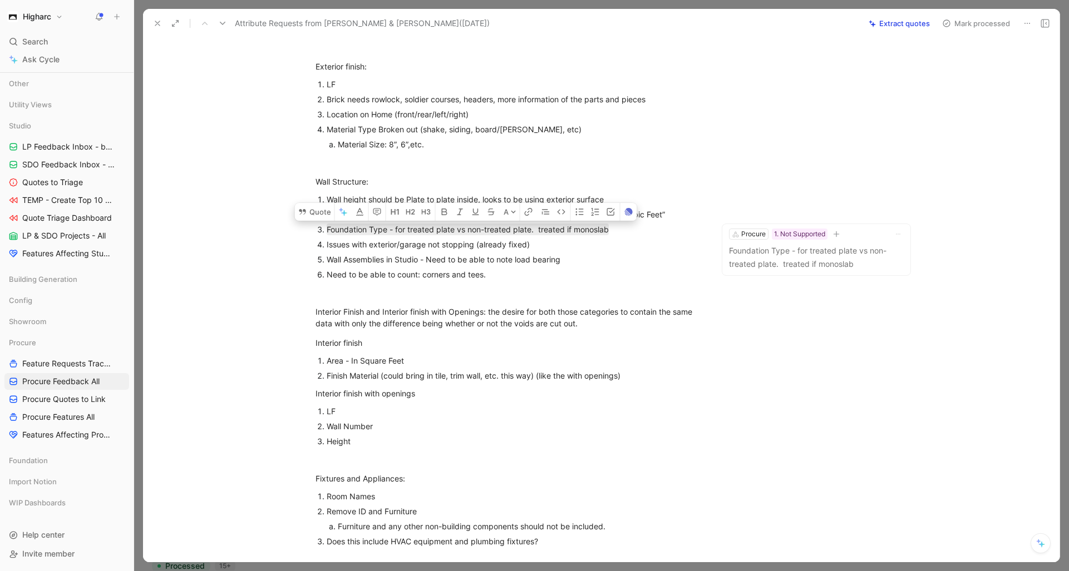
scroll to position [734, 0]
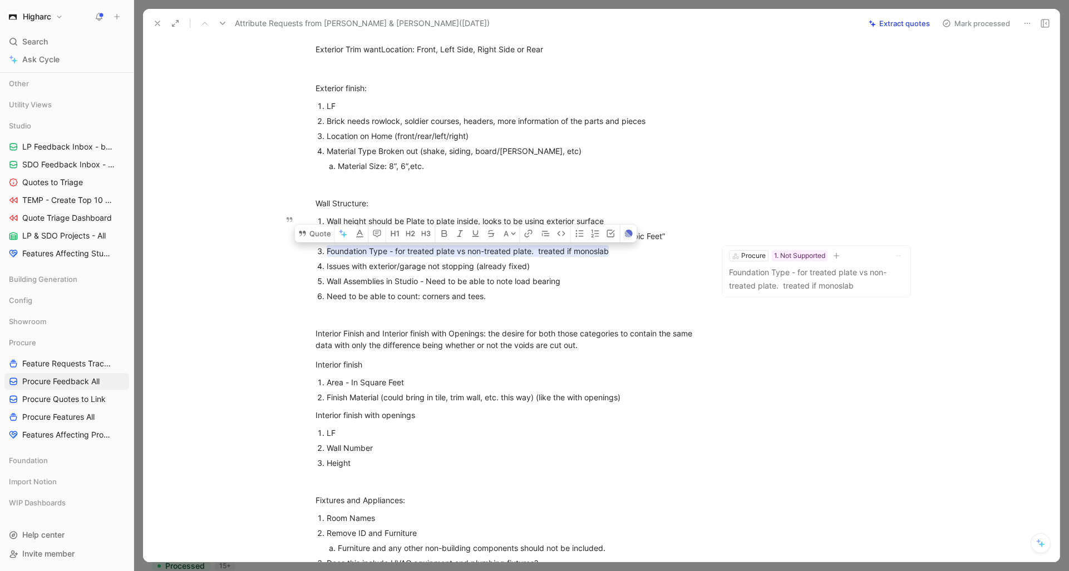
click at [383, 252] on span "Foundation Type - for treated plate vs non-treated plate. treated if monoslab" at bounding box center [468, 250] width 282 height 9
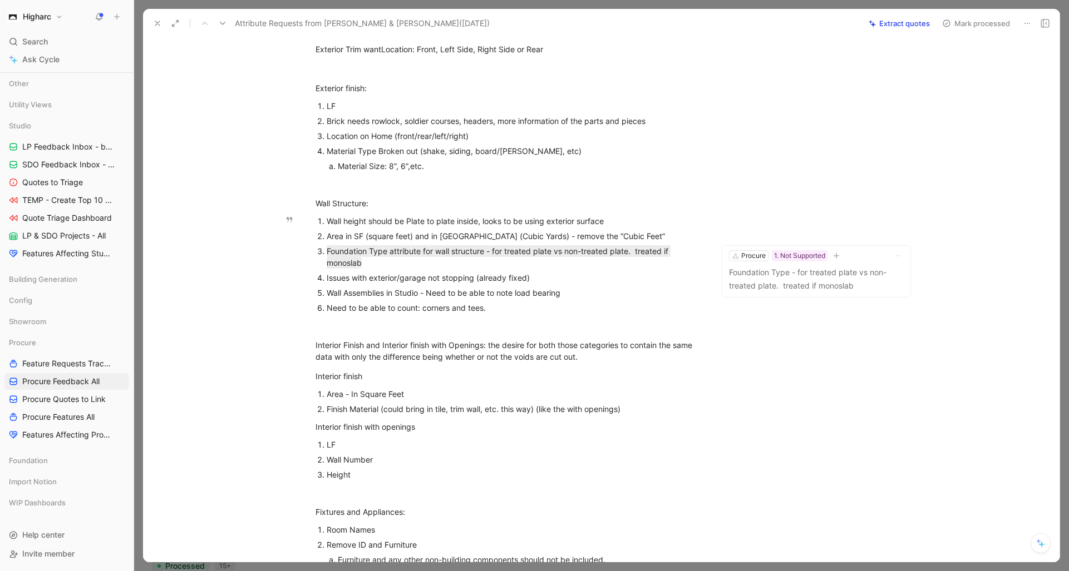
click at [485, 282] on span "Issues with exterior/garage not stopping (already fixed)" at bounding box center [428, 277] width 203 height 9
click at [752, 279] on p "Foundation Type - for treated plate vs non-treated plate. treated if monoslab" at bounding box center [816, 279] width 175 height 27
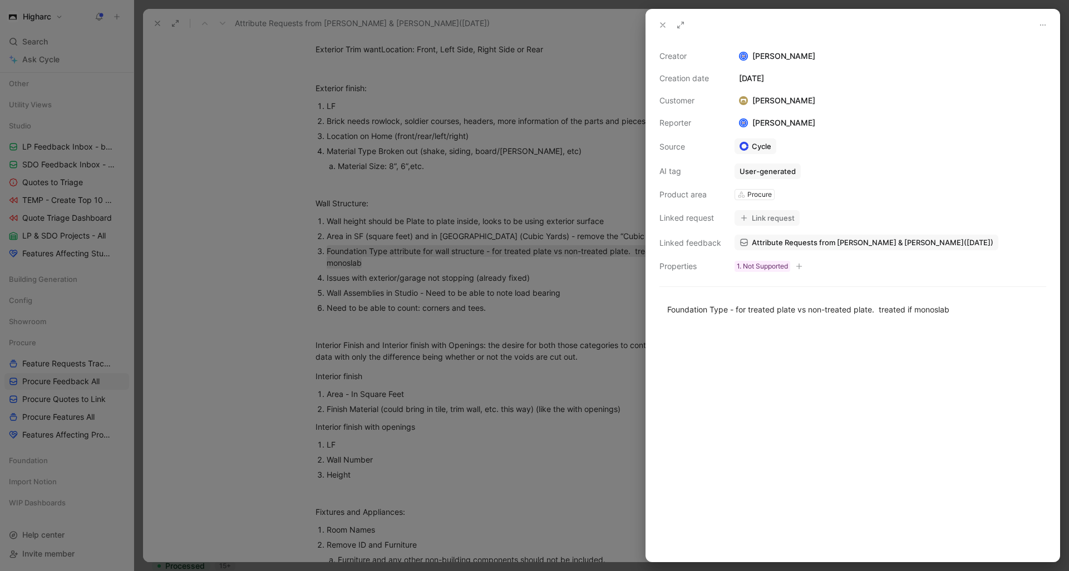
click at [497, 244] on div at bounding box center [534, 285] width 1069 height 571
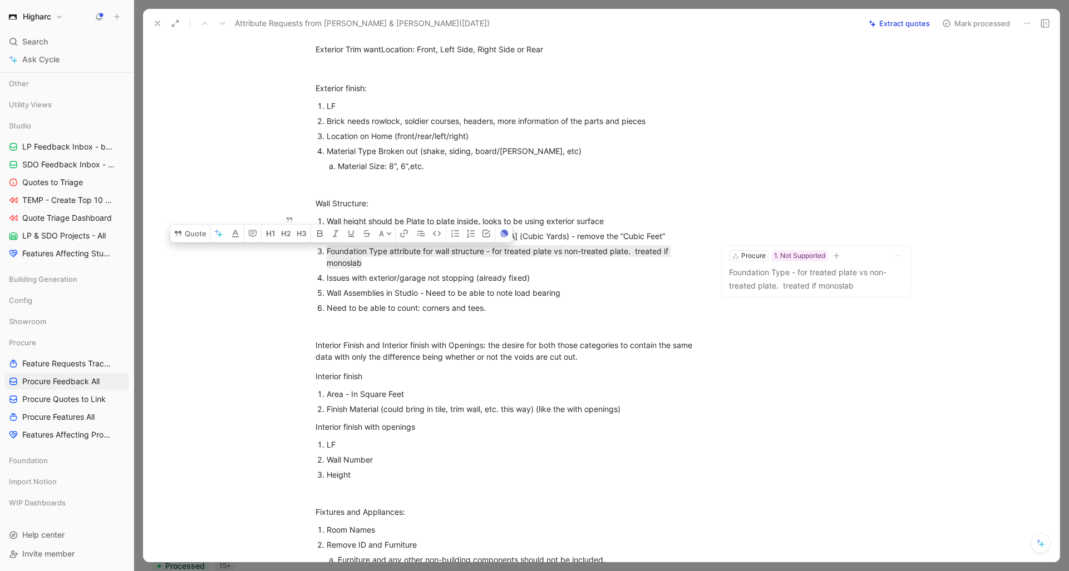
drag, startPoint x: 361, startPoint y: 262, endPoint x: 318, endPoint y: 253, distance: 43.8
click at [327, 253] on li "Foundation Type attribute for wall structure - for treated plate vs non-treated…" at bounding box center [514, 257] width 374 height 27
copy span "Foundation Type attribute for wall structure - for treated plate vs non-treated…"
click at [814, 287] on p "Foundation Type - for treated plate vs non-treated plate. treated if monoslab" at bounding box center [816, 279] width 175 height 27
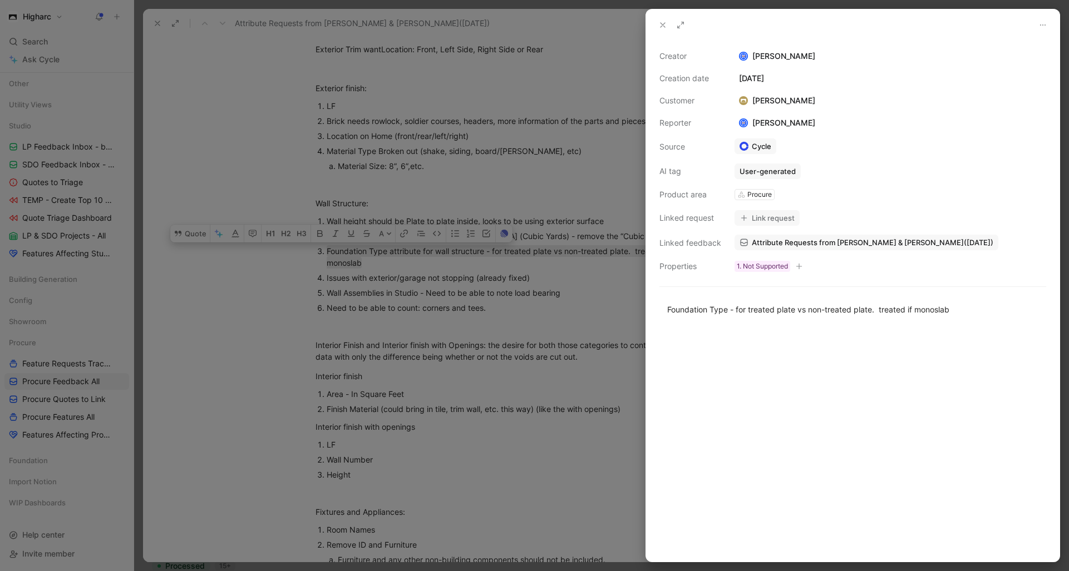
drag, startPoint x: 957, startPoint y: 307, endPoint x: 452, endPoint y: 305, distance: 505.2
click at [452, 305] on div "Creator [PERSON_NAME] Creation date [DATE] Customer [PERSON_NAME] Reporter [PER…" at bounding box center [534, 285] width 1069 height 571
click at [594, 465] on div at bounding box center [534, 285] width 1069 height 571
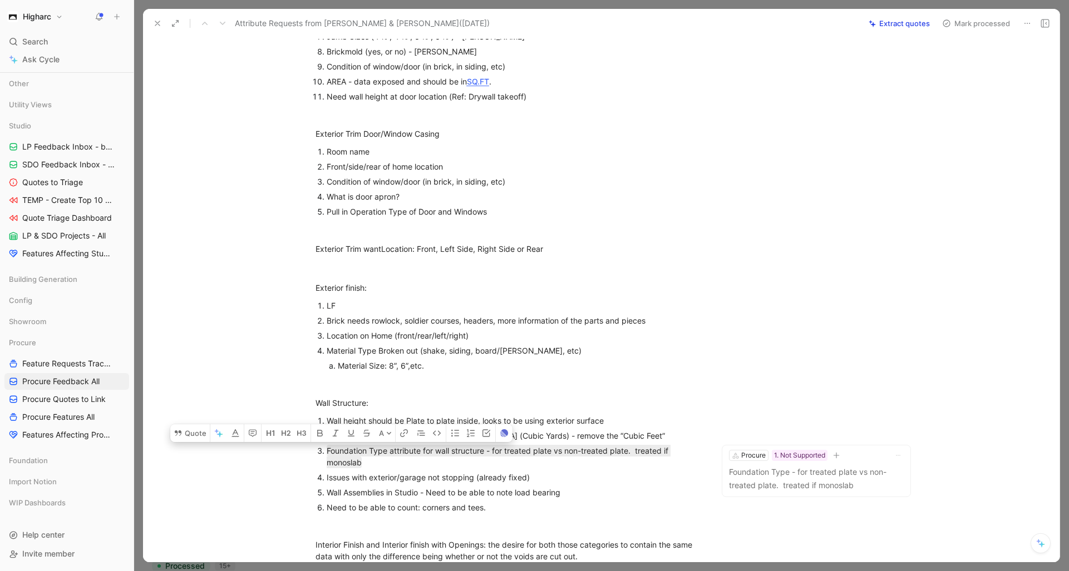
scroll to position [668, 0]
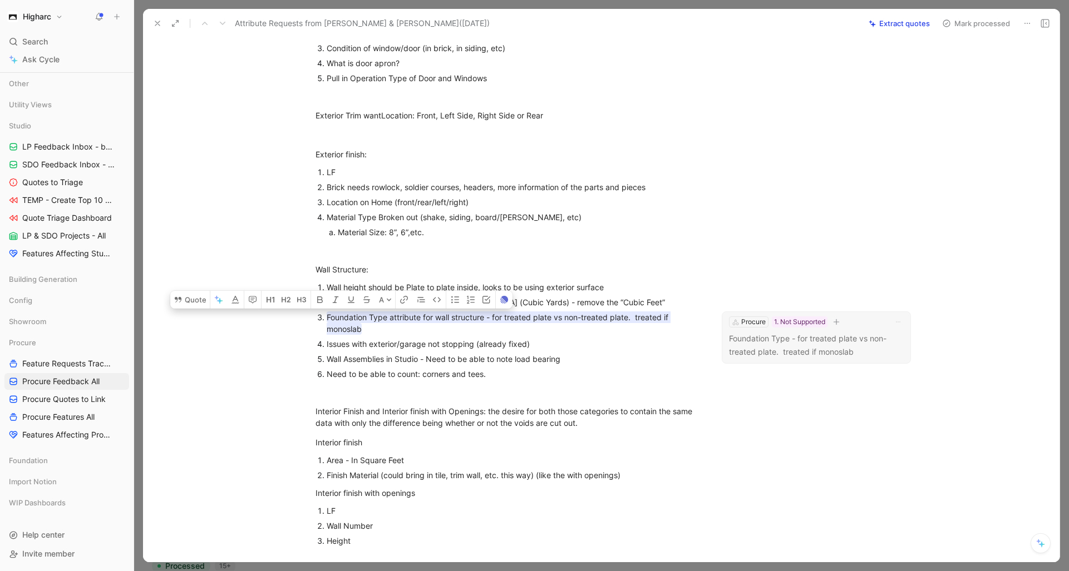
click at [787, 345] on p "Foundation Type - for treated plate vs non-treated plate. treated if monoslab" at bounding box center [816, 345] width 175 height 27
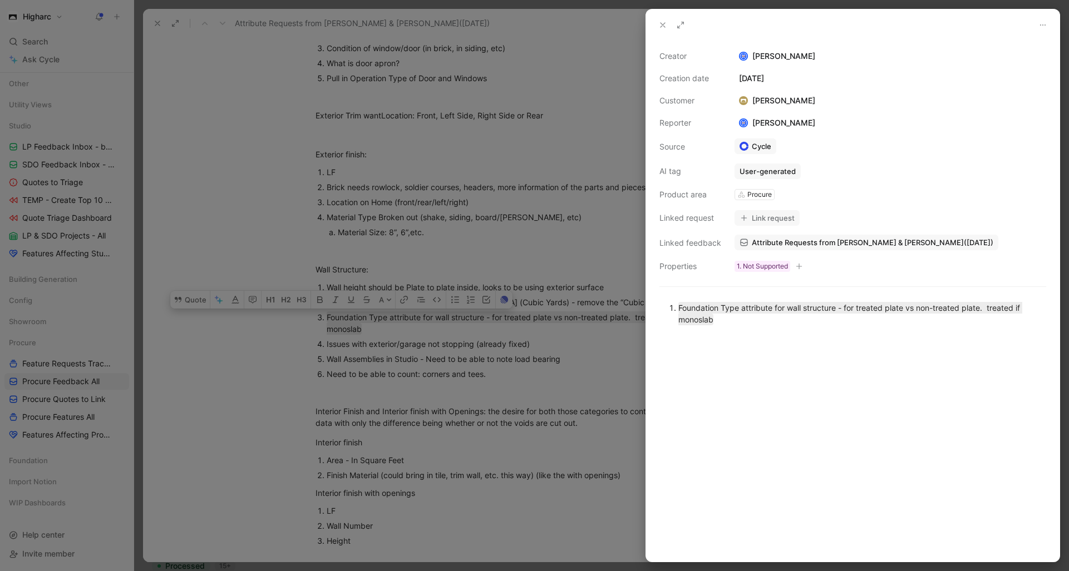
click at [1048, 23] on button at bounding box center [1043, 25] width 16 height 16
click at [747, 218] on button "Link request" at bounding box center [766, 218] width 65 height 16
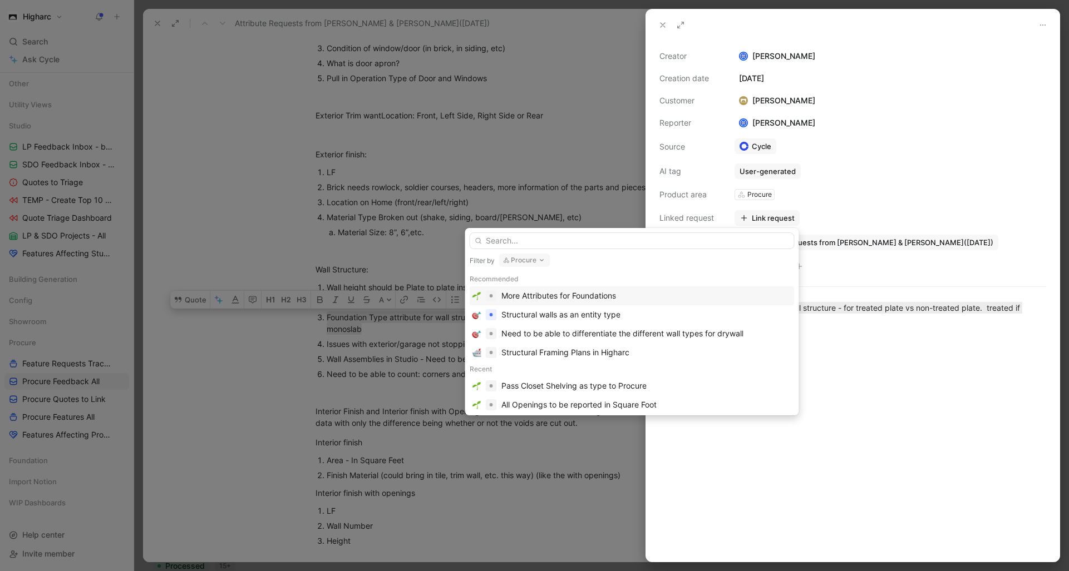
click at [631, 241] on input "text" at bounding box center [632, 241] width 325 height 17
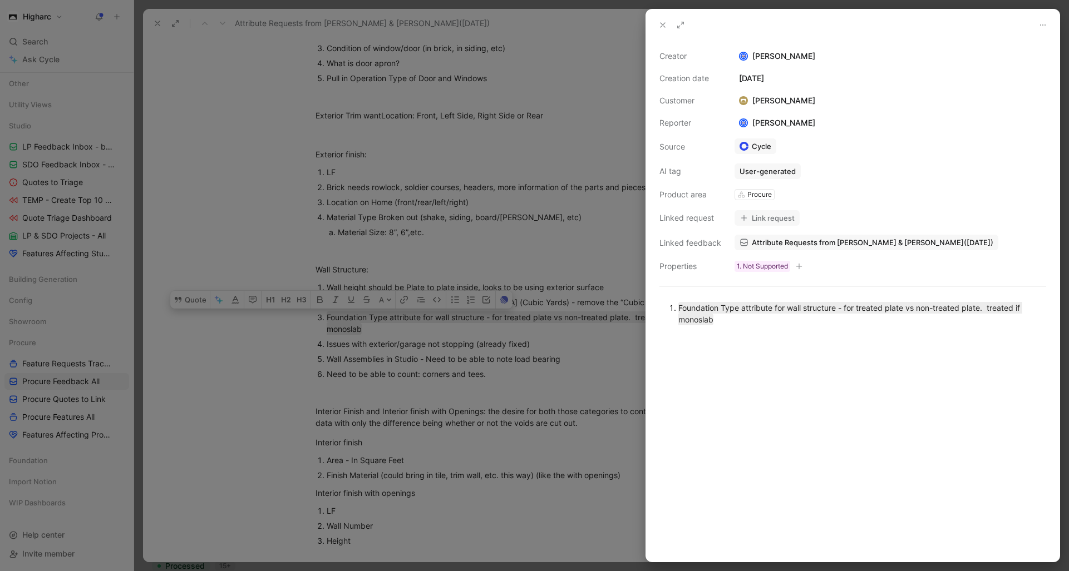
click at [230, 369] on div at bounding box center [534, 285] width 1069 height 571
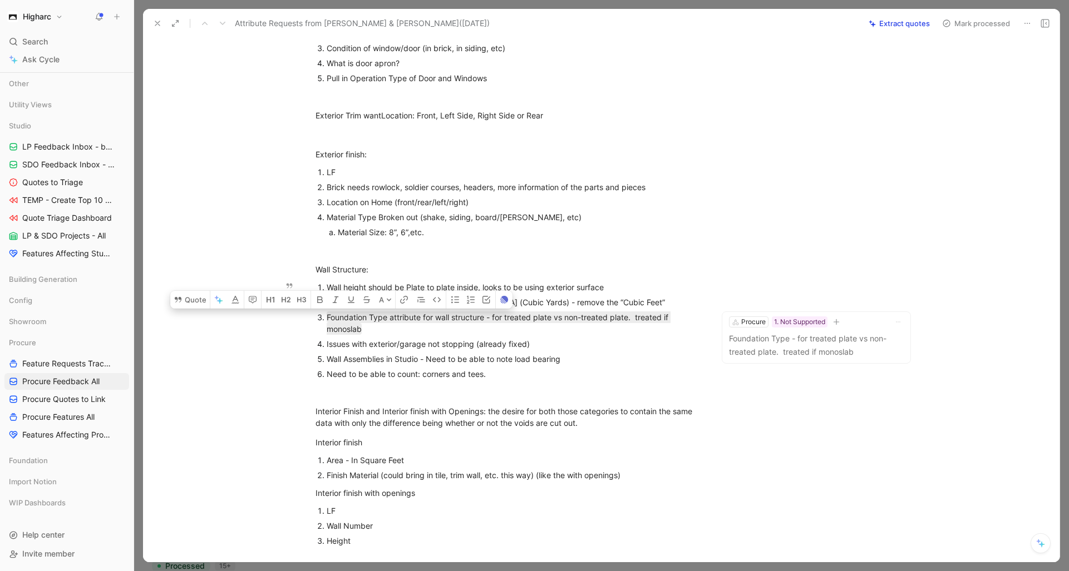
click at [600, 352] on p "Wall Assemblies in Studio - Need to be able to note load bearing" at bounding box center [514, 359] width 374 height 15
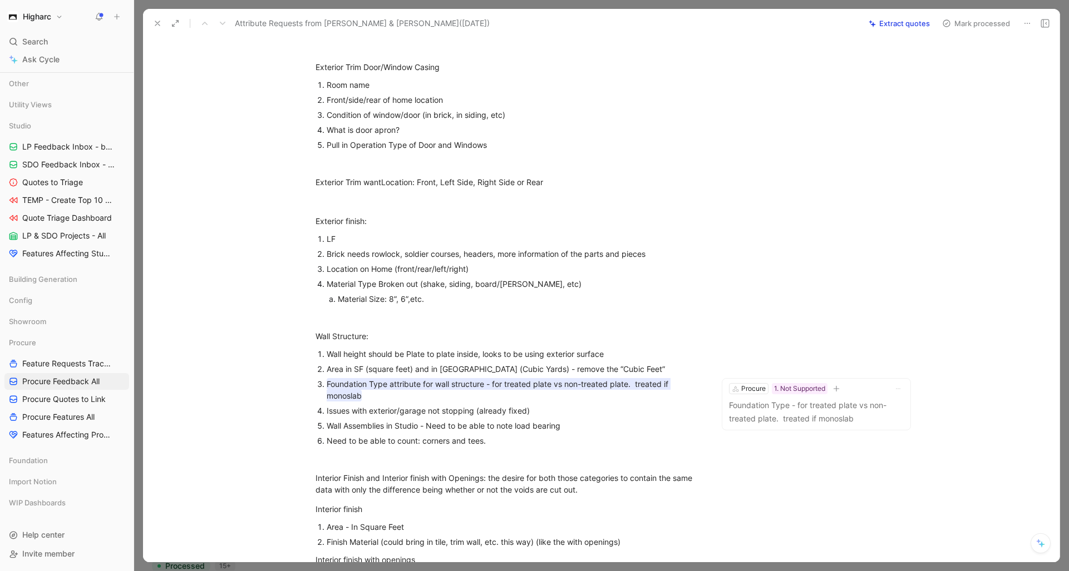
click at [387, 383] on span "Foundation Type attribute for wall structure - for treated plate vs non-treated…" at bounding box center [499, 389] width 344 height 21
click at [413, 393] on div "Foundation Type attribute for wall structure - for treated plate vs non-treated…" at bounding box center [514, 389] width 374 height 23
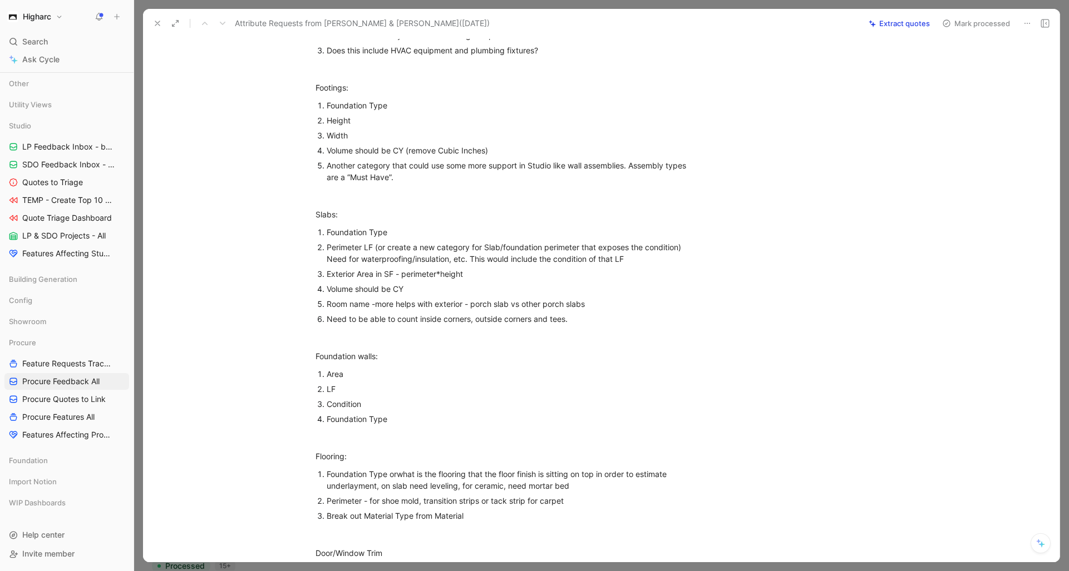
scroll to position [1401, 0]
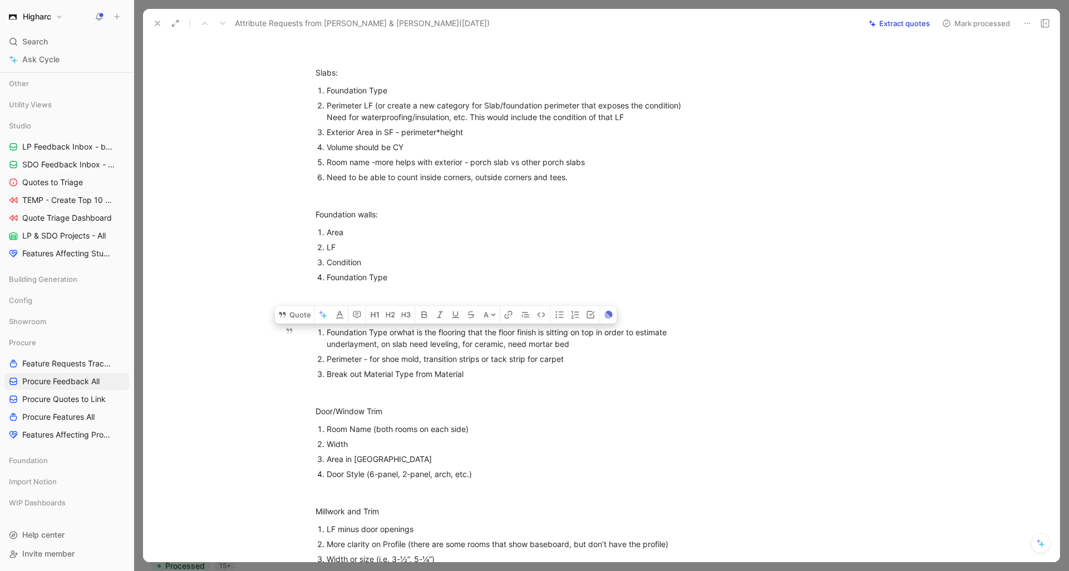
drag, startPoint x: 579, startPoint y: 344, endPoint x: 318, endPoint y: 334, distance: 261.1
click at [327, 334] on li "Foundation Type or what is the flooring that the floor finish is sitting on top…" at bounding box center [514, 338] width 374 height 27
click at [302, 312] on button "Quote" at bounding box center [295, 315] width 40 height 18
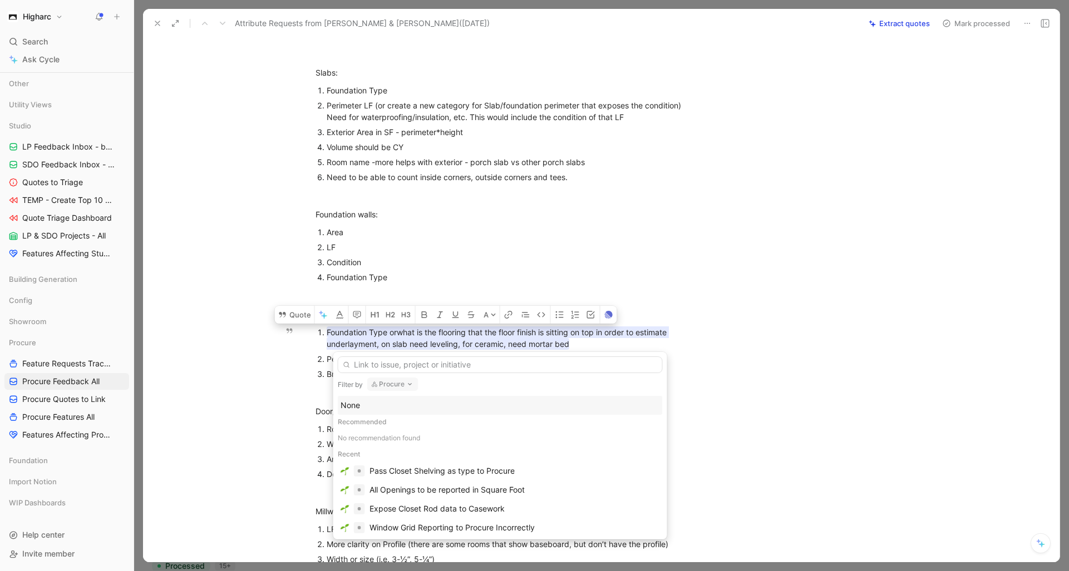
click at [381, 408] on div "None" at bounding box center [499, 405] width 319 height 13
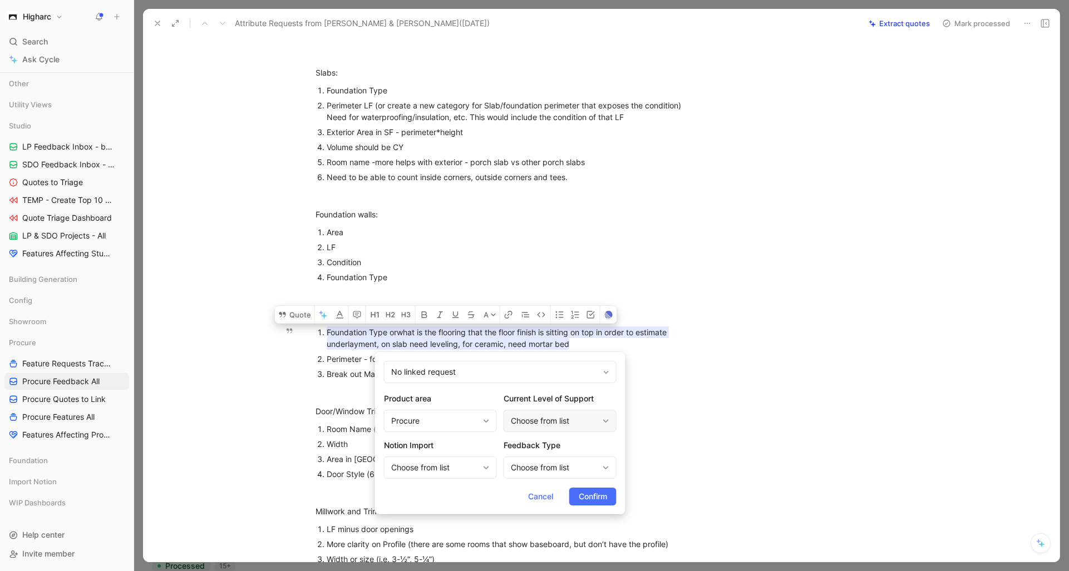
click at [550, 427] on div "Choose from list" at bounding box center [554, 420] width 87 height 13
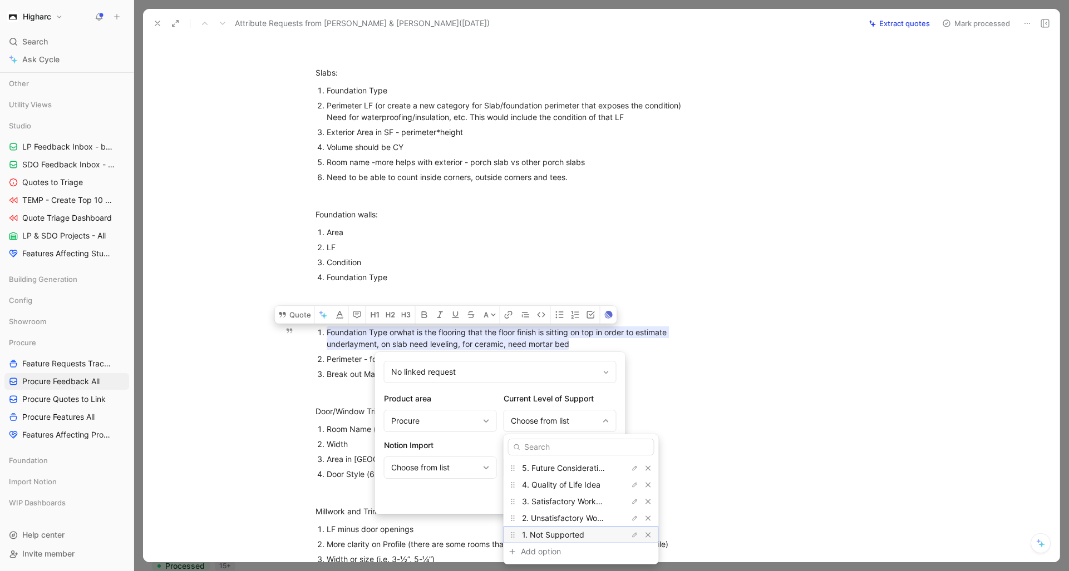
click at [583, 534] on span "1. Not Supported" at bounding box center [553, 534] width 62 height 9
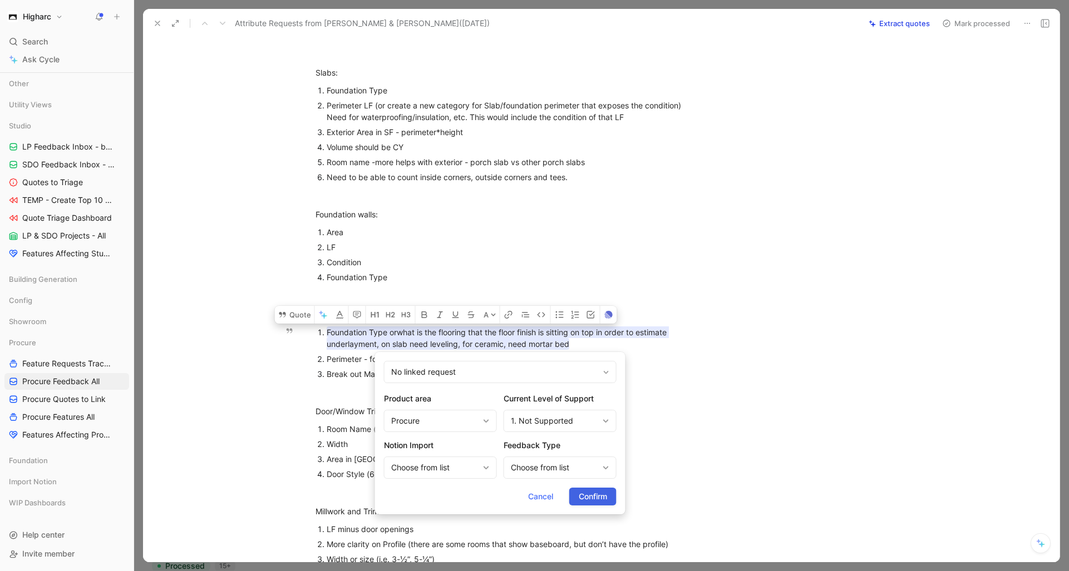
click at [591, 497] on span "Confirm" at bounding box center [593, 496] width 28 height 13
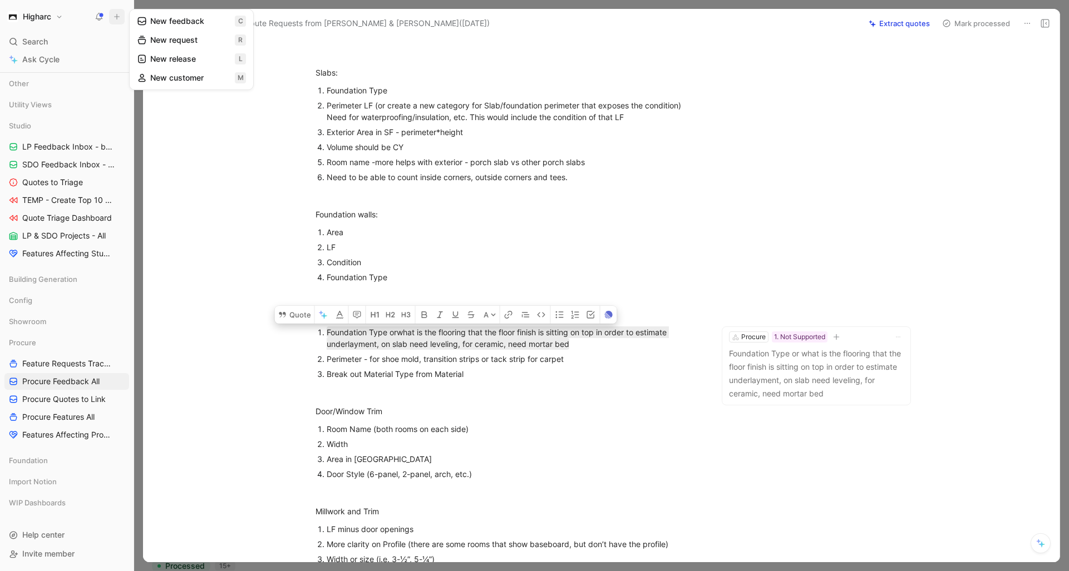
click at [152, 35] on button "New request r" at bounding box center [191, 40] width 119 height 19
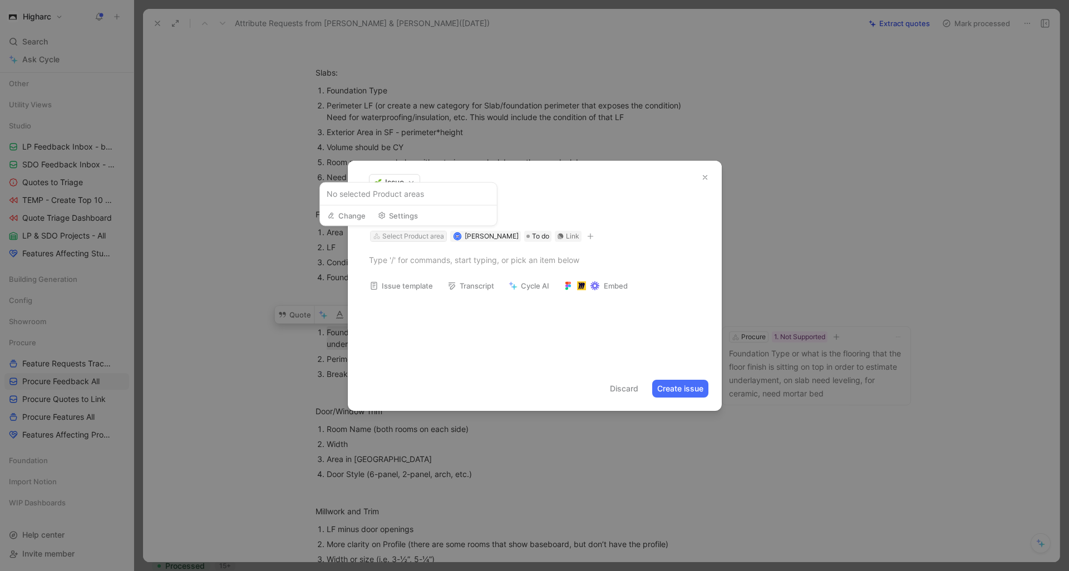
click at [412, 235] on div "Select Product area" at bounding box center [413, 236] width 62 height 11
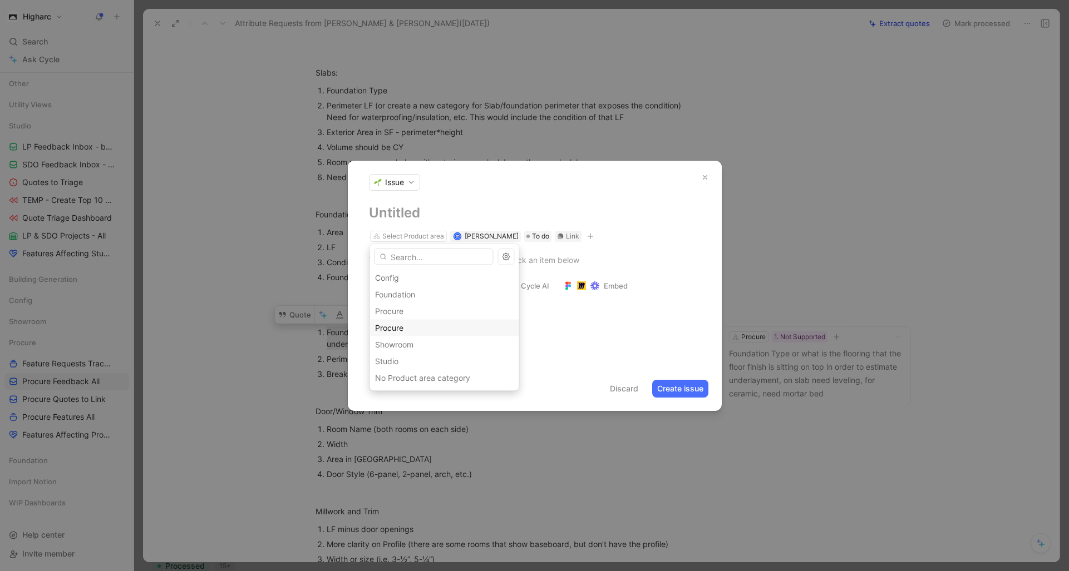
click at [393, 331] on span "Procure" at bounding box center [389, 327] width 28 height 9
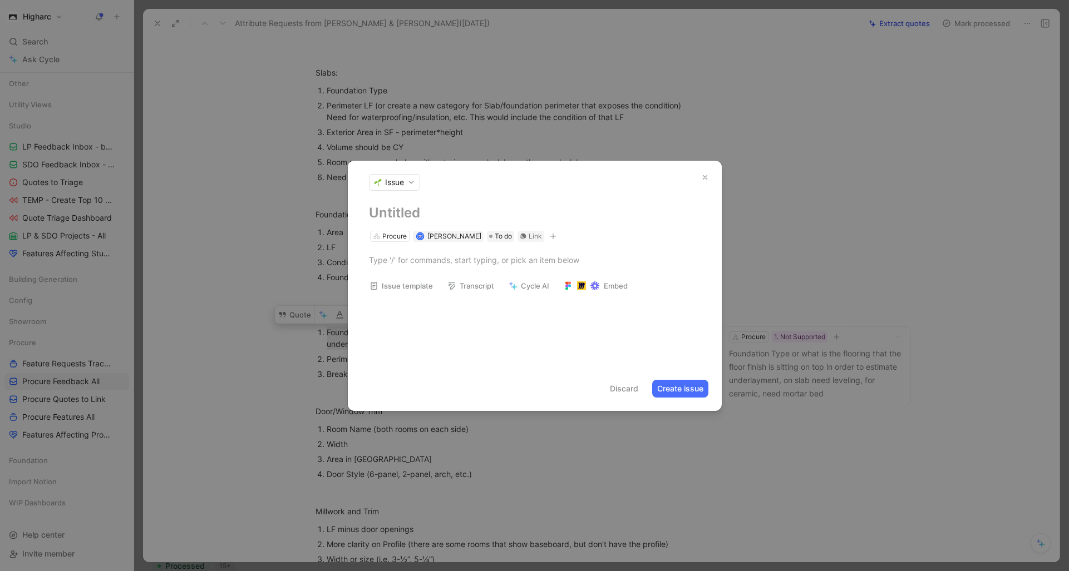
click at [411, 212] on h1 at bounding box center [535, 213] width 332 height 18
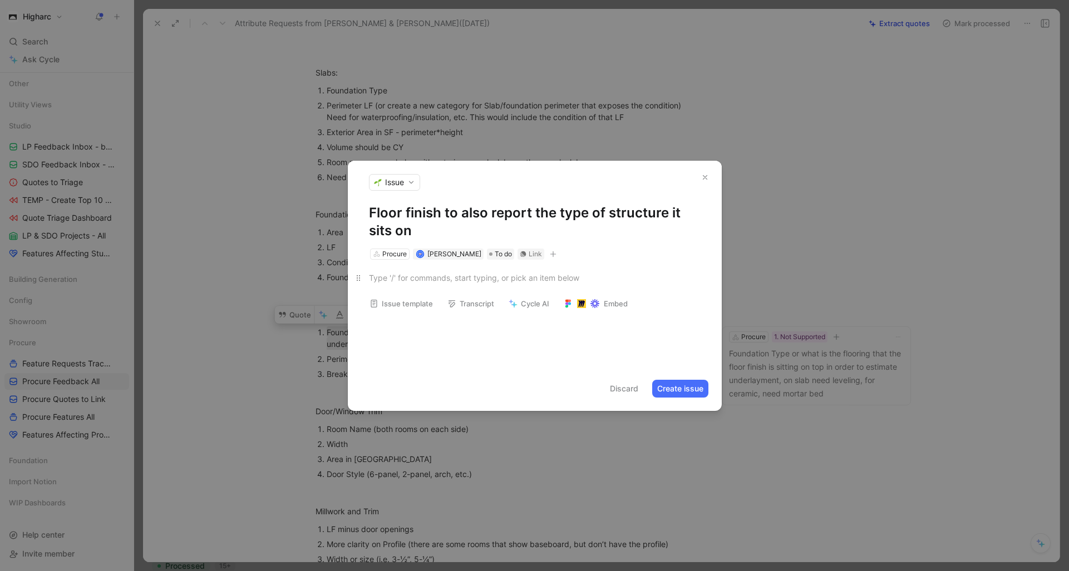
click at [450, 277] on div at bounding box center [535, 278] width 332 height 12
click at [450, 282] on div at bounding box center [535, 278] width 332 height 12
drag, startPoint x: 470, startPoint y: 317, endPoint x: 368, endPoint y: 303, distance: 103.4
click at [368, 303] on div "This is to estimate underlayment If it is on a slab, it needs leveling If seram…" at bounding box center [535, 297] width 374 height 75
click at [675, 389] on button "Create issue" at bounding box center [680, 389] width 56 height 18
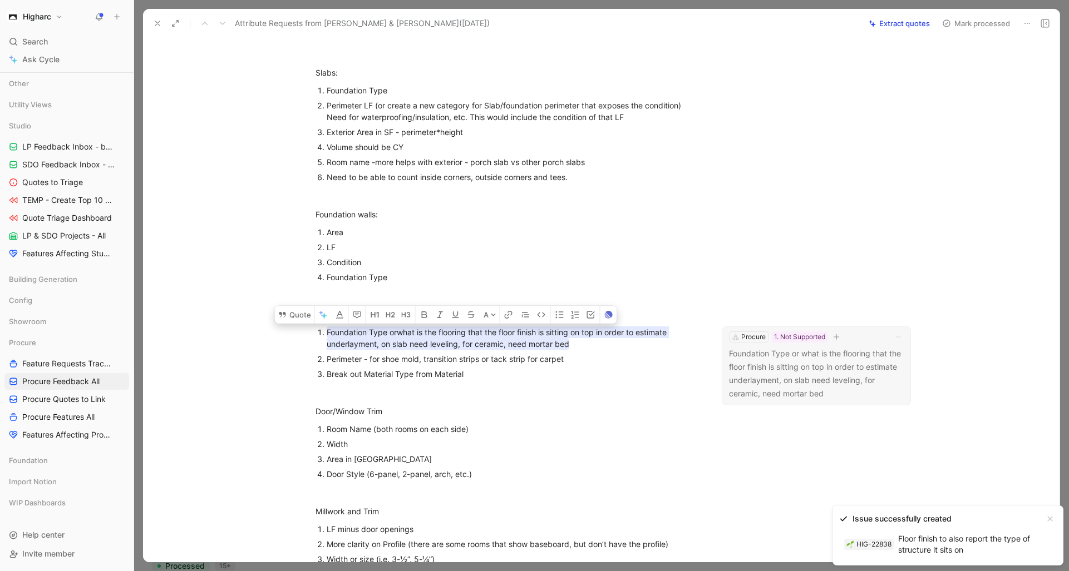
click at [783, 367] on p "Foundation Type or what is the flooring that the floor finish is sitting on top…" at bounding box center [816, 373] width 175 height 53
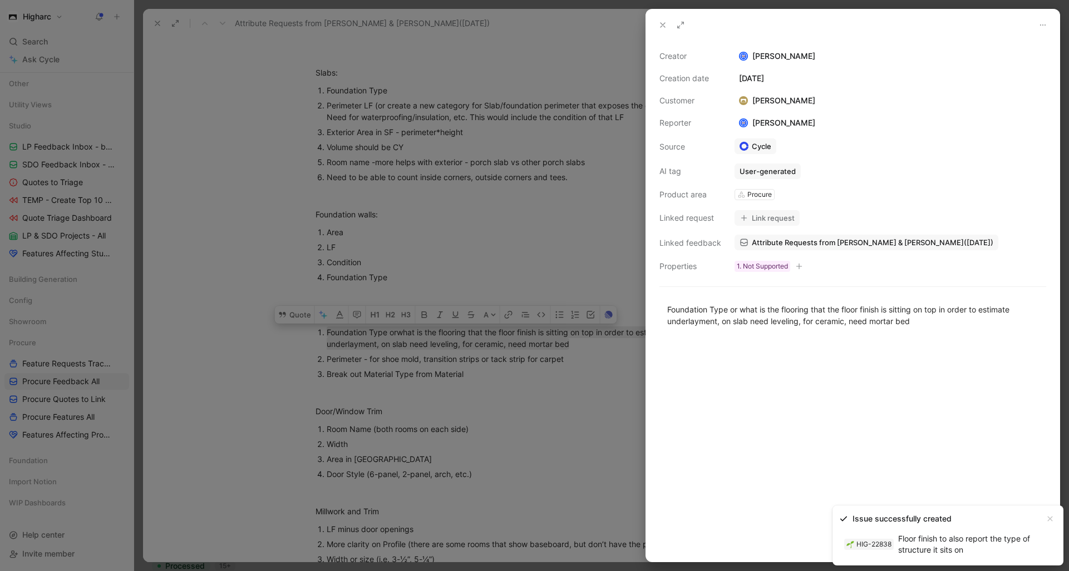
click at [771, 217] on button "Link request" at bounding box center [766, 218] width 65 height 16
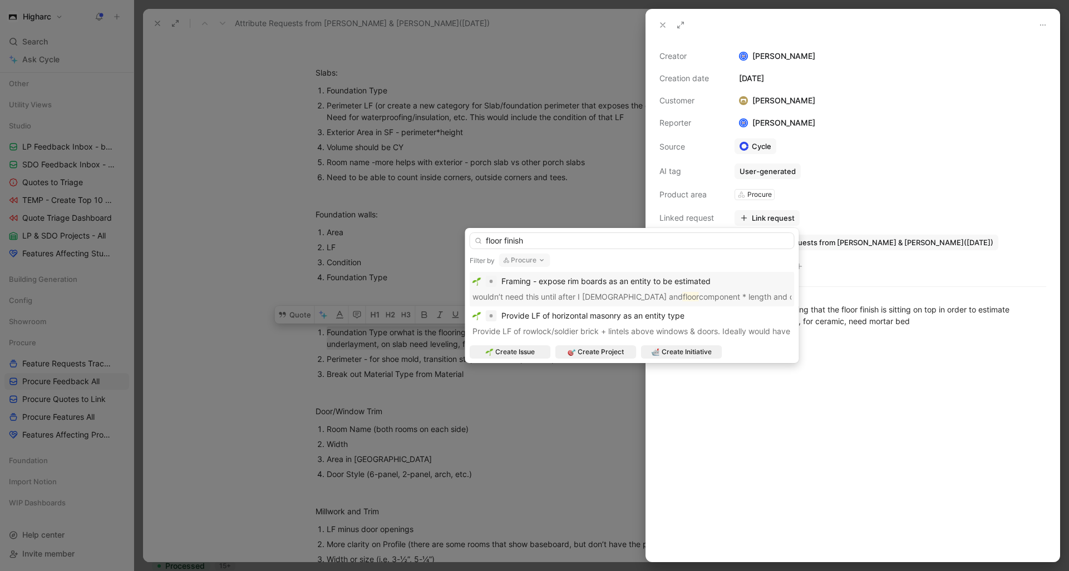
drag, startPoint x: 549, startPoint y: 243, endPoint x: 367, endPoint y: 236, distance: 181.5
click at [367, 236] on body "Higharc Search ⌘ K Ask Cycle Workspace Home G then H Feedback G then F Requests…" at bounding box center [534, 285] width 1069 height 571
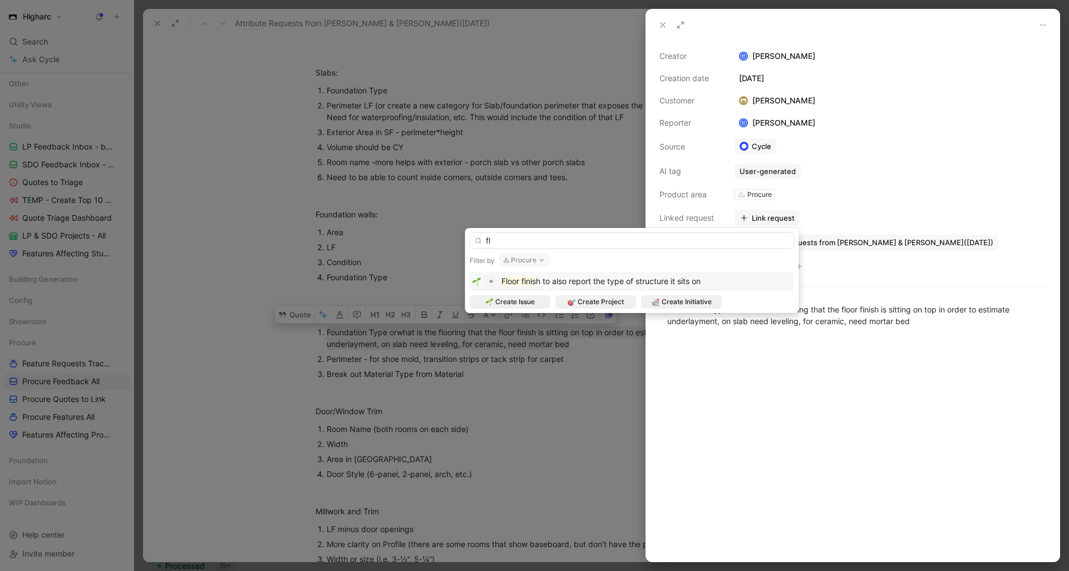
type input "f"
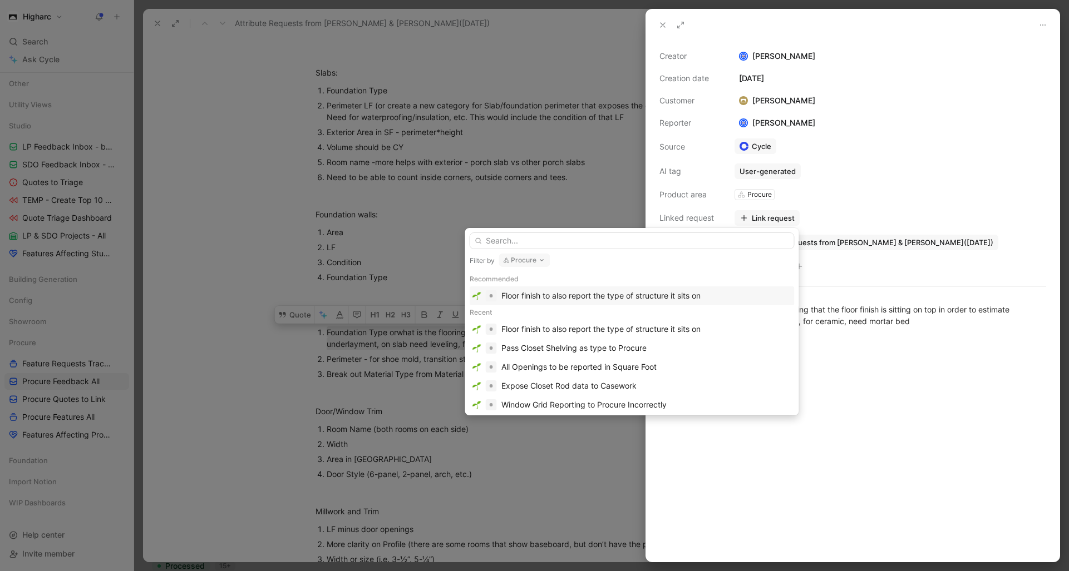
click at [607, 295] on div "Floor finish to also report the type of structure it sits on" at bounding box center [600, 295] width 199 height 13
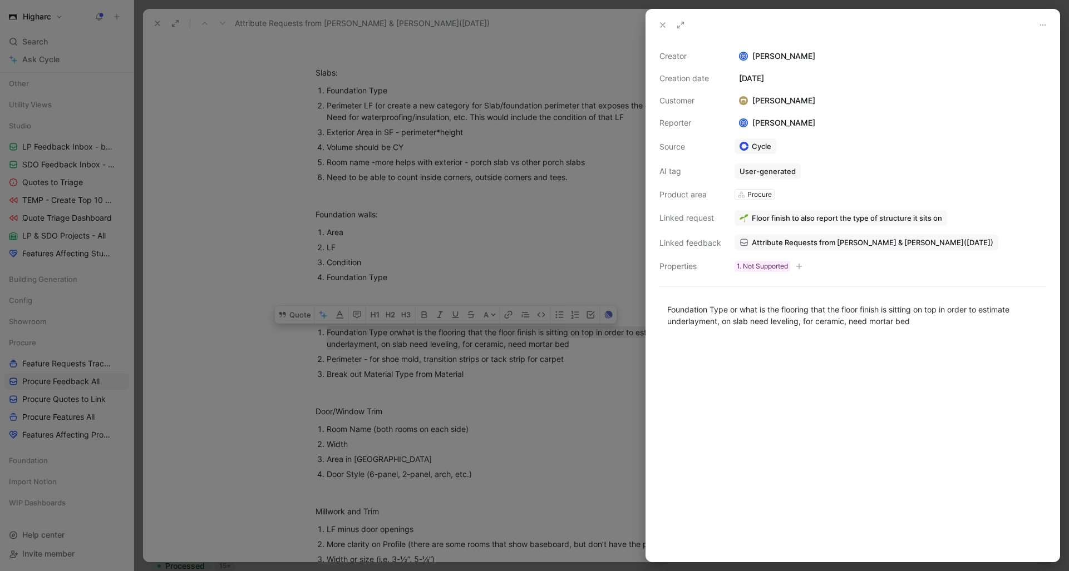
click at [884, 413] on div at bounding box center [852, 450] width 413 height 223
click at [614, 423] on div at bounding box center [534, 285] width 1069 height 571
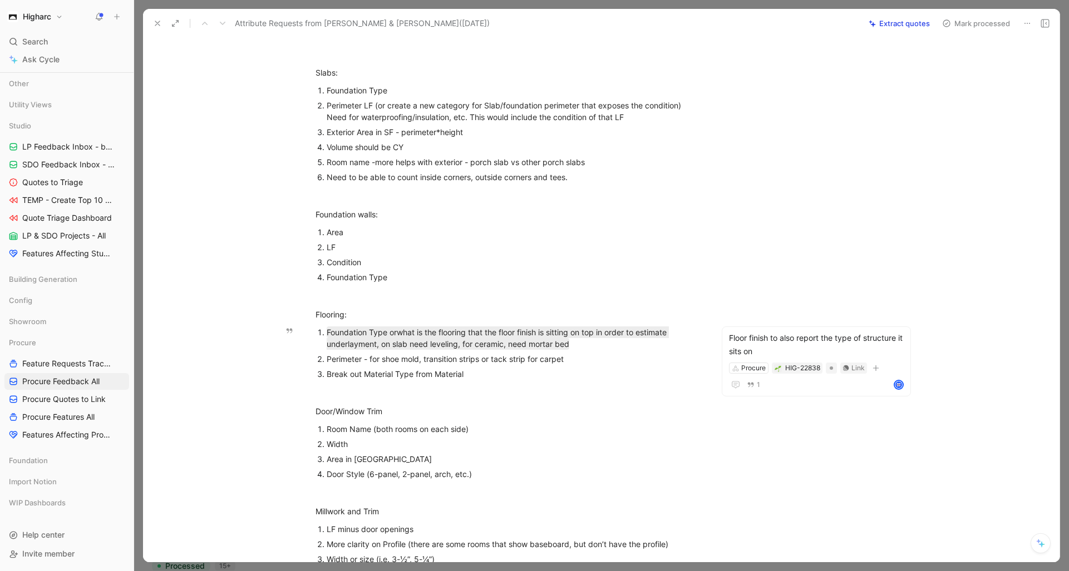
click at [357, 363] on span "Perimeter - for shoe mold, transition strips or tack strip for carpet" at bounding box center [445, 358] width 237 height 9
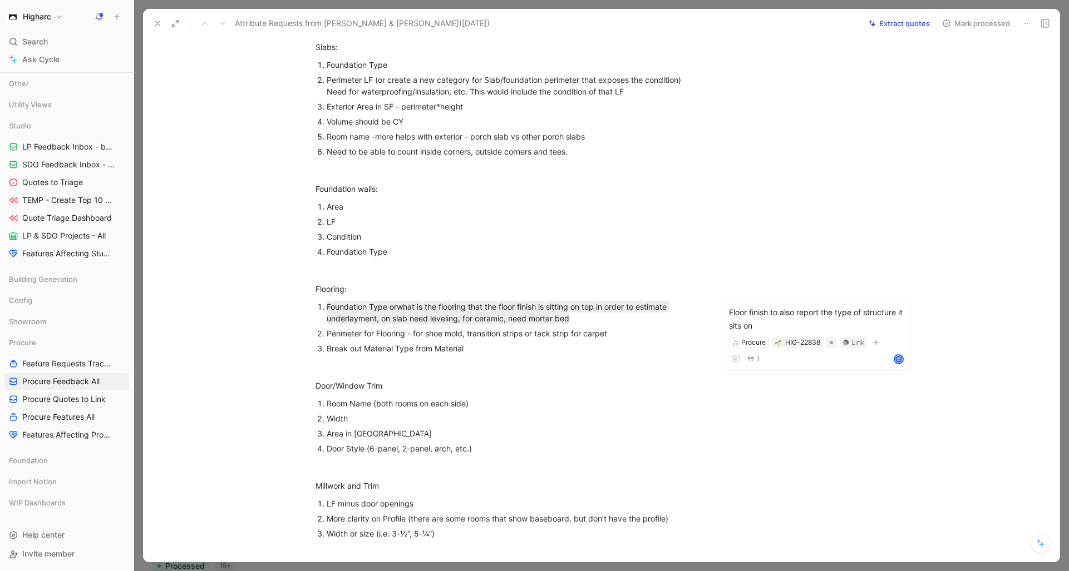
scroll to position [1484, 0]
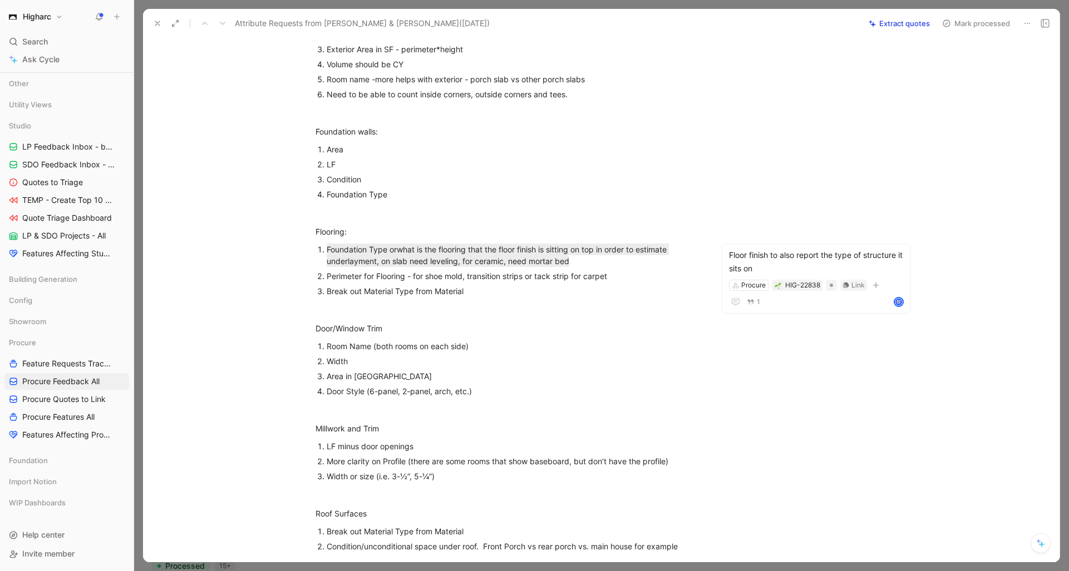
click at [158, 25] on icon at bounding box center [157, 23] width 9 height 9
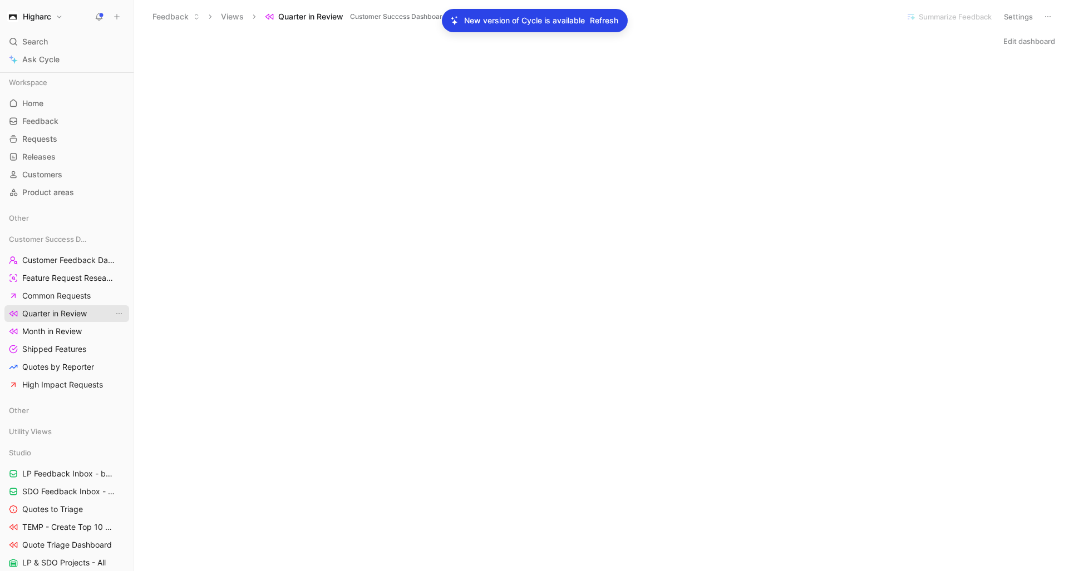
scroll to position [327, 0]
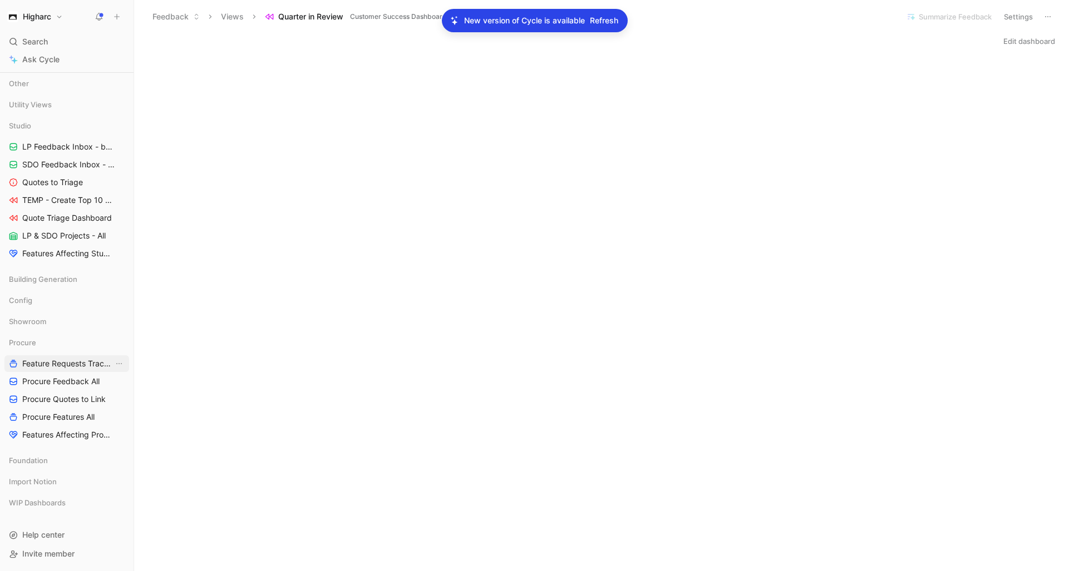
click at [78, 361] on span "Feature Requests Tracker" at bounding box center [67, 363] width 91 height 11
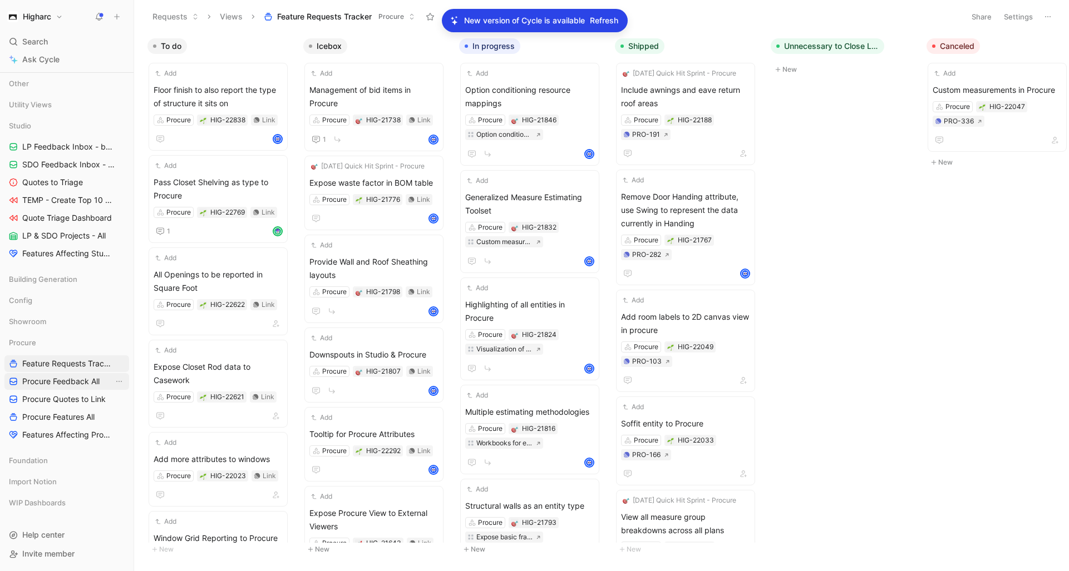
click at [66, 387] on link "Procure Feedback All" at bounding box center [66, 381] width 125 height 17
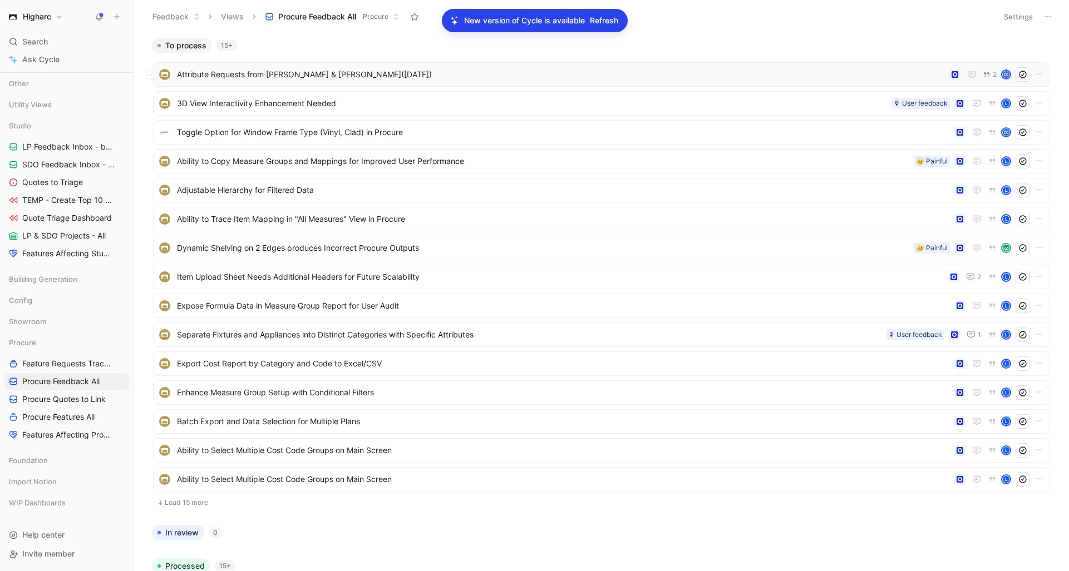
click at [315, 76] on span "Attribute Requests from [PERSON_NAME] & [PERSON_NAME]([DATE])" at bounding box center [561, 74] width 768 height 13
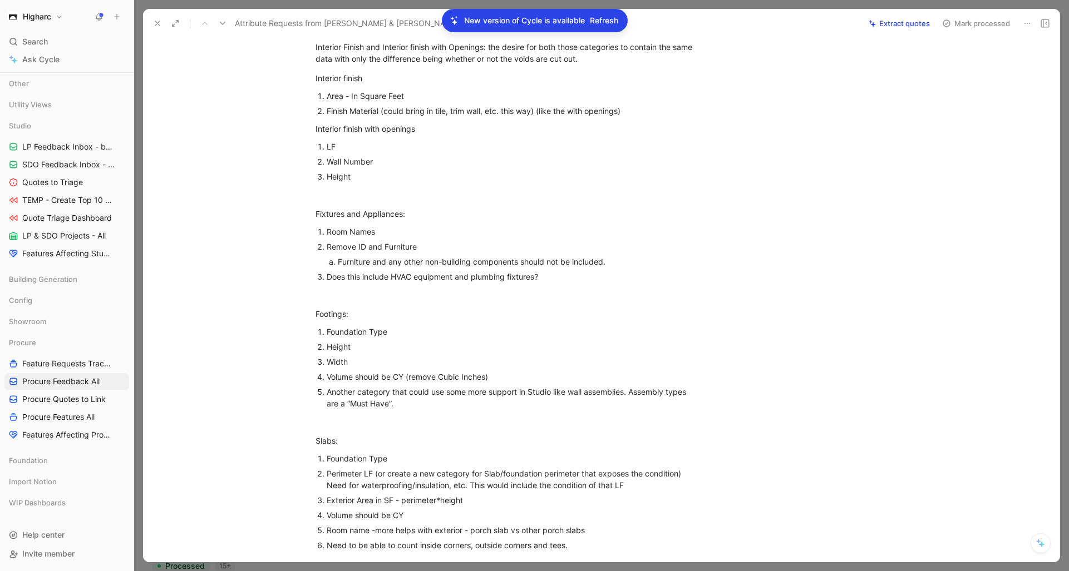
scroll to position [956, 0]
